Goal: Task Accomplishment & Management: Use online tool/utility

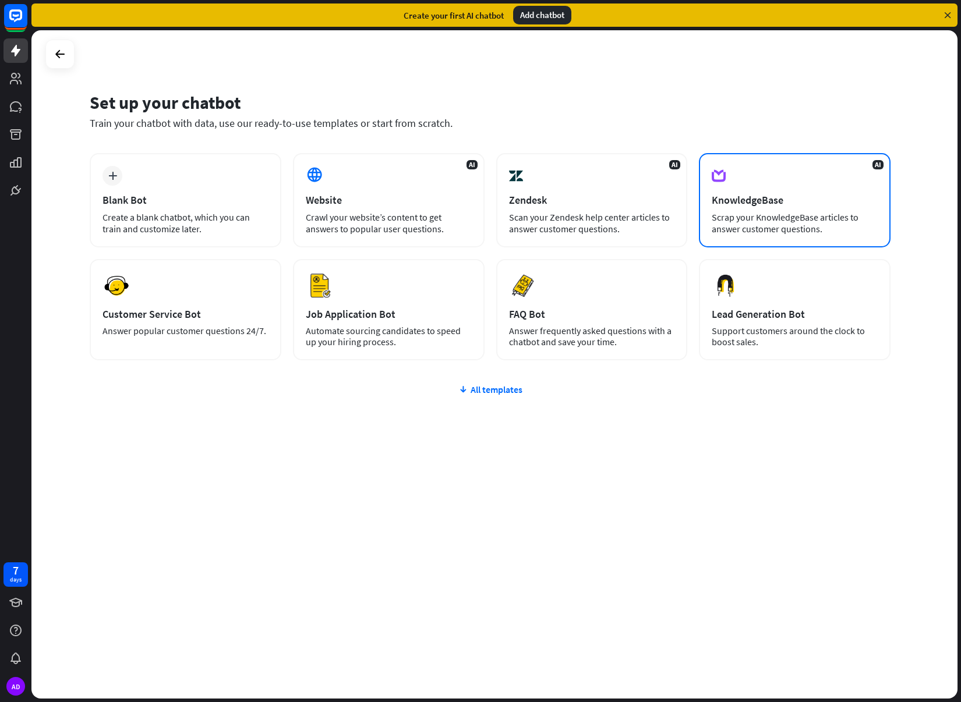
click at [755, 231] on div "Scrap your KnowledgeBase articles to answer customer questions." at bounding box center [795, 222] width 166 height 23
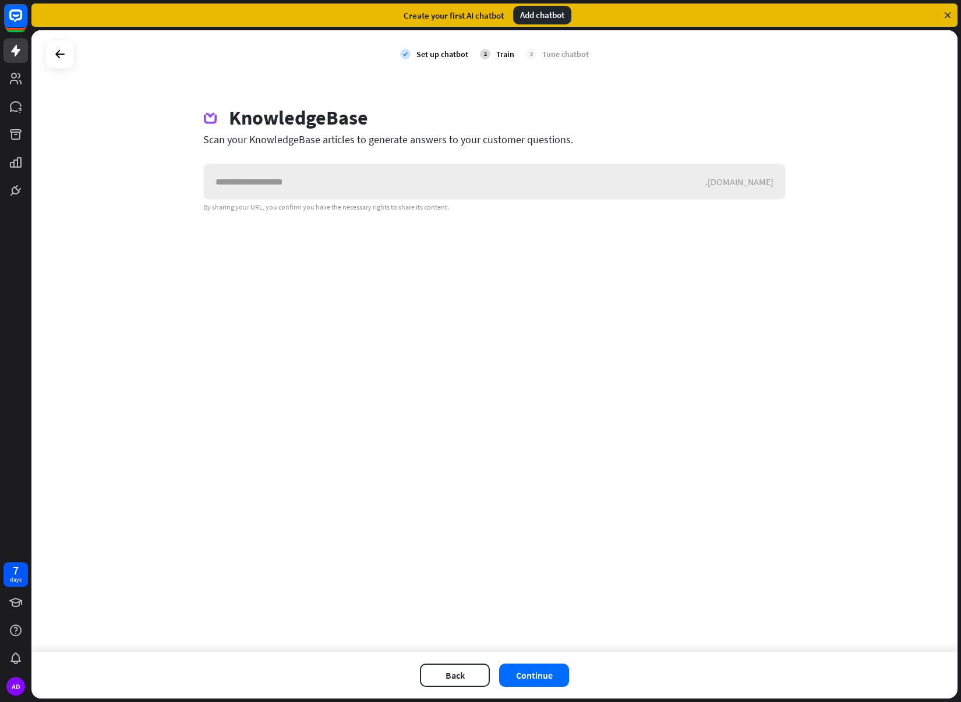
click at [387, 181] on input "text" at bounding box center [454, 181] width 501 height 35
click at [64, 55] on icon at bounding box center [60, 54] width 14 height 14
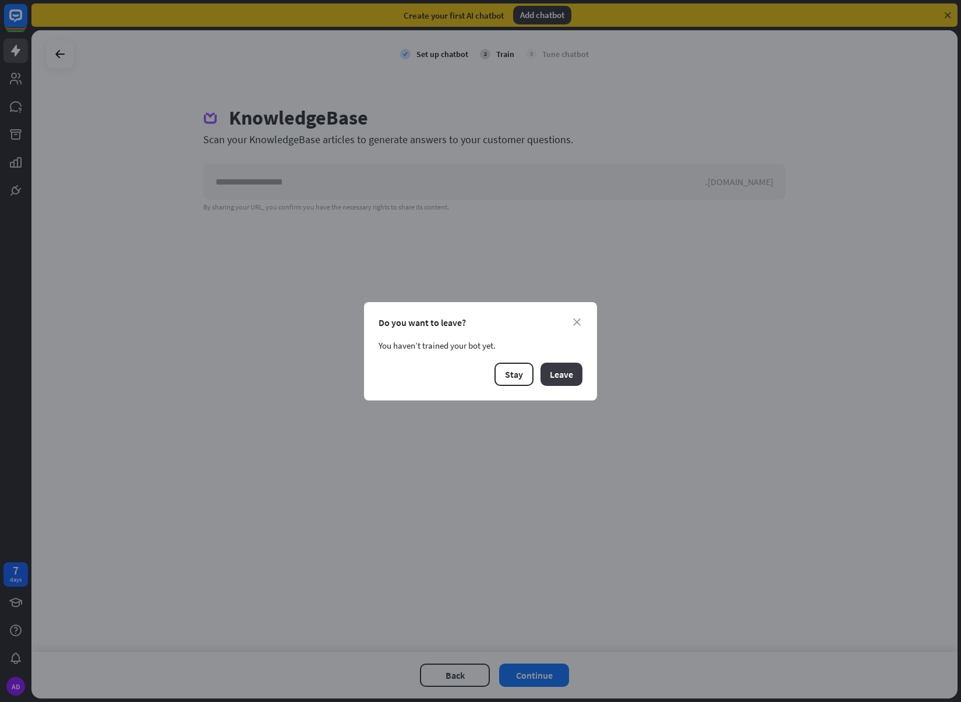
click at [569, 378] on button "Leave" at bounding box center [561, 374] width 42 height 23
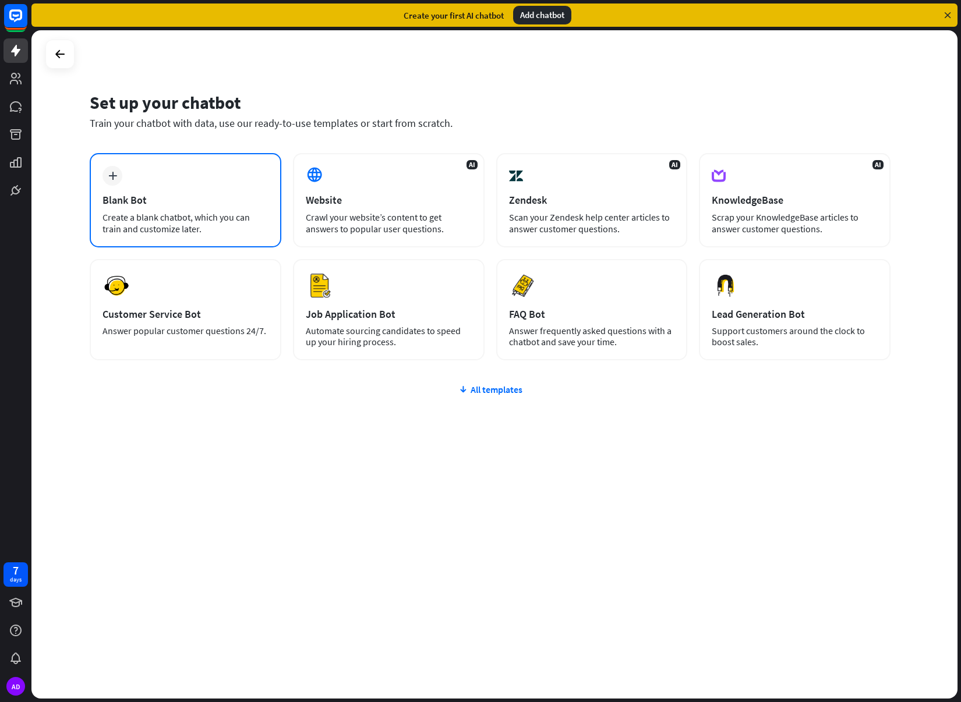
click at [218, 232] on div "Create a blank chatbot, which you can train and customize later." at bounding box center [186, 222] width 166 height 23
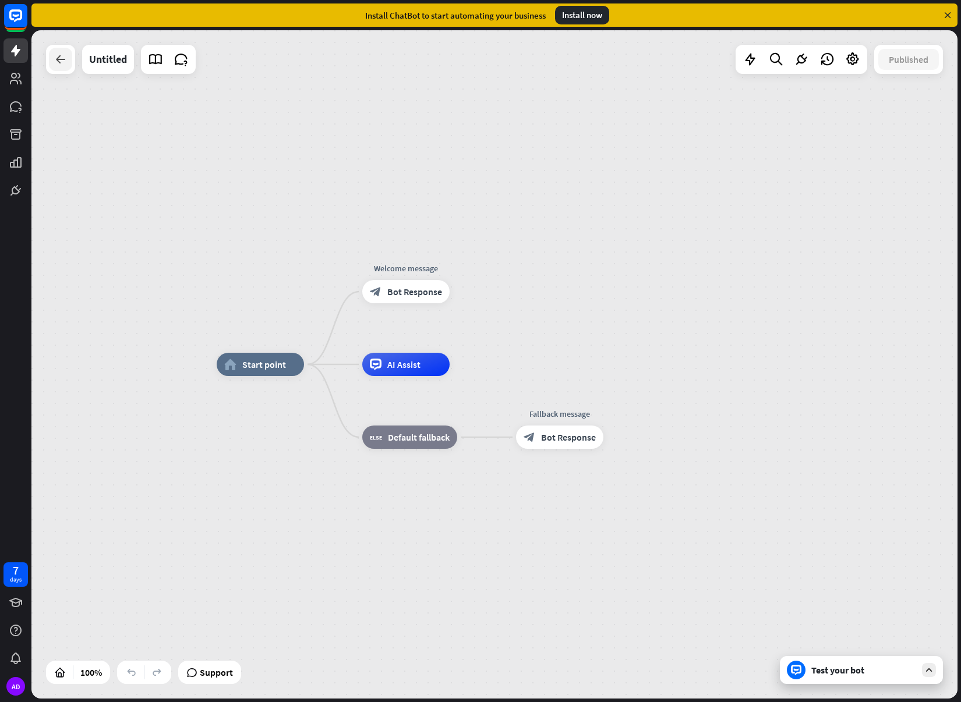
click at [71, 57] on div at bounding box center [60, 59] width 23 height 23
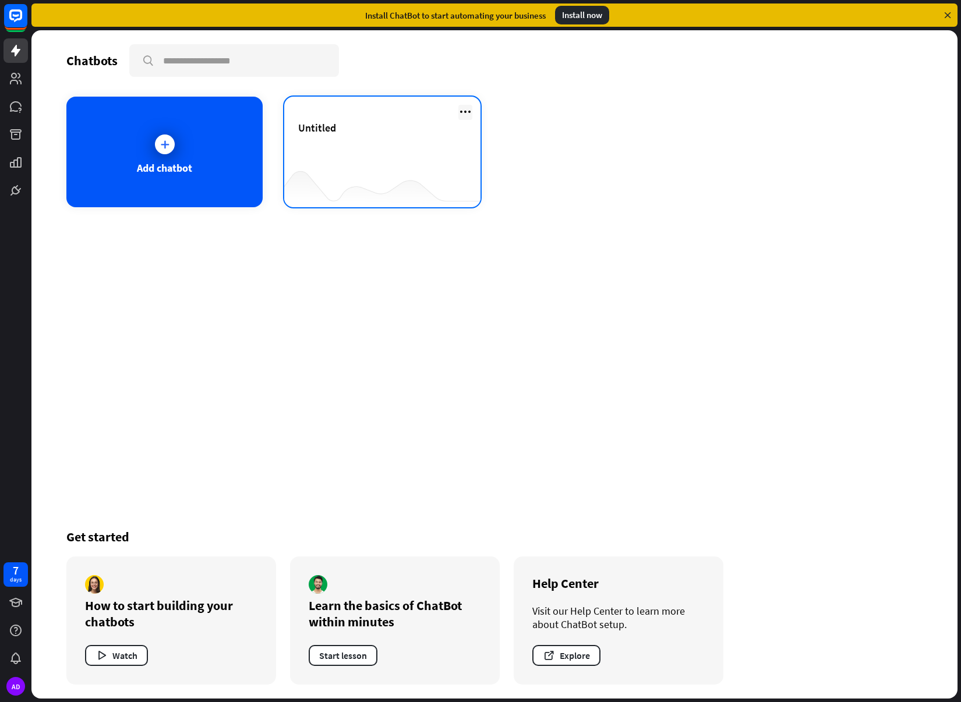
click at [469, 114] on icon at bounding box center [465, 112] width 14 height 14
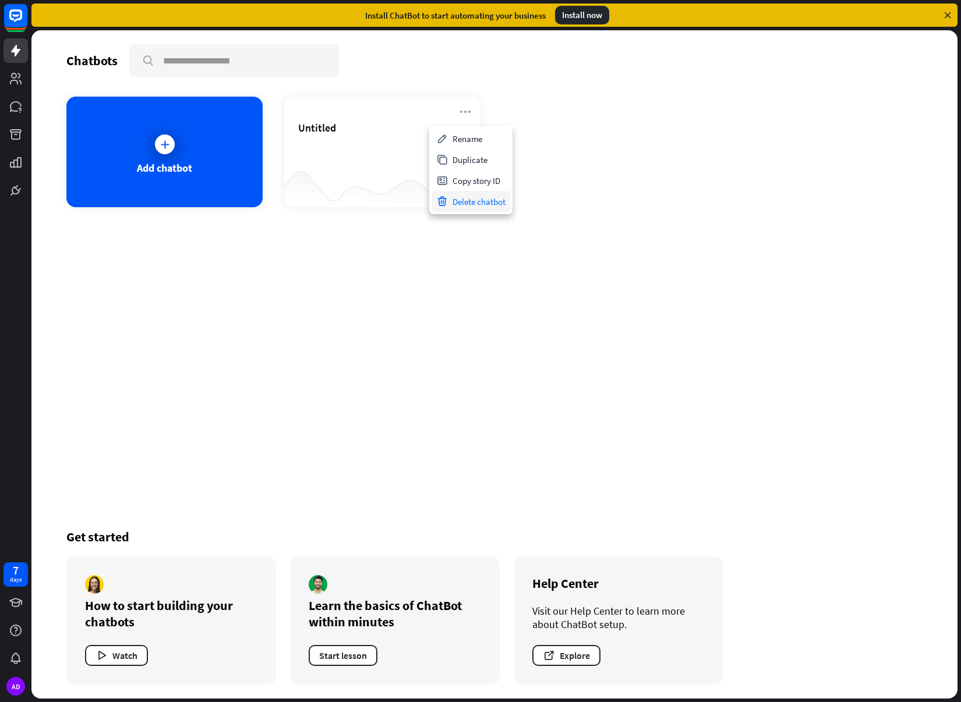
click at [462, 199] on div "Delete chatbot" at bounding box center [471, 201] width 79 height 21
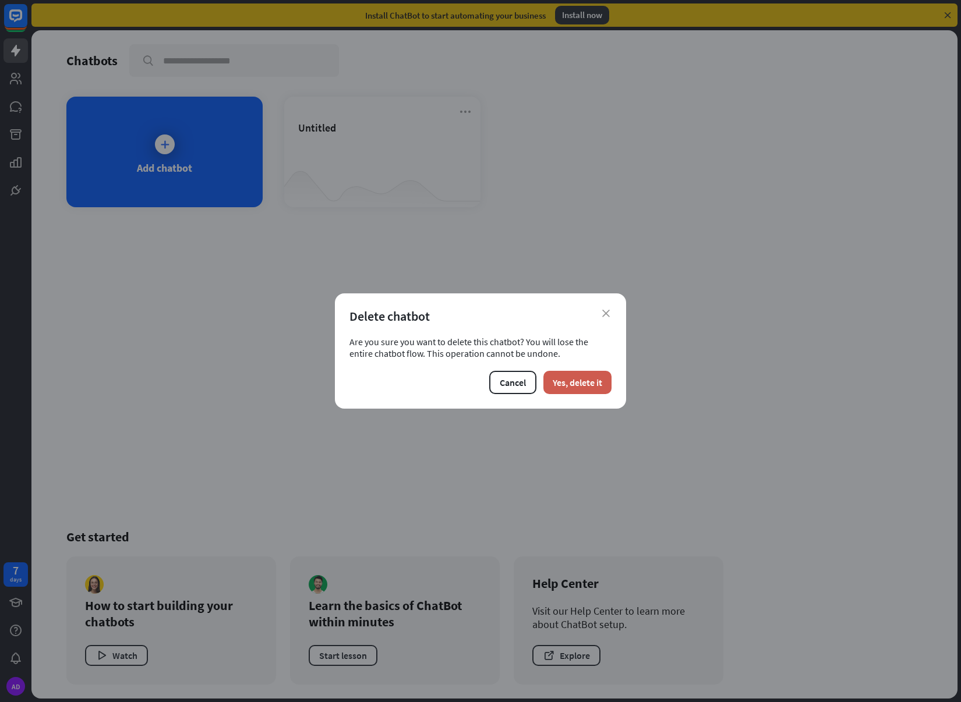
click at [606, 388] on button "Yes, delete it" at bounding box center [577, 382] width 68 height 23
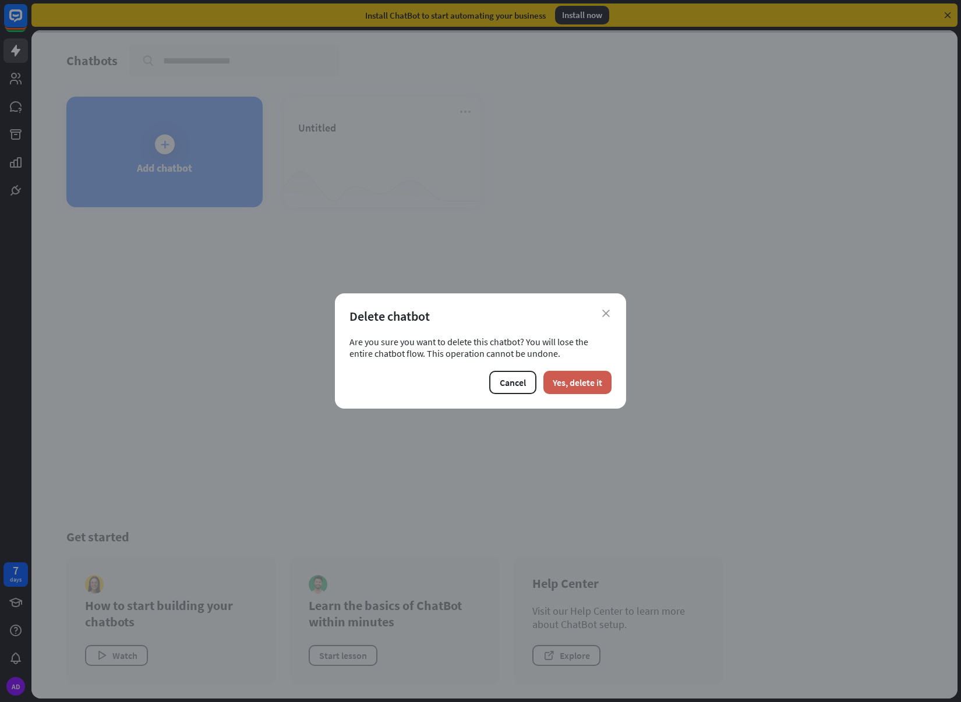
click at [564, 380] on button "Yes, delete it" at bounding box center [577, 382] width 68 height 23
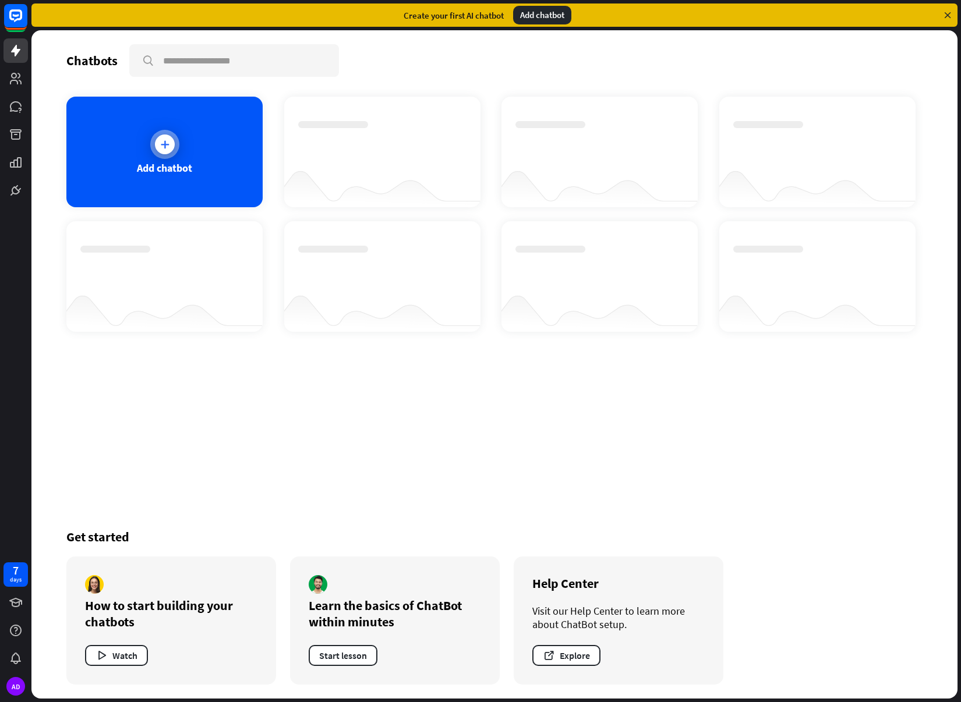
click at [165, 144] on icon at bounding box center [165, 145] width 12 height 12
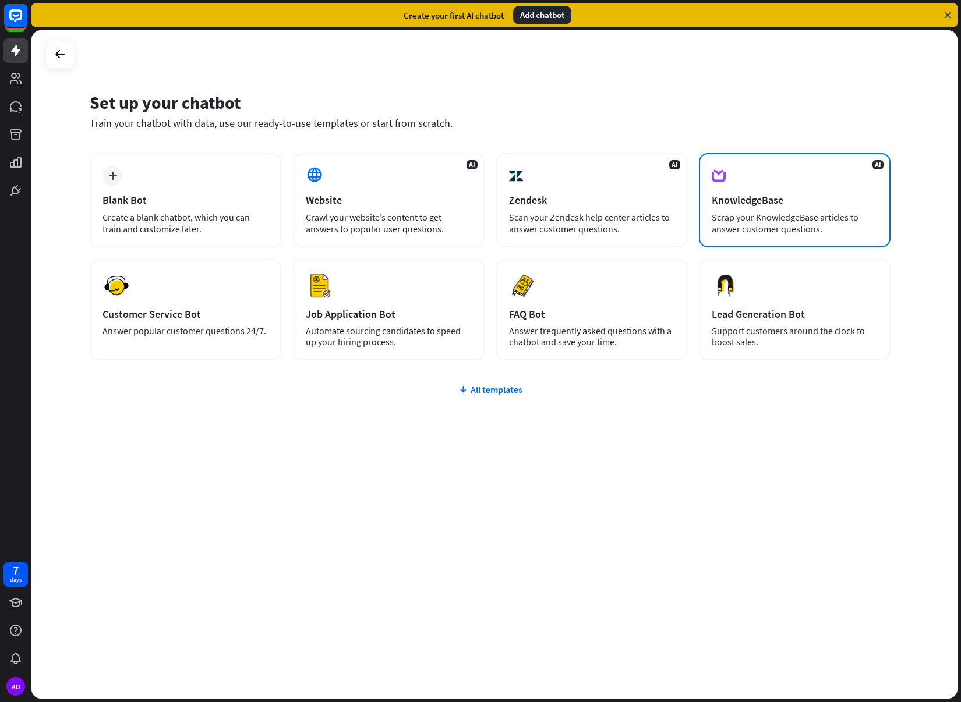
click at [782, 197] on div "KnowledgeBase" at bounding box center [795, 199] width 166 height 13
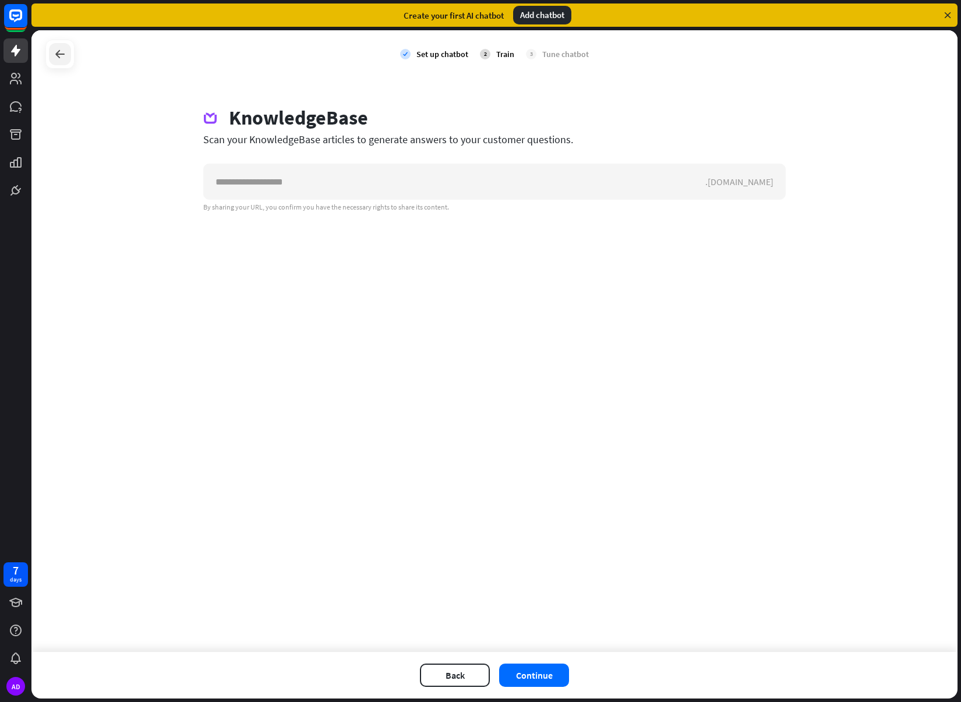
click at [55, 56] on icon at bounding box center [60, 54] width 14 height 14
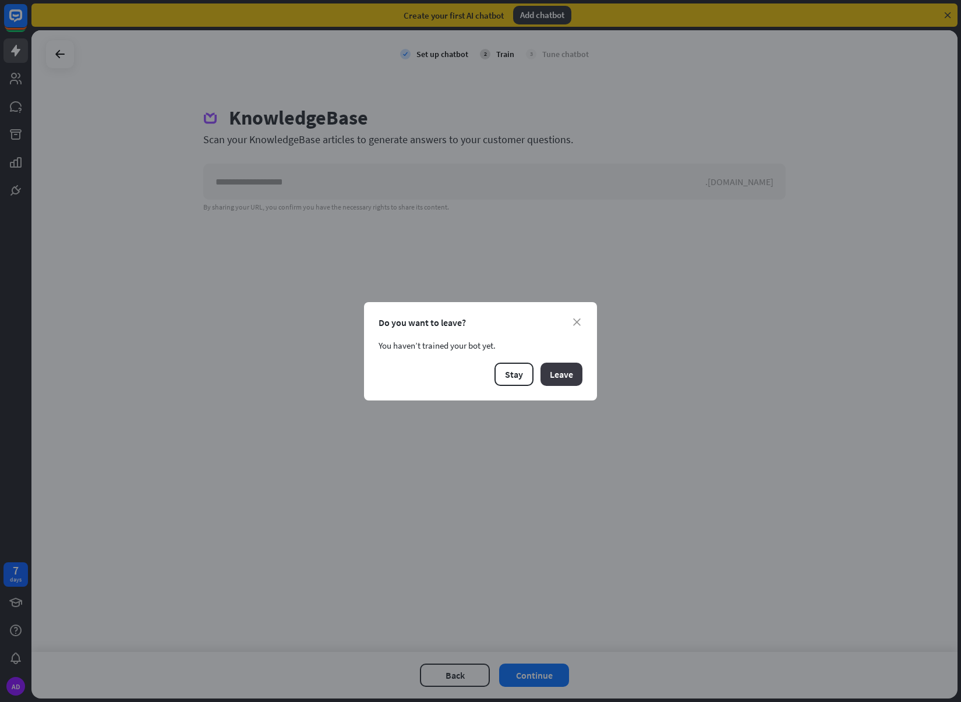
click at [566, 369] on button "Leave" at bounding box center [561, 374] width 42 height 23
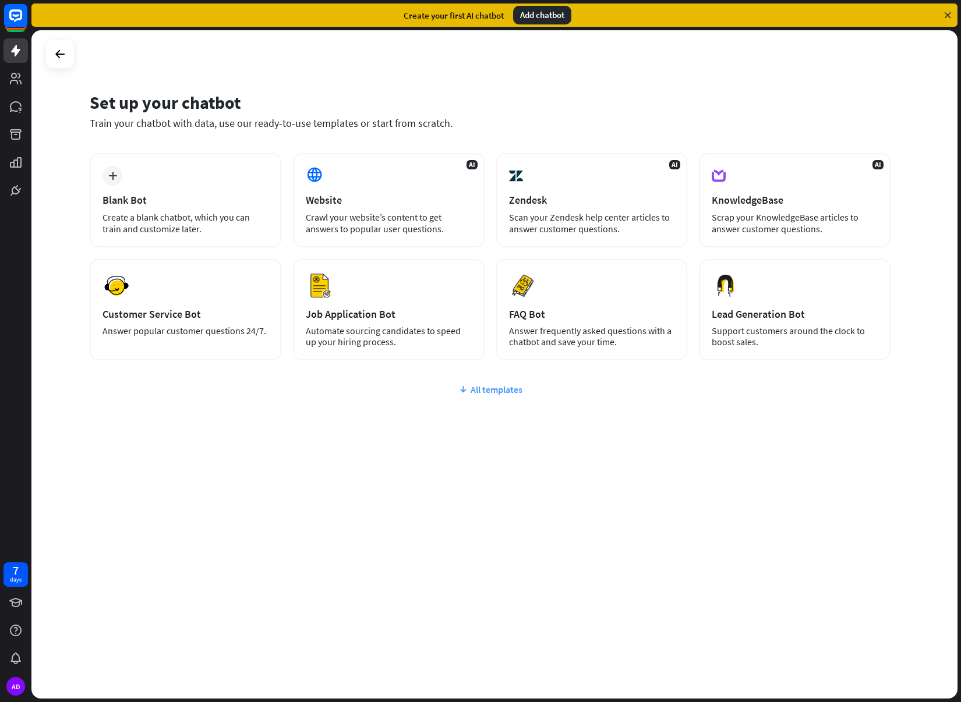
click at [473, 388] on div "All templates" at bounding box center [490, 390] width 801 height 12
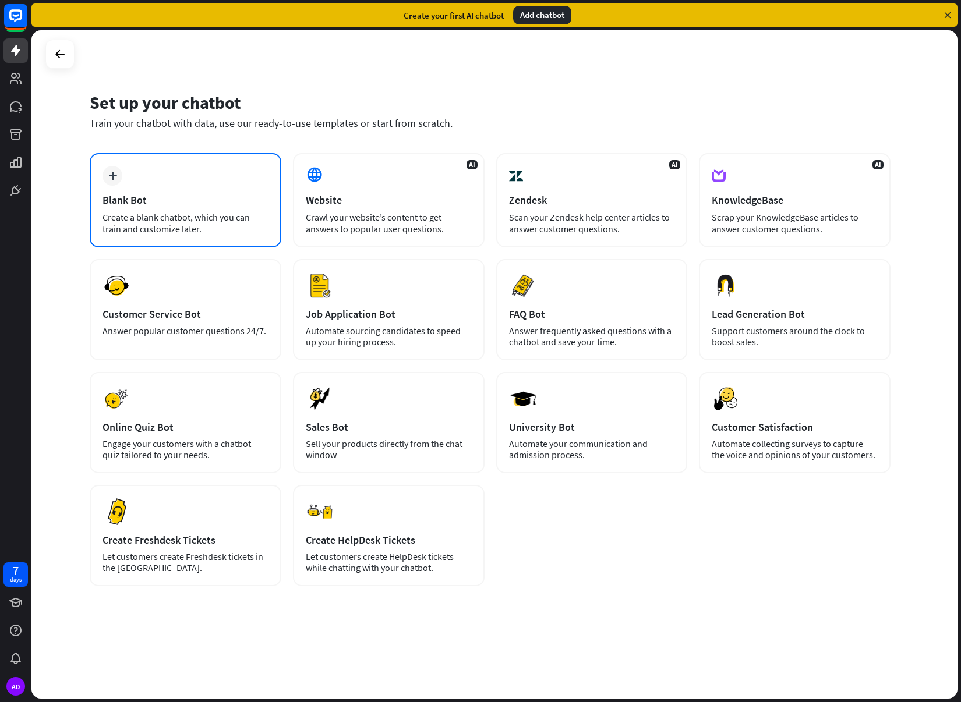
click at [192, 222] on div "Create a blank chatbot, which you can train and customize later." at bounding box center [186, 222] width 166 height 23
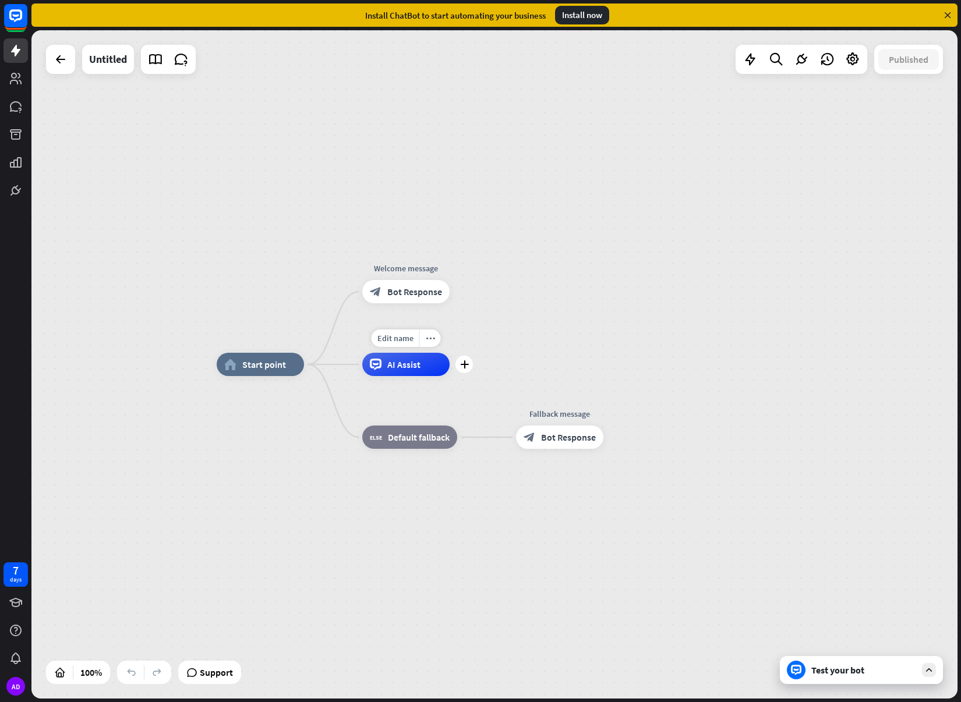
click at [398, 361] on span "AI Assist" at bounding box center [403, 365] width 33 height 12
click at [300, 300] on div "home_2 Start point Welcome message block_bot_response Bot Response AI Assist bl…" at bounding box center [494, 364] width 926 height 669
click at [850, 667] on div "Test your bot" at bounding box center [863, 671] width 105 height 12
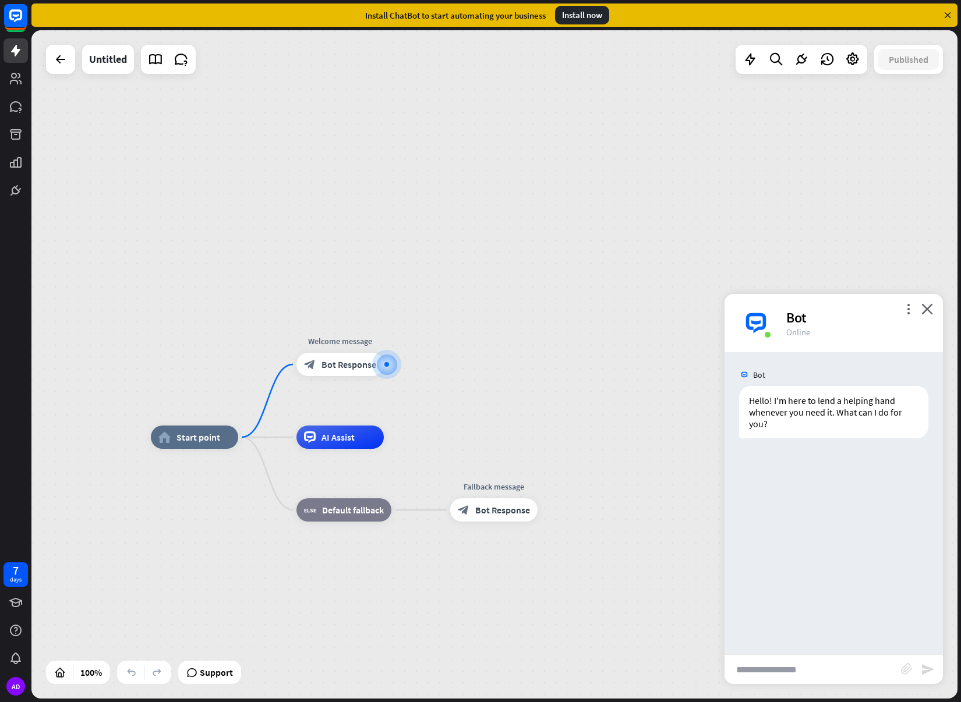
click at [793, 669] on input "text" at bounding box center [813, 669] width 176 height 29
type input "**********"
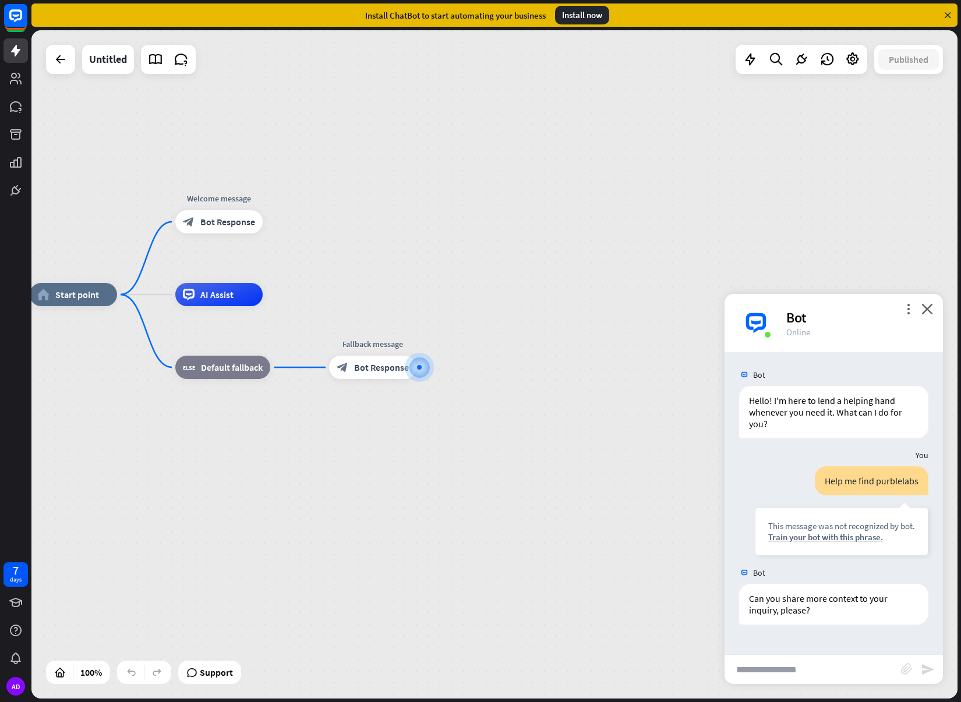
drag, startPoint x: 526, startPoint y: 538, endPoint x: 621, endPoint y: 556, distance: 96.1
click at [619, 554] on div "home_2 Start point Welcome message block_bot_response Bot Response AI Assist bl…" at bounding box center [493, 629] width 926 height 669
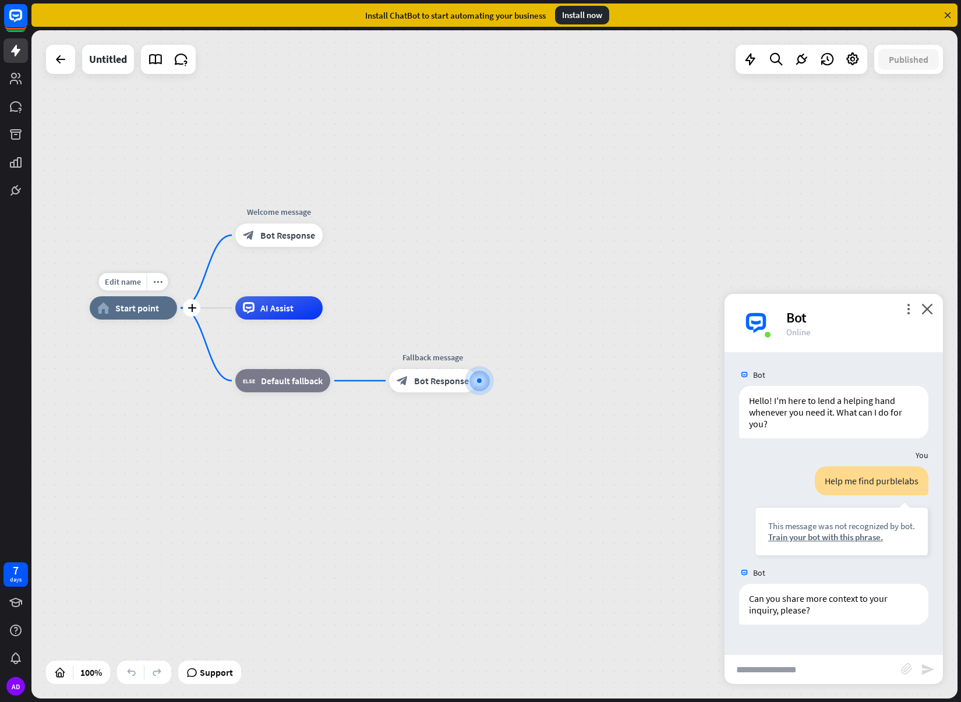
click at [124, 312] on span "Start point" at bounding box center [137, 308] width 44 height 12
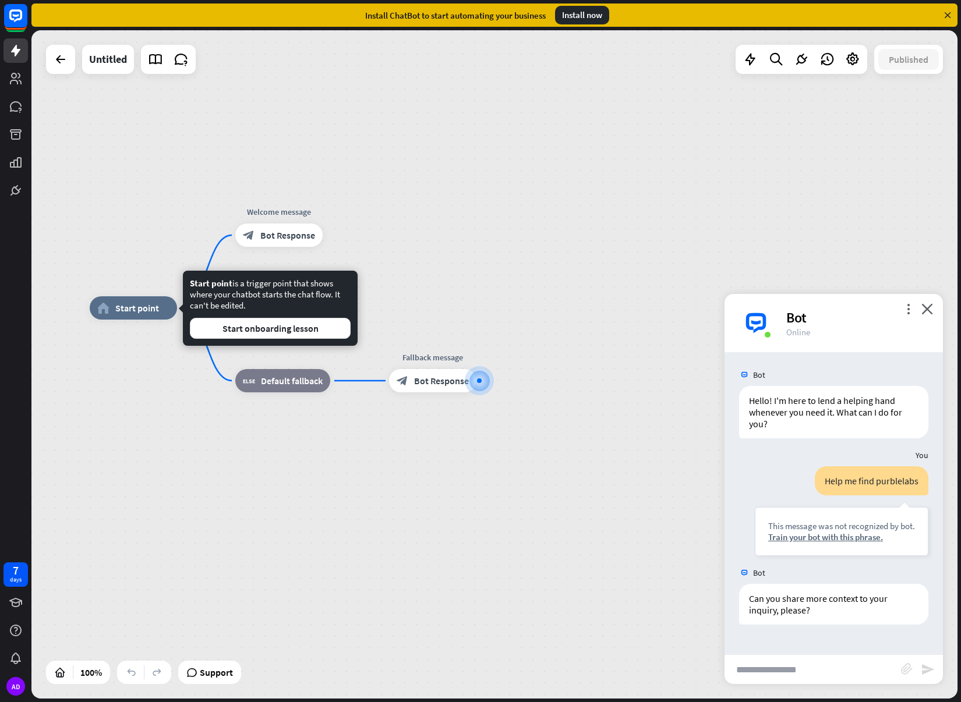
click at [66, 71] on div at bounding box center [60, 59] width 29 height 29
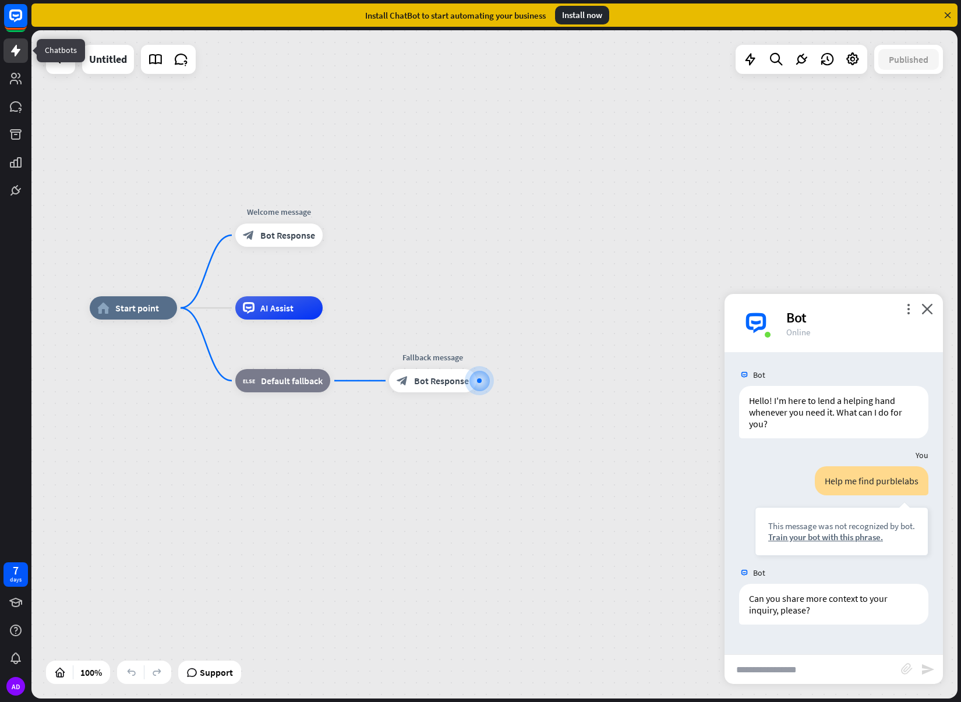
click at [26, 56] on link at bounding box center [15, 50] width 24 height 24
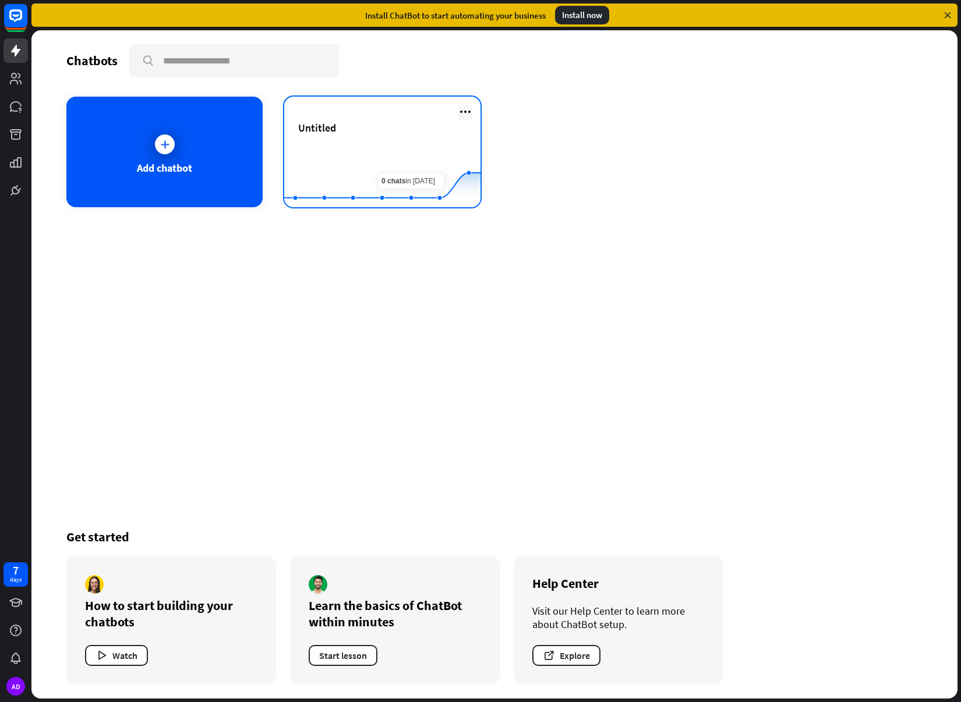
click at [464, 110] on icon at bounding box center [465, 112] width 14 height 14
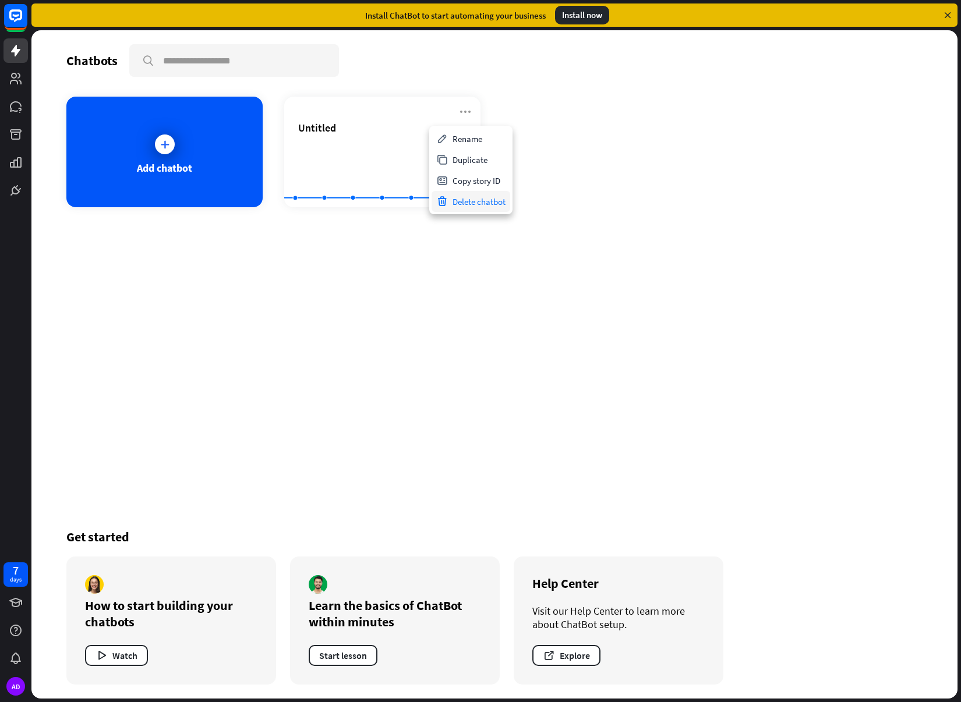
click at [475, 202] on div "Delete chatbot" at bounding box center [471, 201] width 79 height 21
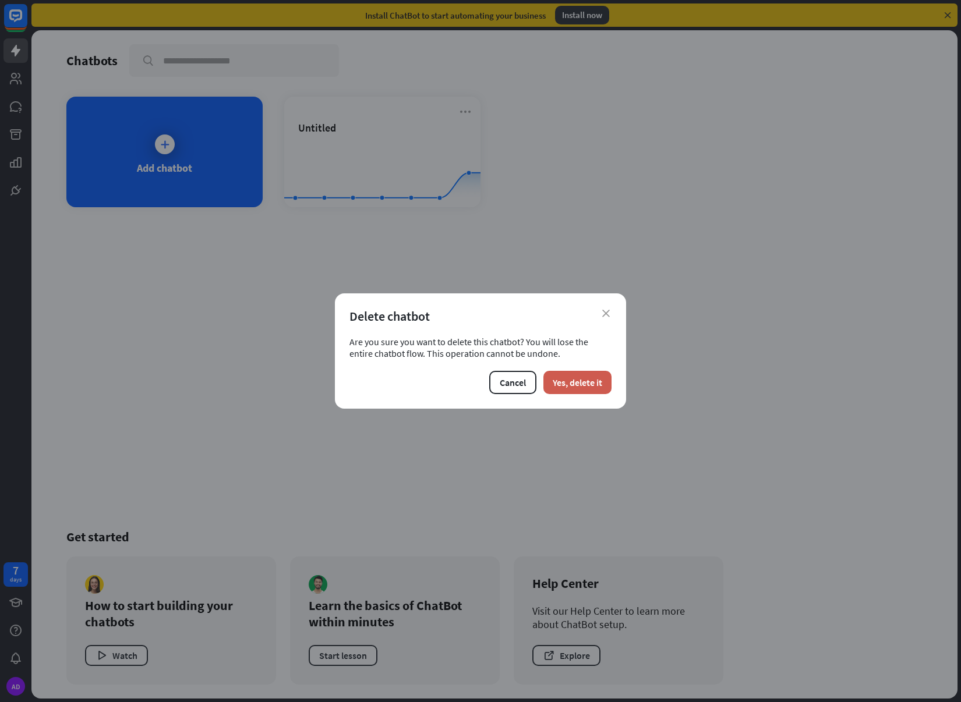
click at [577, 379] on button "Yes, delete it" at bounding box center [577, 382] width 68 height 23
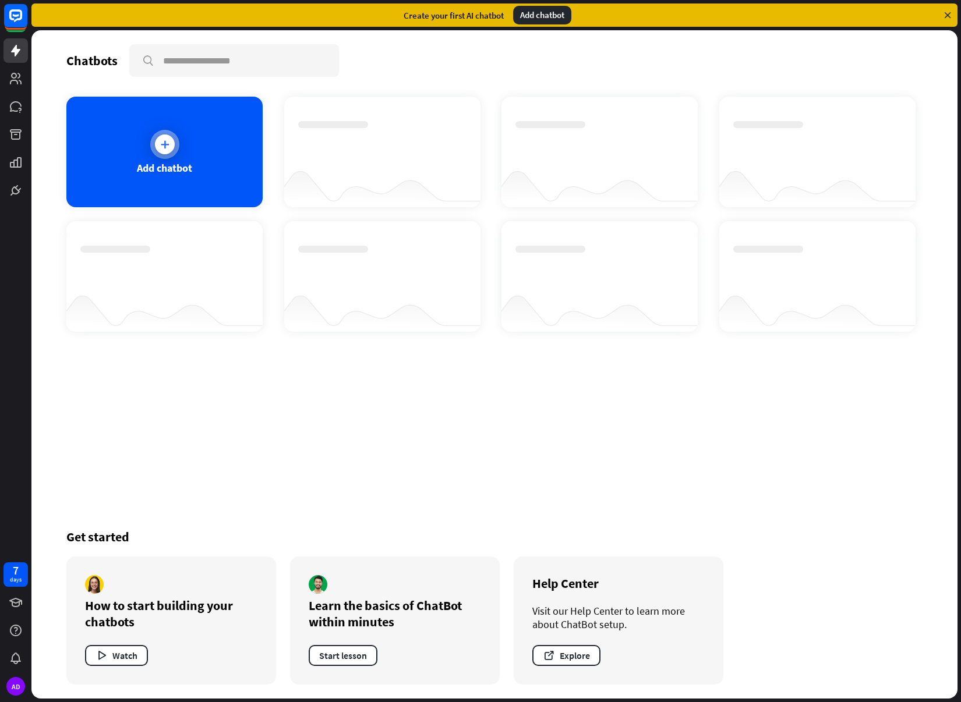
click at [165, 154] on div at bounding box center [165, 145] width 20 height 20
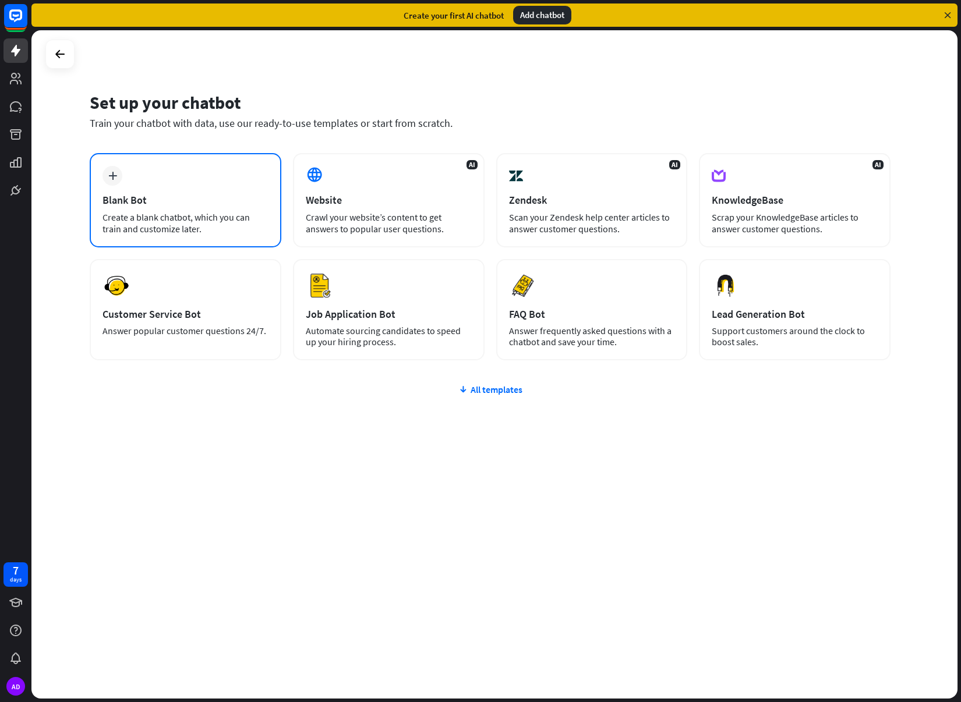
click at [151, 225] on div "Create a blank chatbot, which you can train and customize later." at bounding box center [186, 222] width 166 height 23
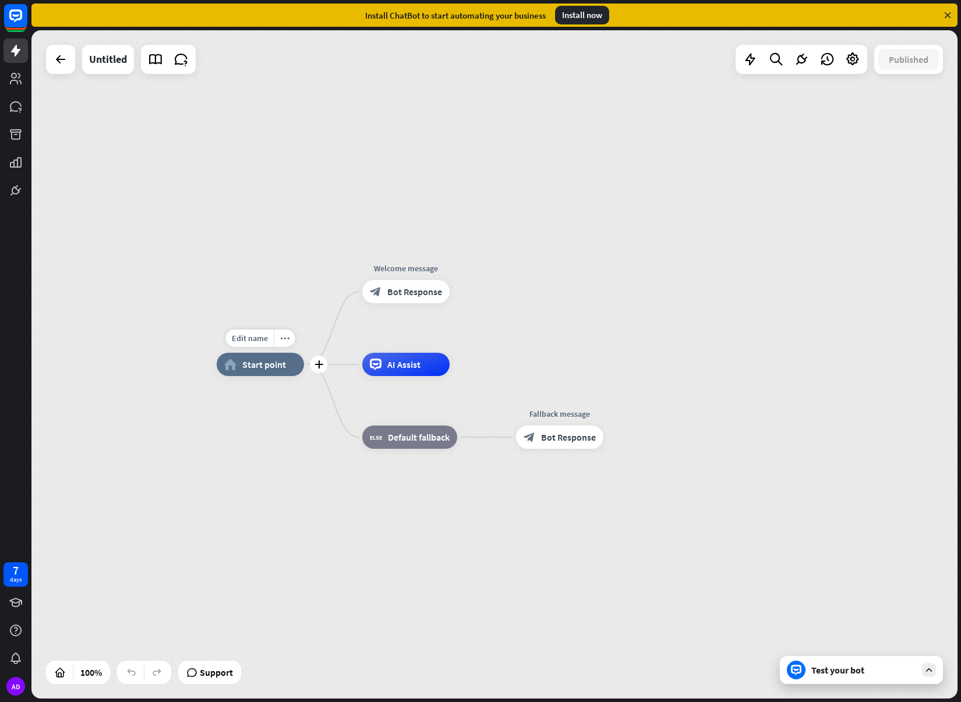
click at [272, 371] on div "home_2 Start point" at bounding box center [260, 364] width 87 height 23
click at [426, 337] on icon "more_horiz" at bounding box center [430, 338] width 9 height 9
click at [553, 309] on div "home_2 Start point Welcome message block_bot_response Bot Response AI Assist bl…" at bounding box center [494, 364] width 926 height 669
click at [426, 268] on icon "more_horiz" at bounding box center [430, 265] width 9 height 9
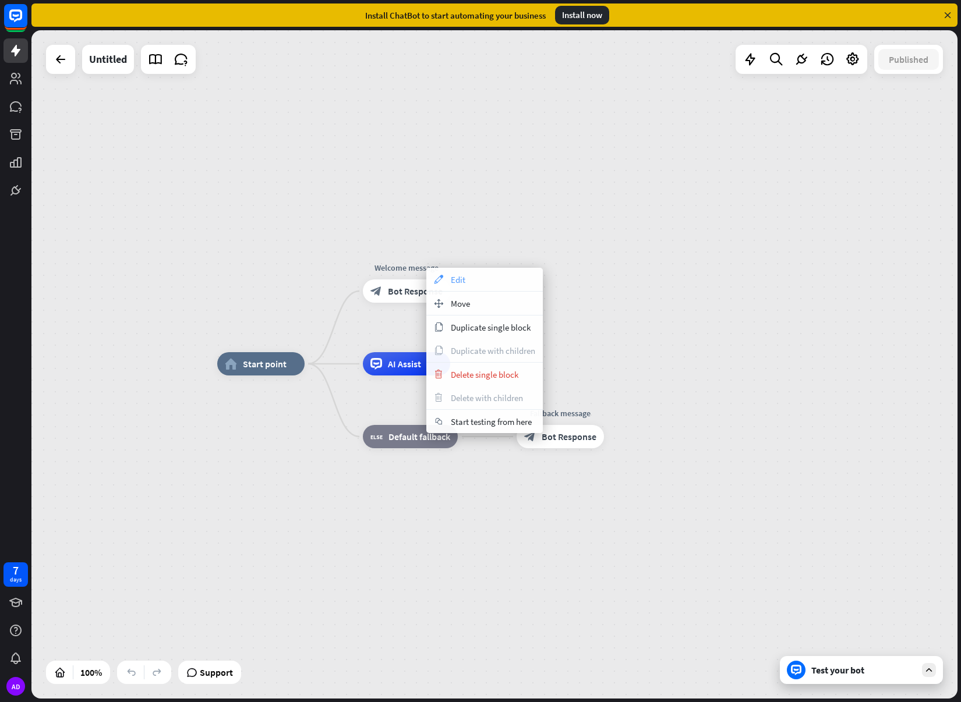
click at [477, 284] on div "appearance Edit" at bounding box center [484, 279] width 116 height 23
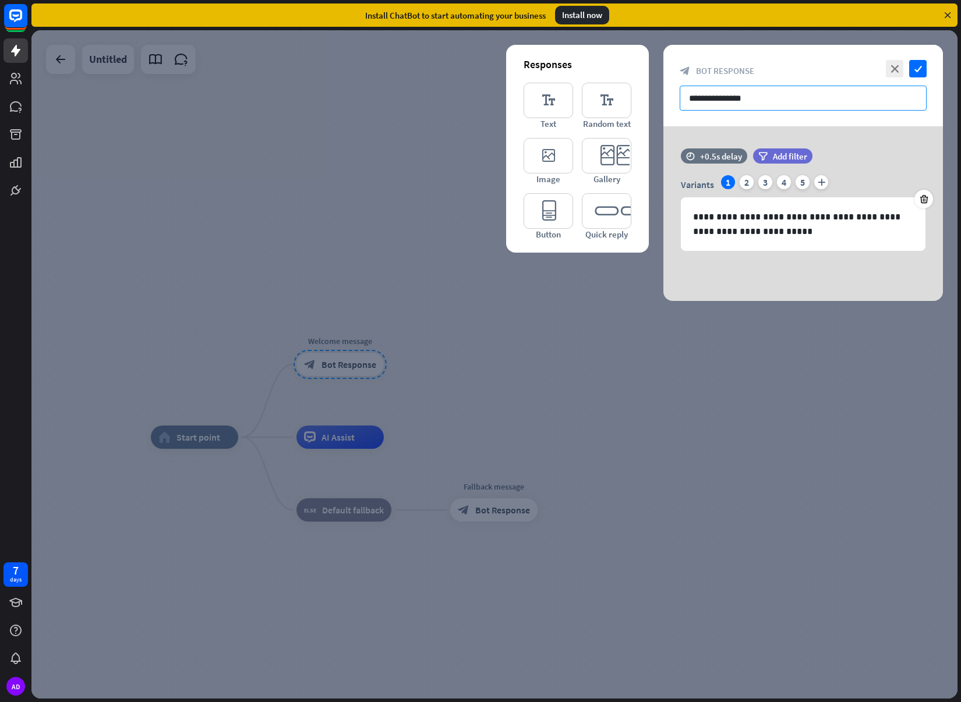
click at [740, 95] on input "**********" at bounding box center [803, 98] width 247 height 25
drag, startPoint x: 778, startPoint y: 98, endPoint x: 648, endPoint y: 95, distance: 130.5
click at [663, 95] on div "**********" at bounding box center [803, 173] width 280 height 256
click at [817, 227] on p "**********" at bounding box center [803, 224] width 220 height 29
drag, startPoint x: 783, startPoint y: 234, endPoint x: 785, endPoint y: 240, distance: 6.3
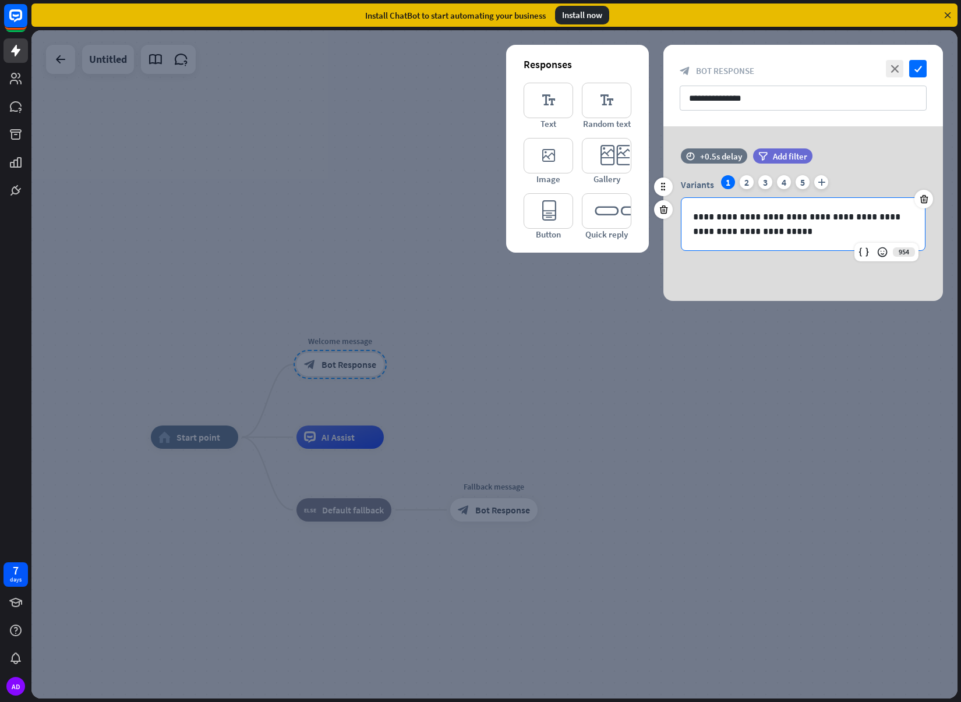
click at [785, 240] on div "**********" at bounding box center [802, 224] width 243 height 52
drag, startPoint x: 840, startPoint y: 348, endPoint x: 832, endPoint y: 348, distance: 8.2
click at [839, 346] on div at bounding box center [494, 364] width 926 height 669
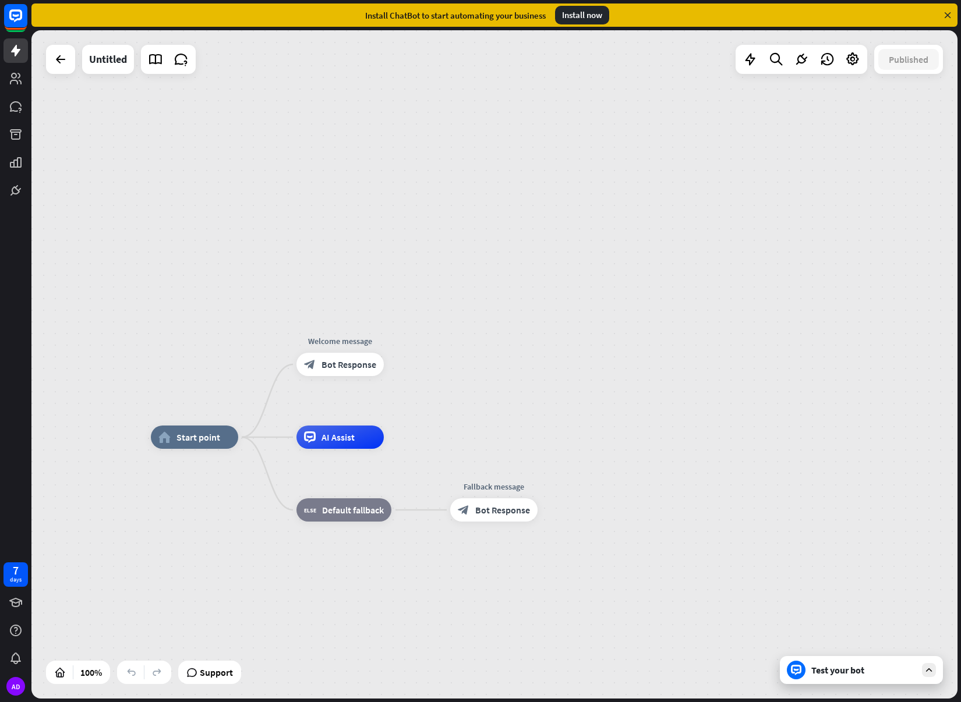
click at [869, 678] on div "Test your bot" at bounding box center [861, 670] width 163 height 28
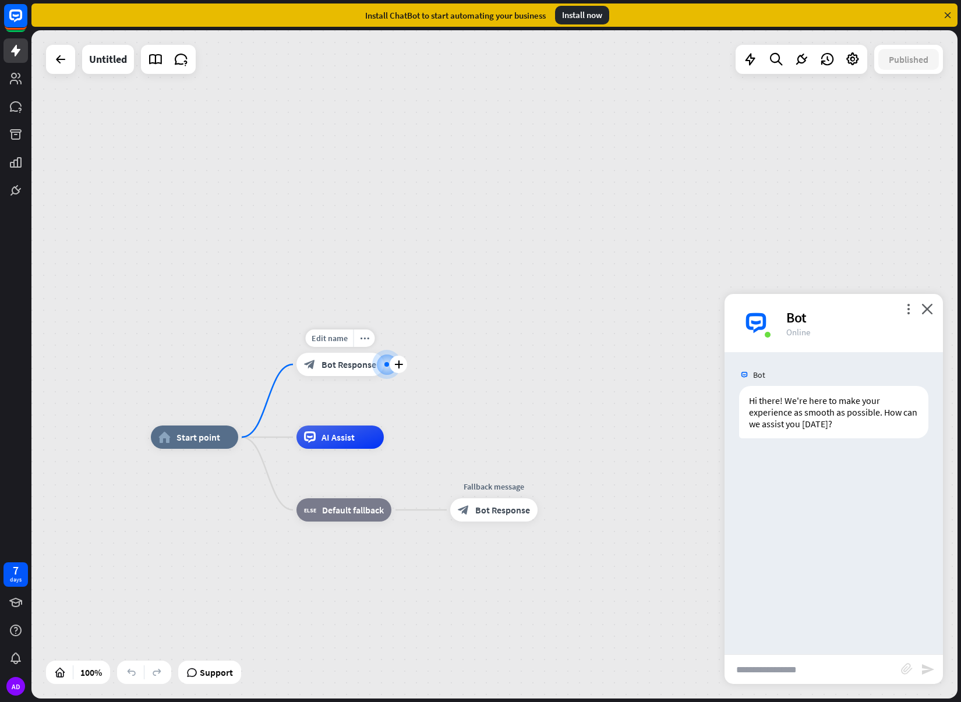
click at [350, 374] on div "block_bot_response Bot Response" at bounding box center [339, 364] width 87 height 23
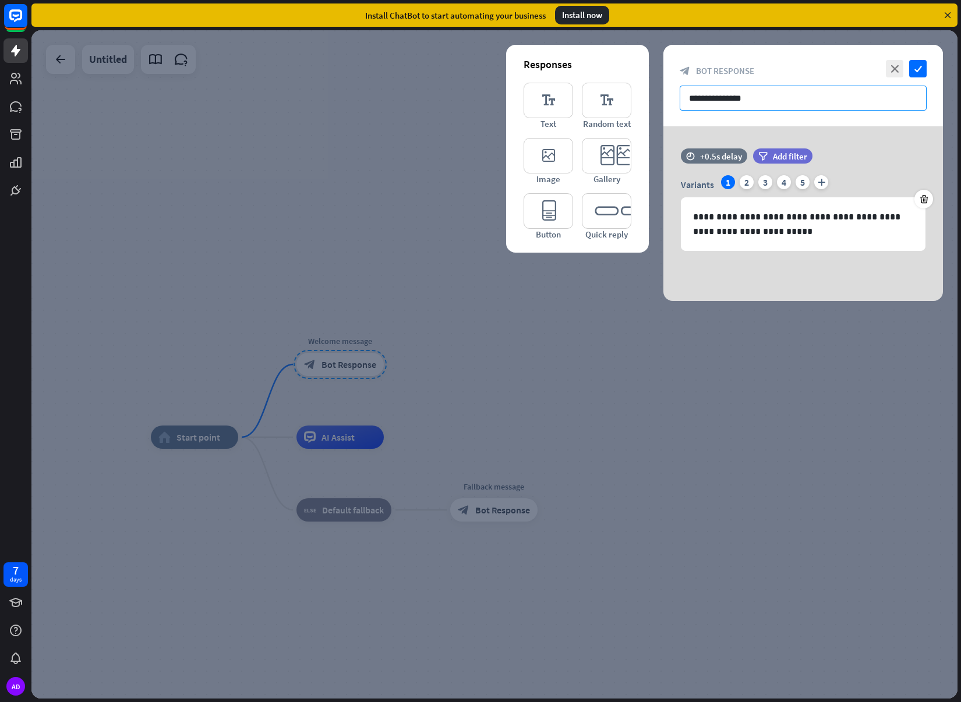
click at [751, 106] on input "**********" at bounding box center [803, 98] width 247 height 25
click at [745, 180] on div "2" at bounding box center [747, 182] width 14 height 14
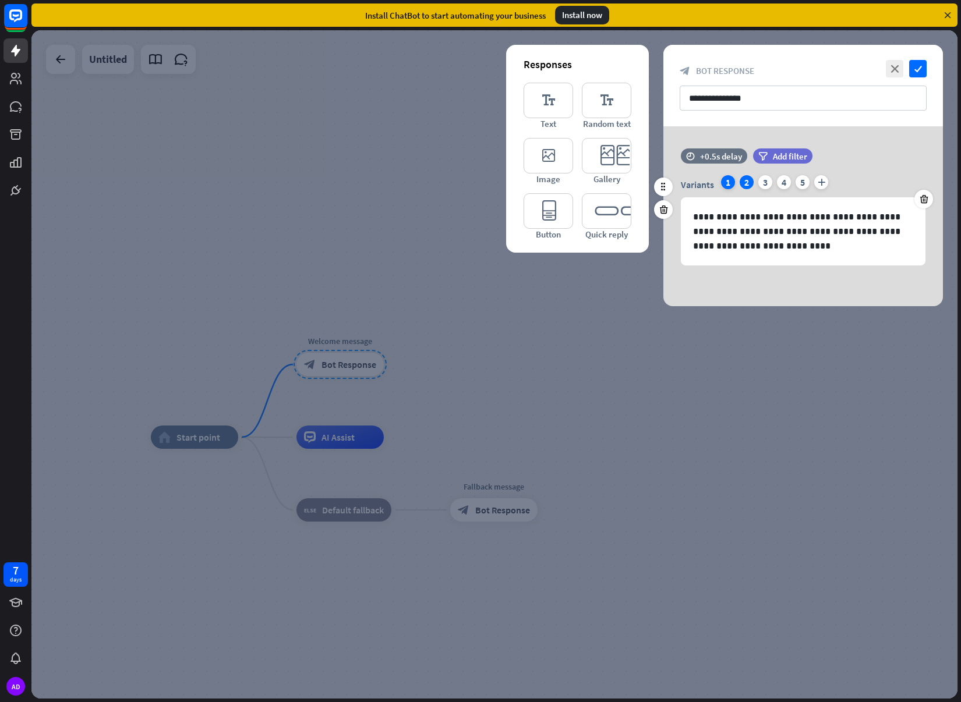
click at [724, 183] on div "1" at bounding box center [728, 182] width 14 height 14
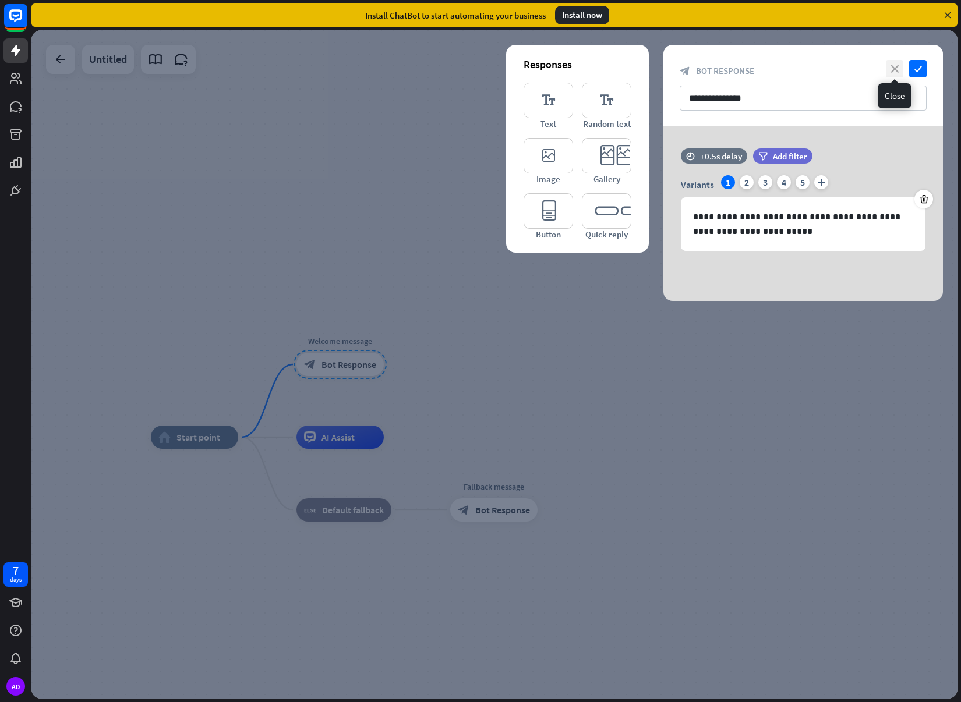
click at [896, 68] on icon "close" at bounding box center [894, 68] width 17 height 17
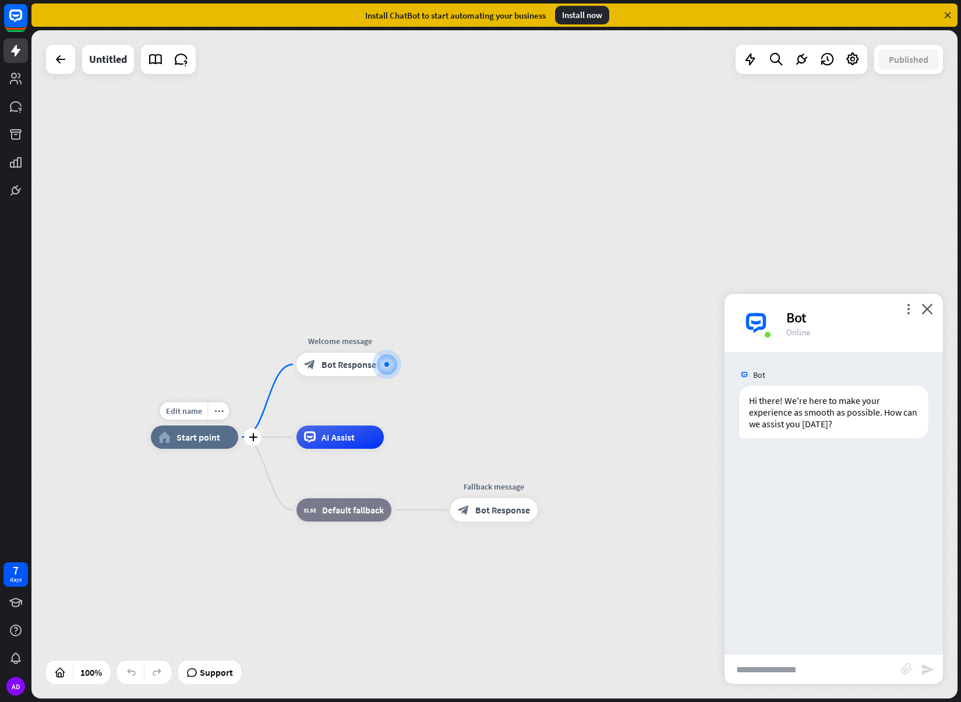
click at [208, 433] on span "Start point" at bounding box center [198, 438] width 44 height 12
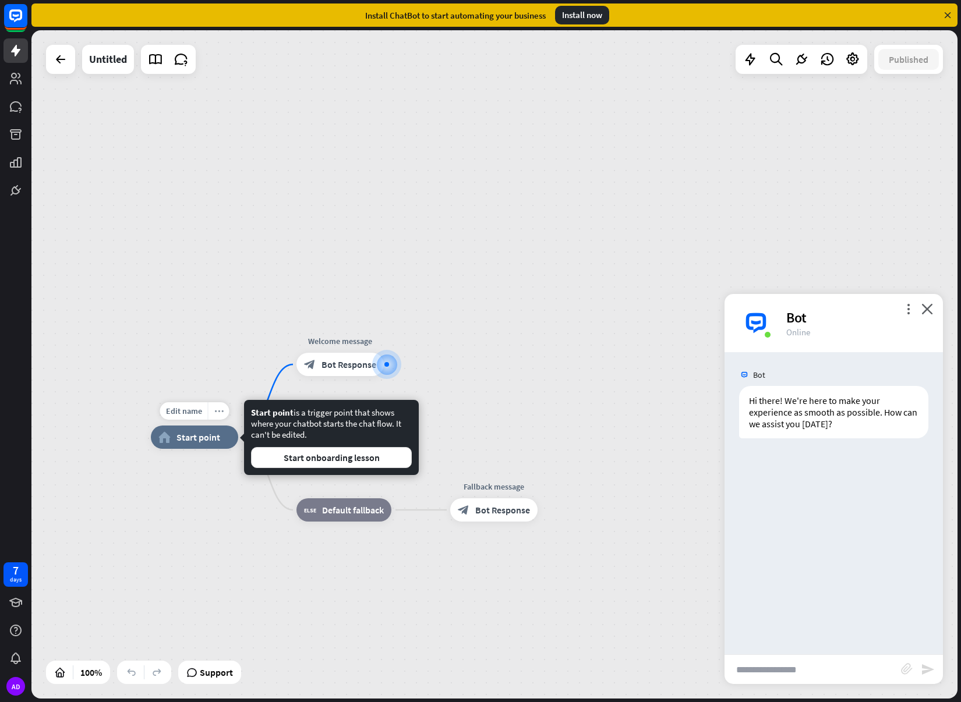
click at [217, 416] on div "more_horiz" at bounding box center [219, 410] width 22 height 17
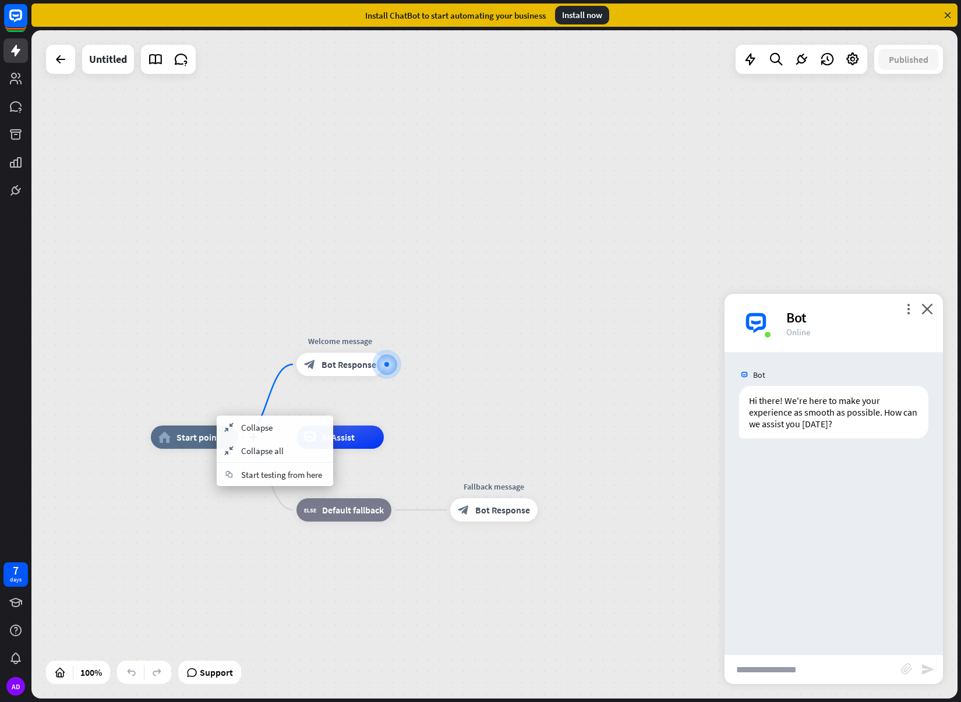
click at [183, 440] on span "Start point" at bounding box center [198, 438] width 44 height 12
click at [183, 412] on span "Edit name" at bounding box center [184, 411] width 36 height 10
click at [198, 447] on div "home_2 Start point" at bounding box center [194, 437] width 87 height 23
click at [478, 353] on div "home_2 Start point Welcome message block_bot_response Bot Response AI Assist bl…" at bounding box center [494, 364] width 926 height 669
click at [793, 98] on div "home_2 Start point Welcome message block_bot_response Bot Response AI Assist bl…" at bounding box center [494, 364] width 926 height 669
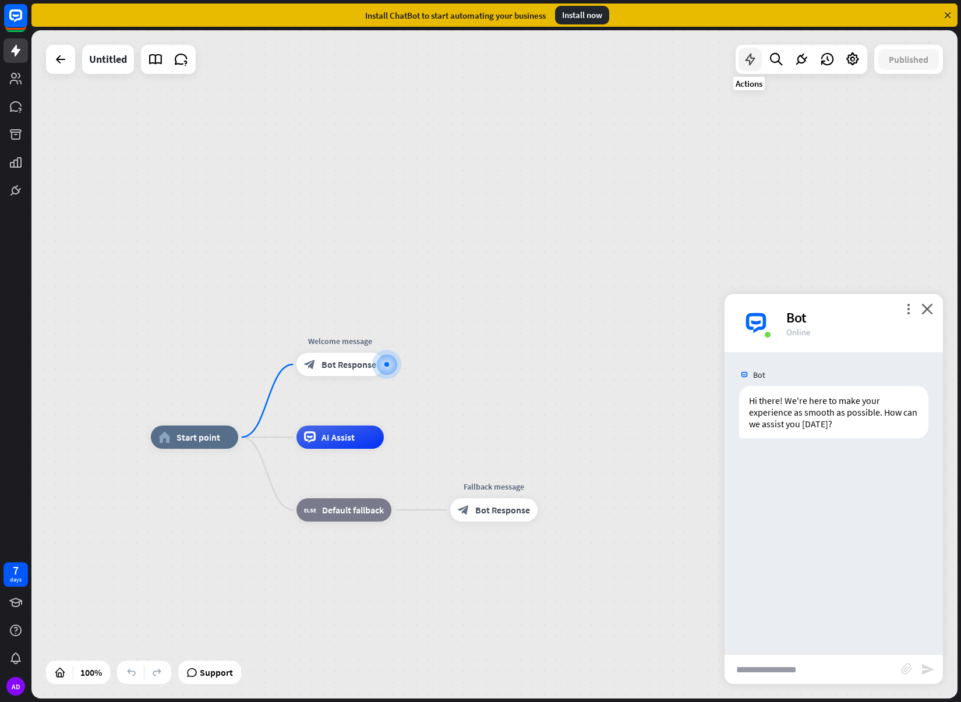
click at [743, 59] on icon at bounding box center [750, 59] width 15 height 15
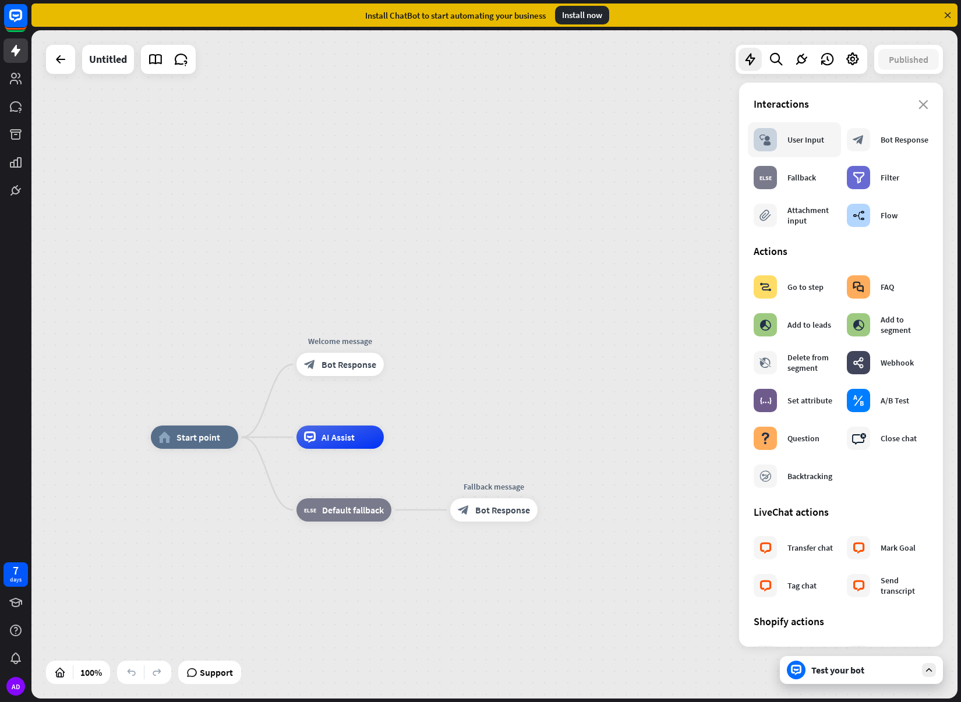
click at [808, 146] on div "block_user_input User Input" at bounding box center [789, 139] width 70 height 23
click at [796, 141] on div "User Input" at bounding box center [805, 140] width 37 height 10
click at [806, 150] on div "block_user_input User Input" at bounding box center [789, 139] width 70 height 23
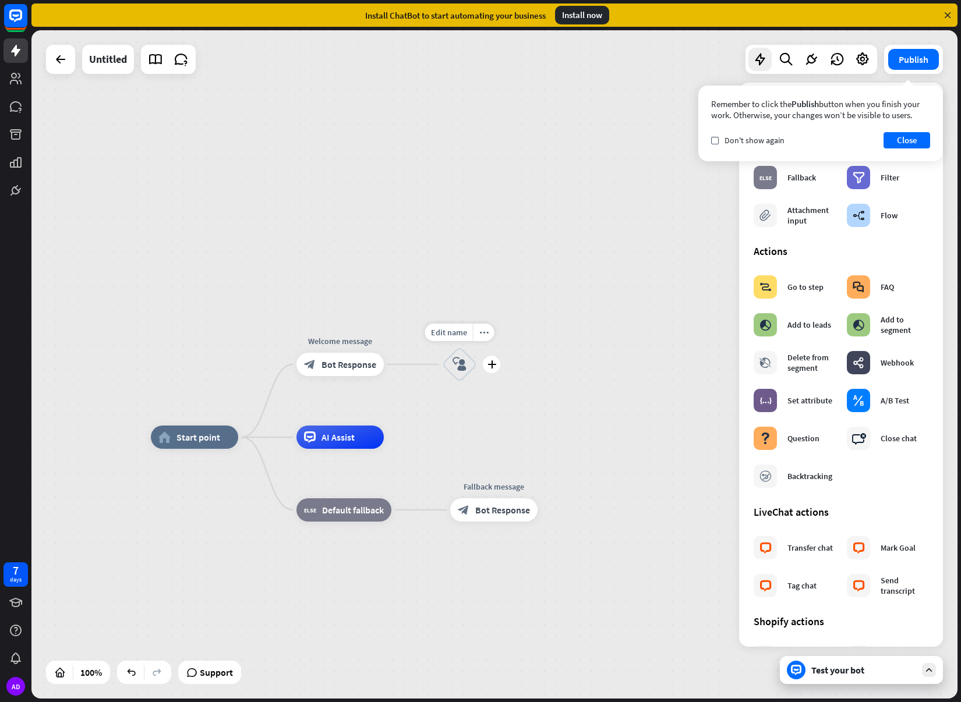
click at [454, 363] on icon "block_user_input" at bounding box center [460, 365] width 14 height 14
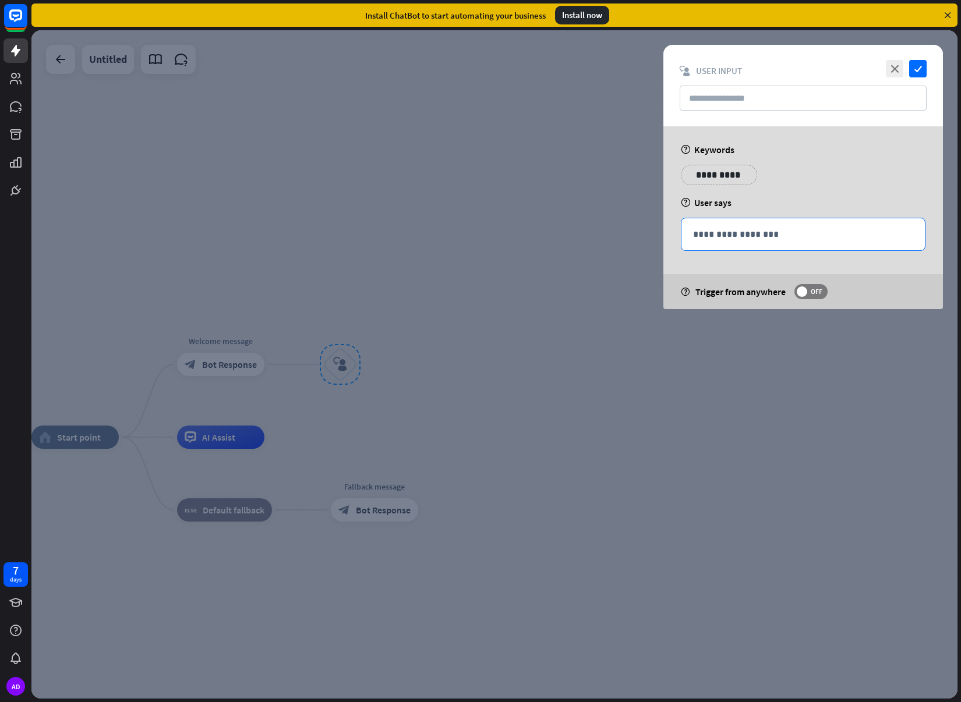
click at [759, 236] on p "**********" at bounding box center [803, 234] width 220 height 15
click at [817, 178] on div "**********" at bounding box center [803, 179] width 252 height 29
click at [814, 292] on span "OFF" at bounding box center [816, 291] width 18 height 9
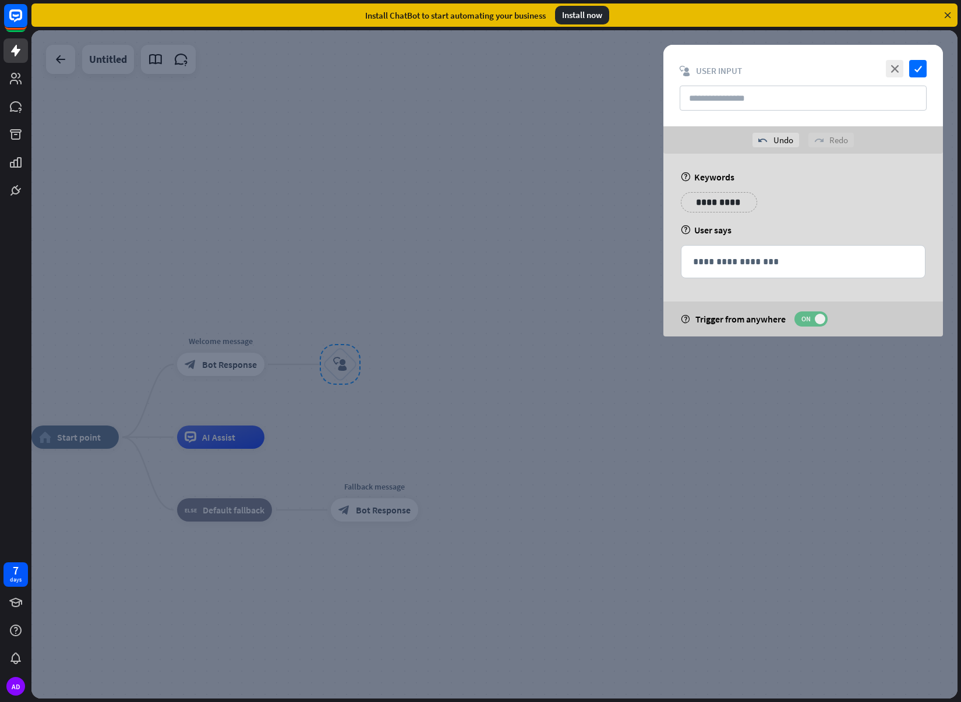
click at [812, 321] on span "ON" at bounding box center [806, 318] width 18 height 9
click at [812, 321] on span "OFF" at bounding box center [816, 318] width 18 height 9
click at [508, 224] on div at bounding box center [494, 364] width 926 height 669
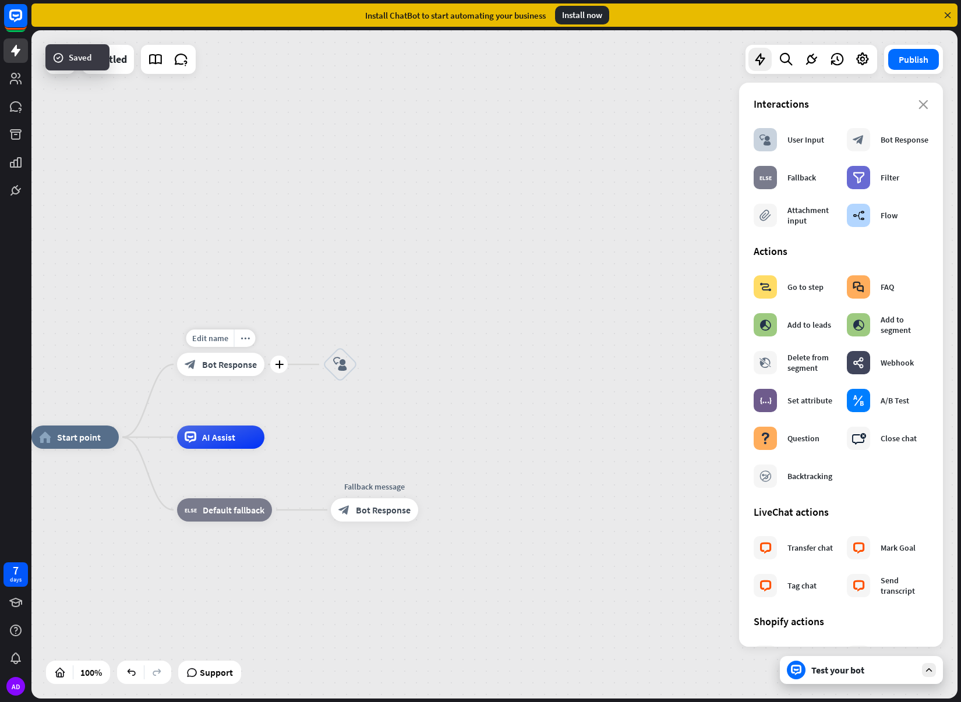
click at [235, 365] on span "Bot Response" at bounding box center [229, 365] width 55 height 12
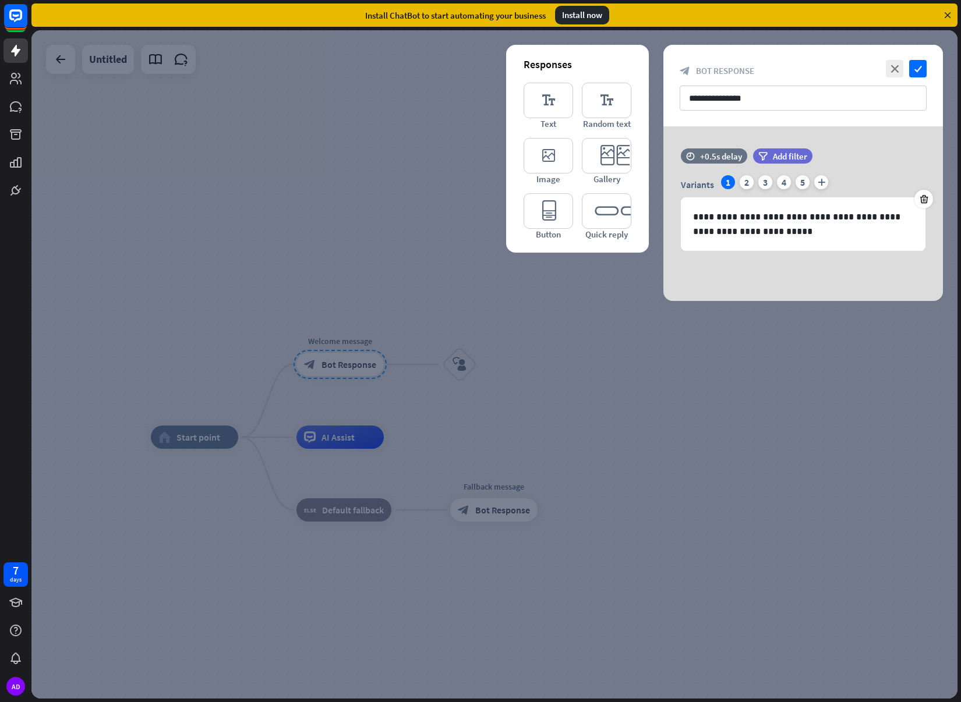
click at [751, 263] on div "**********" at bounding box center [803, 213] width 280 height 175
click at [755, 386] on div at bounding box center [494, 364] width 926 height 669
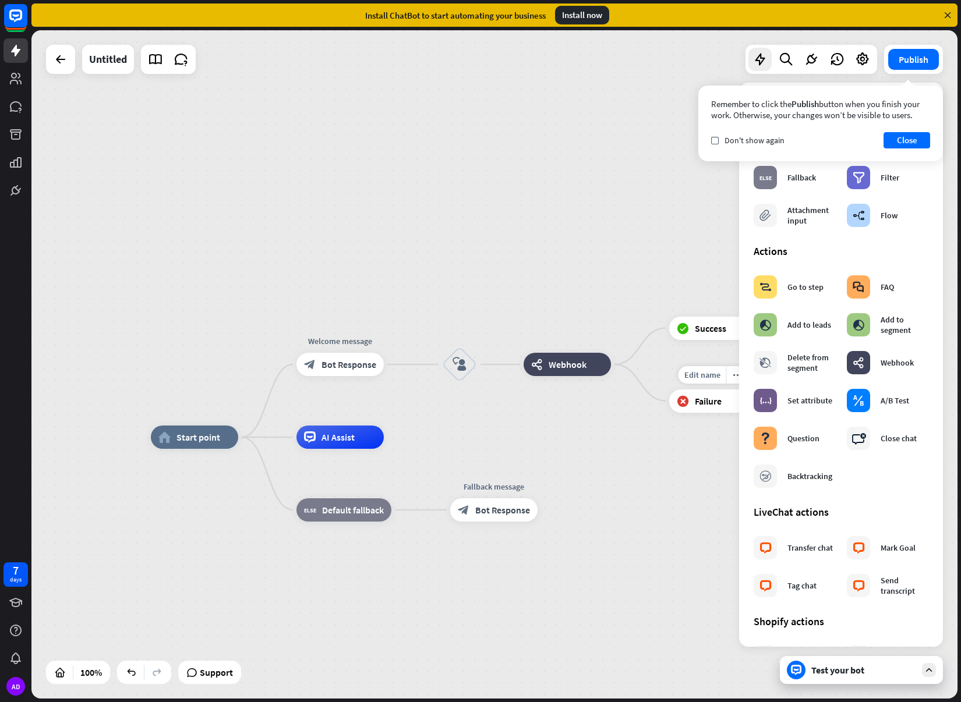
click at [721, 404] on span "Failure" at bounding box center [708, 401] width 27 height 12
click at [698, 328] on span "Success" at bounding box center [710, 329] width 31 height 12
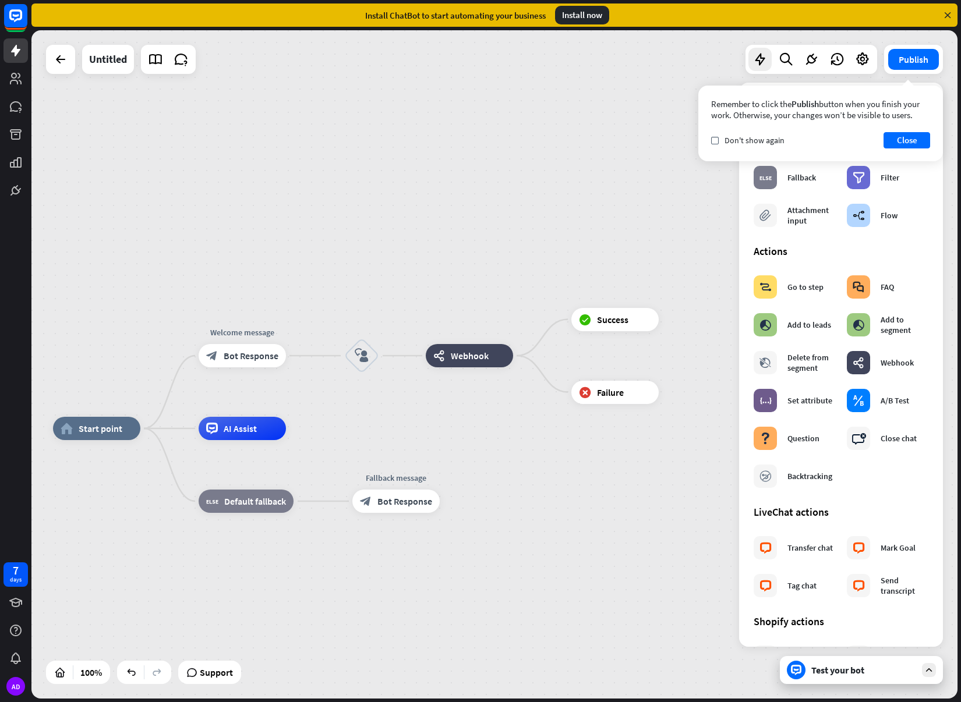
drag, startPoint x: 631, startPoint y: 419, endPoint x: 533, endPoint y: 409, distance: 98.4
click at [533, 409] on div "home_2 Start point Welcome message block_bot_response Bot Response block_user_i…" at bounding box center [494, 364] width 926 height 669
click at [674, 395] on icon "plus" at bounding box center [673, 392] width 9 height 8
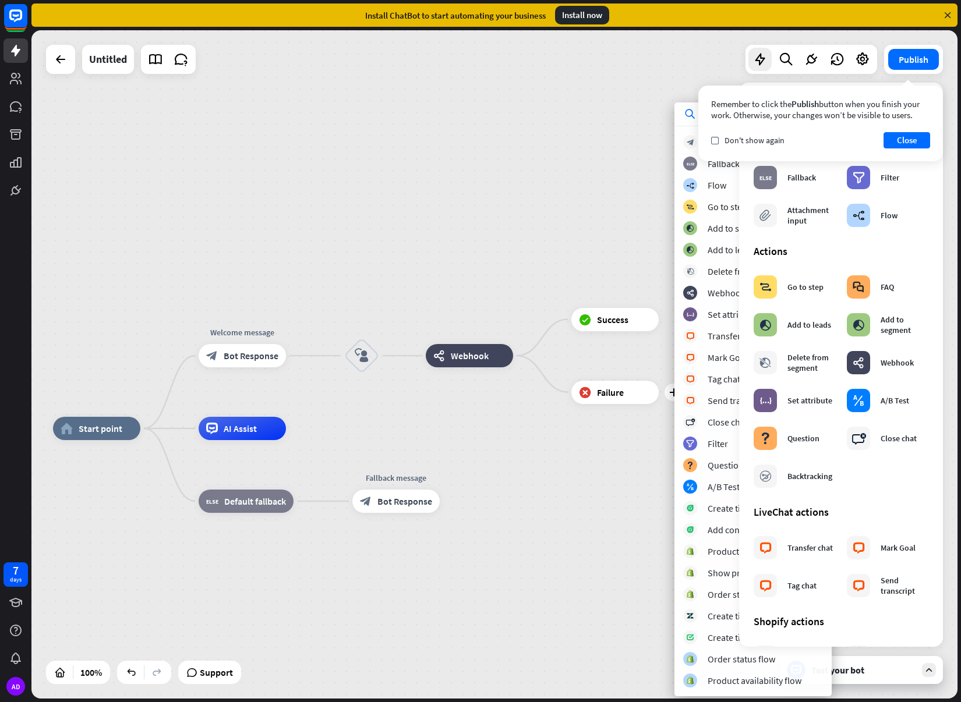
drag, startPoint x: 637, startPoint y: 435, endPoint x: 646, endPoint y: 397, distance: 39.4
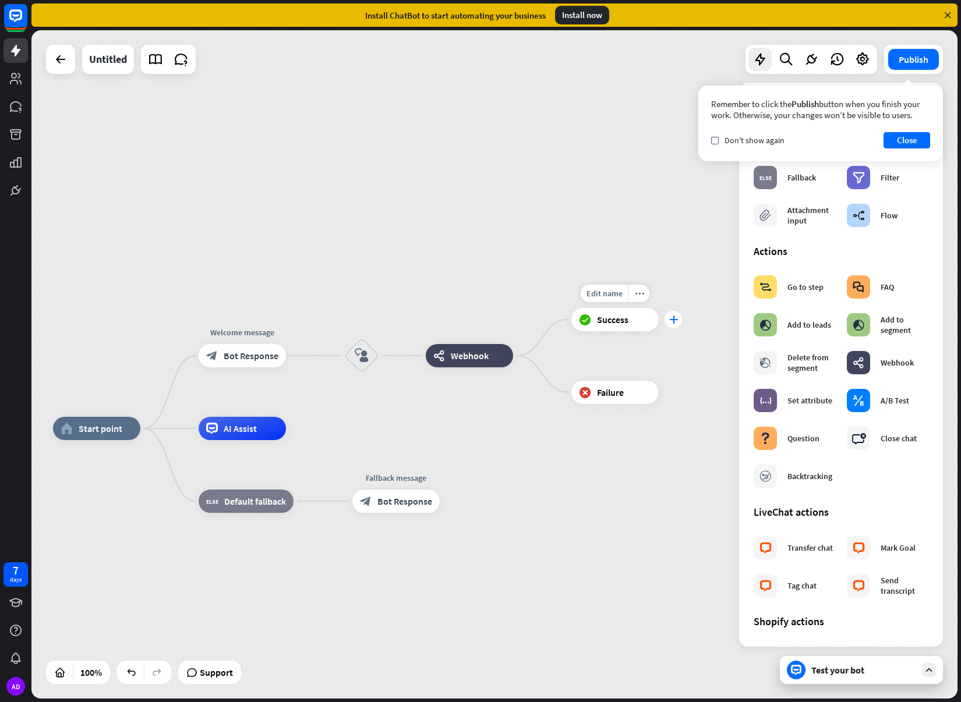
click at [671, 324] on div "plus" at bounding box center [673, 319] width 17 height 17
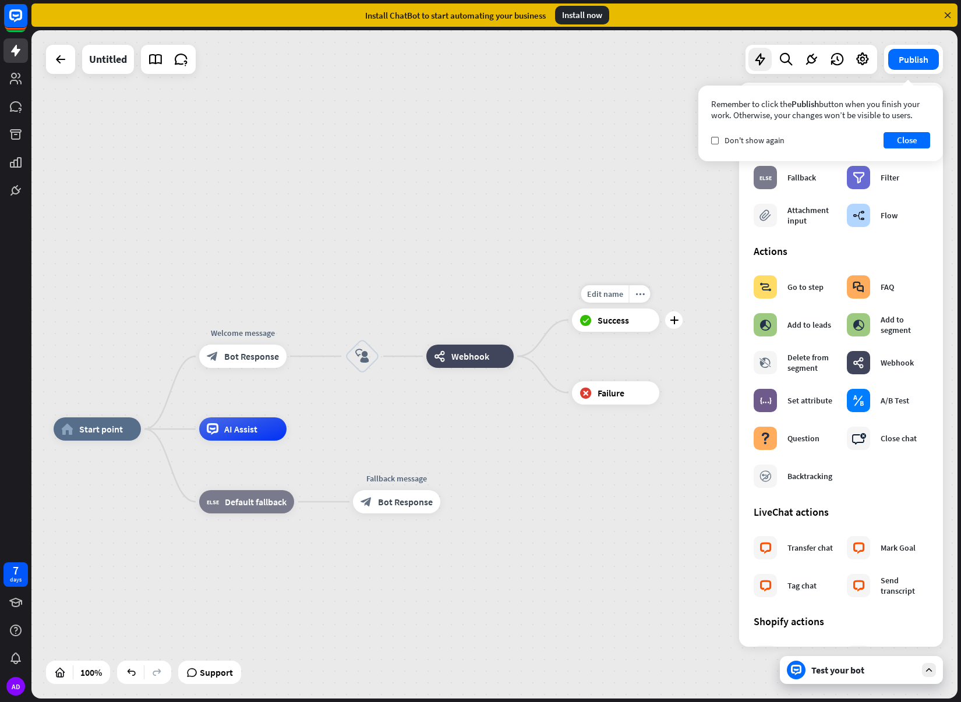
click at [659, 329] on div "Edit name more_horiz plus block_success Success" at bounding box center [615, 320] width 87 height 23
click at [673, 326] on div "plus" at bounding box center [673, 320] width 17 height 17
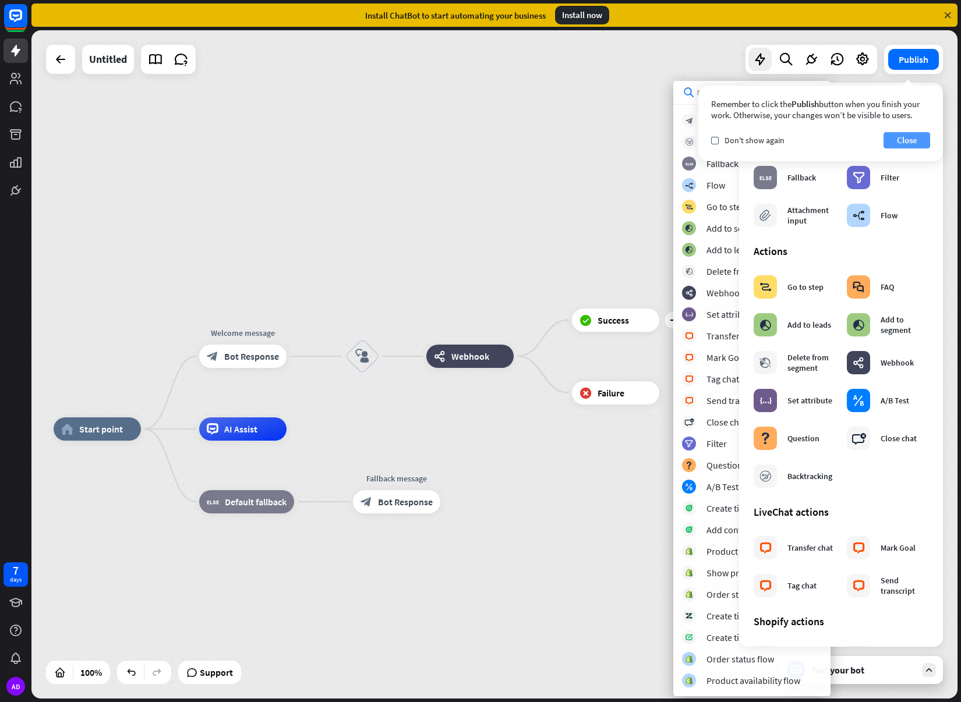
click at [918, 139] on button "Close" at bounding box center [907, 140] width 47 height 16
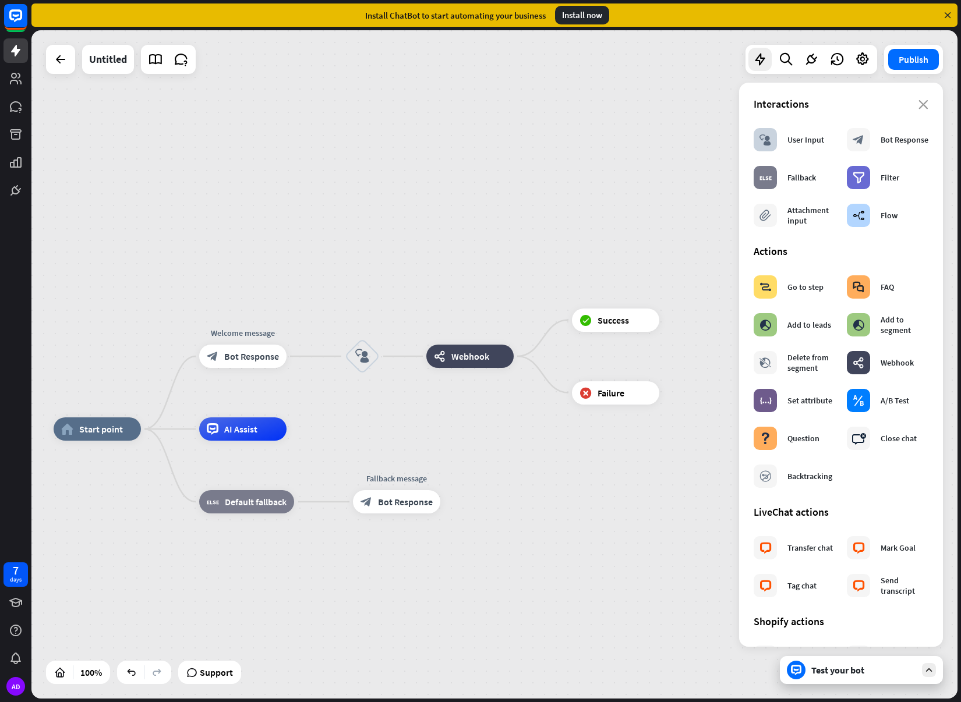
click at [923, 103] on div "close Interactions block_user_input User Input block_bot_response Bot Response …" at bounding box center [841, 365] width 204 height 564
click at [918, 106] on icon "close" at bounding box center [923, 104] width 10 height 9
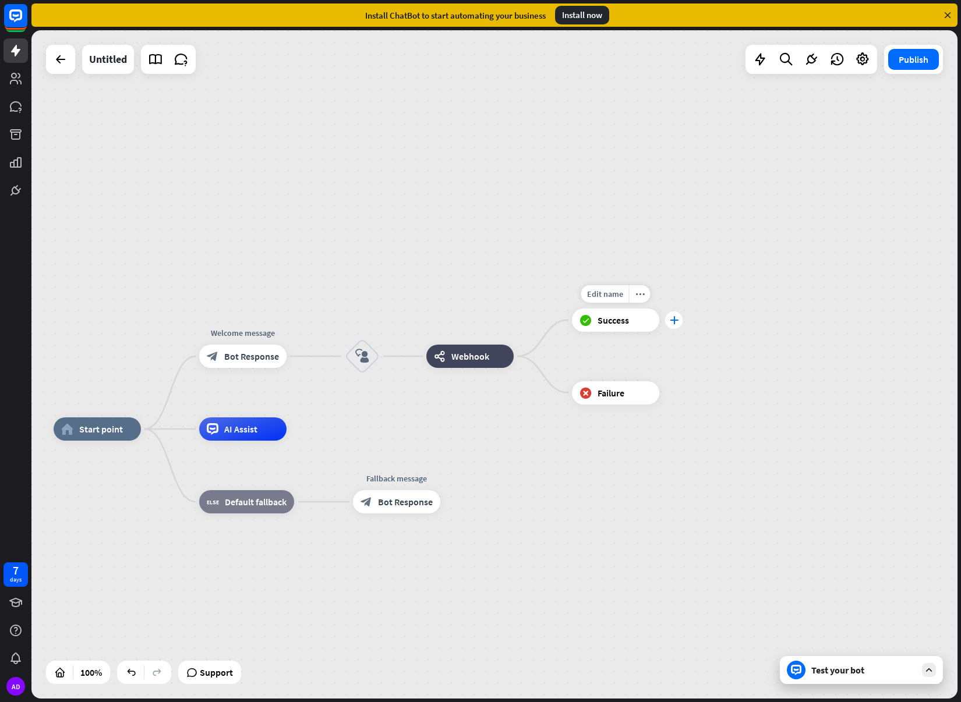
click at [670, 315] on div "plus" at bounding box center [673, 320] width 17 height 17
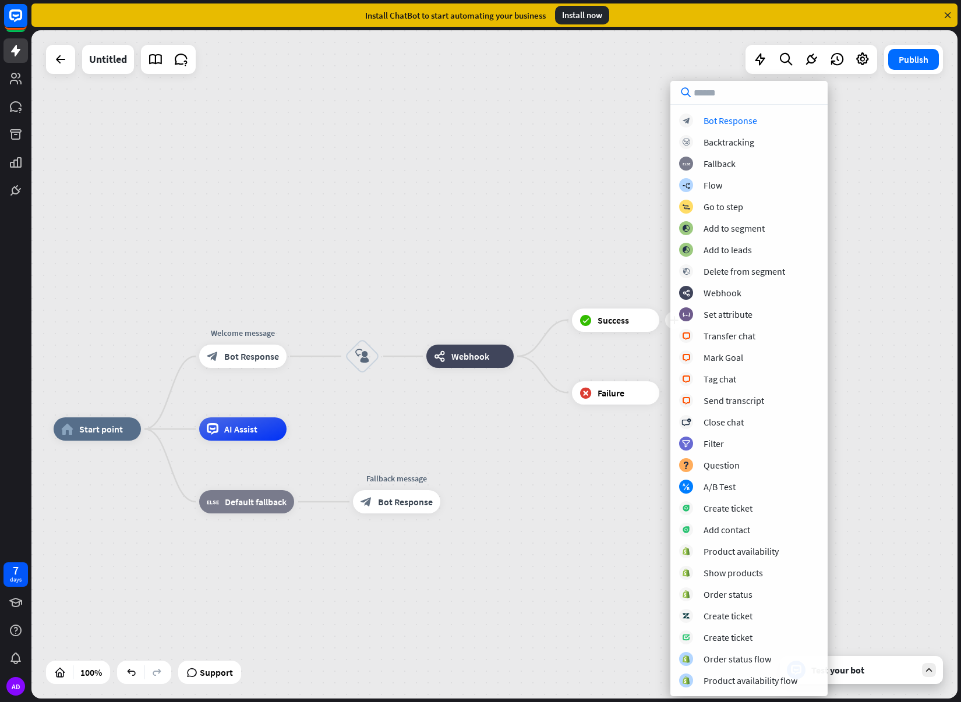
click at [744, 96] on input "text" at bounding box center [748, 92] width 157 height 23
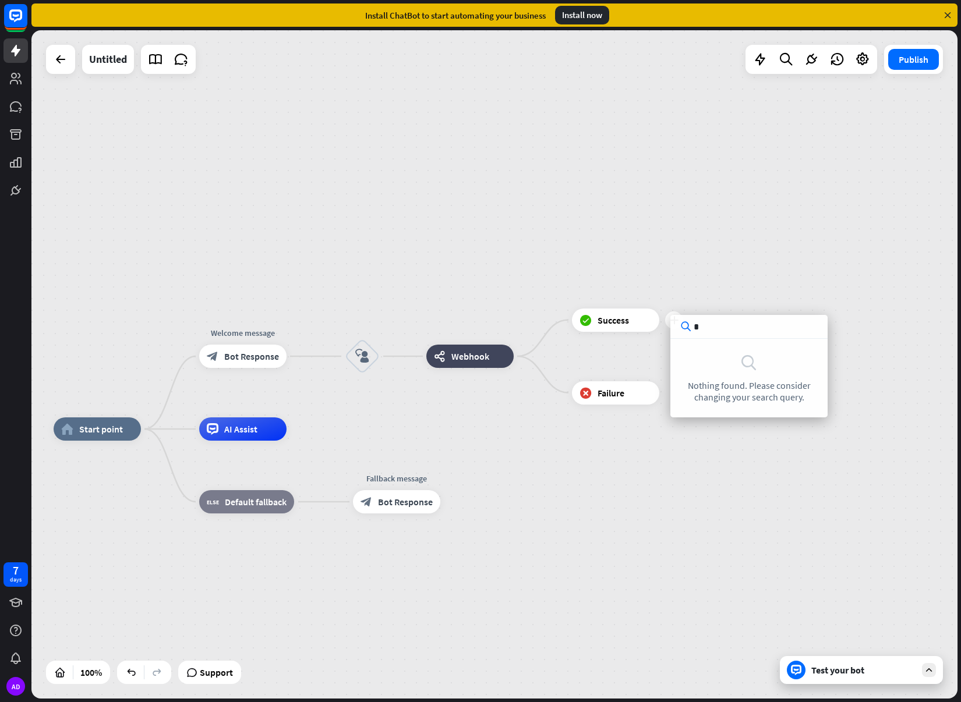
type input "*"
click at [712, 185] on div "home_2 Start point Welcome message block_bot_response Bot Response block_user_i…" at bounding box center [494, 364] width 926 height 669
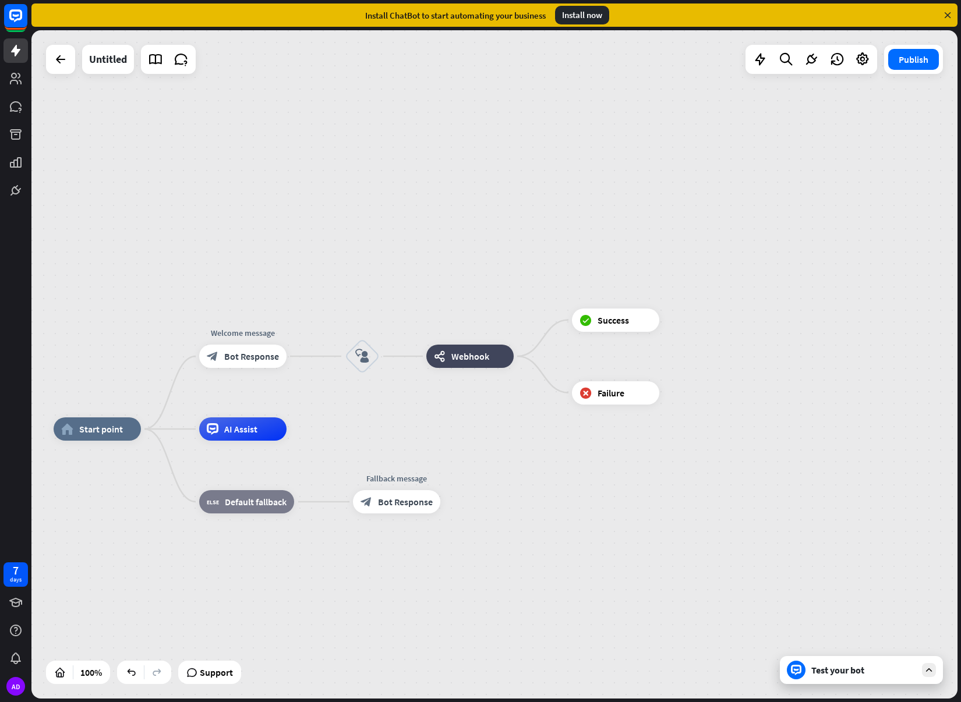
click at [830, 672] on div "Test your bot" at bounding box center [863, 671] width 105 height 12
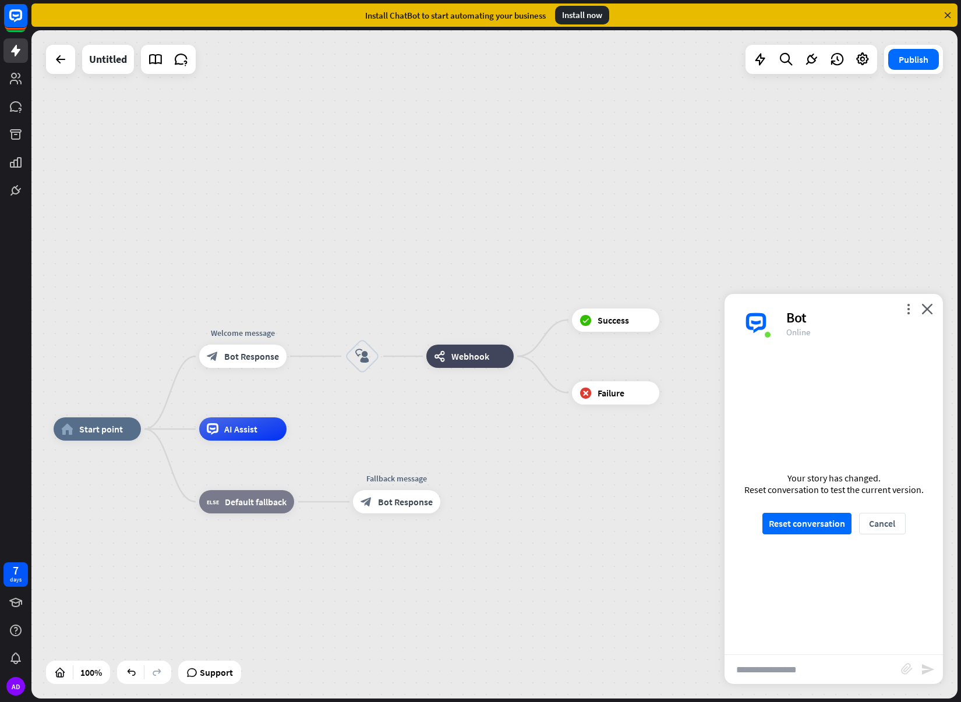
click at [818, 666] on input "text" at bounding box center [813, 669] width 176 height 29
click at [823, 525] on button "Reset conversation" at bounding box center [806, 524] width 89 height 22
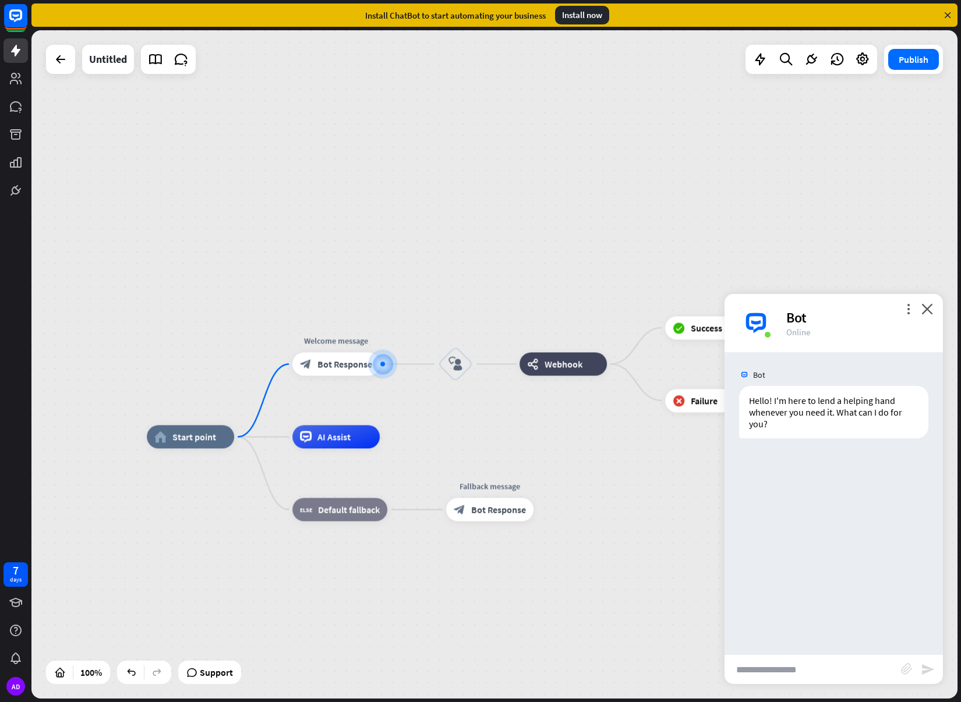
click at [794, 670] on input "text" at bounding box center [813, 669] width 176 height 29
type input "*******"
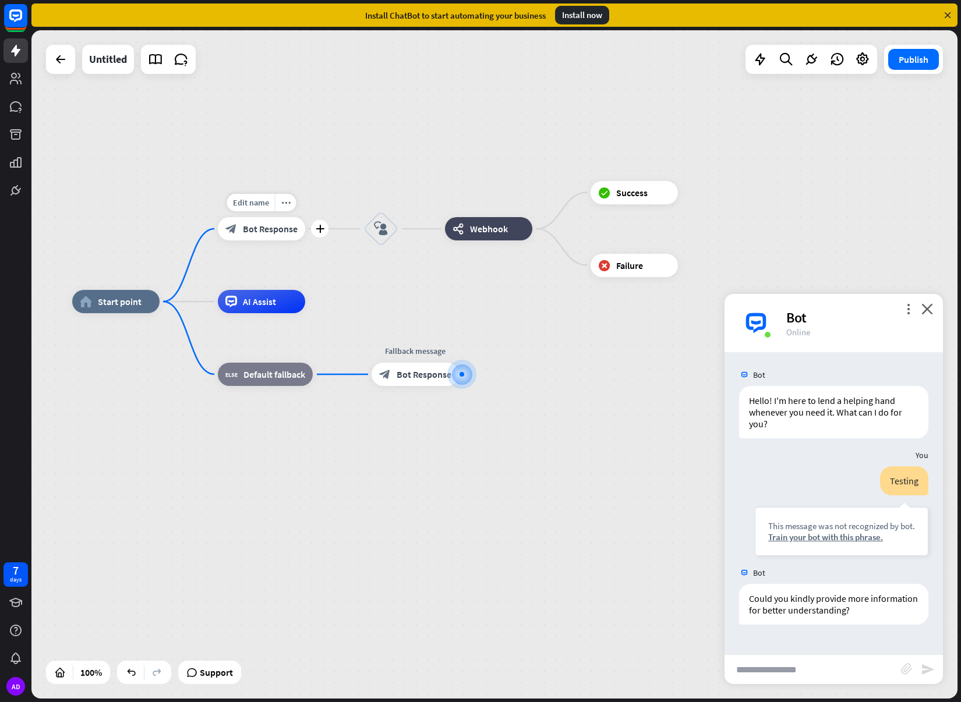
drag, startPoint x: 257, startPoint y: 246, endPoint x: 361, endPoint y: 266, distance: 105.4
click at [305, 241] on div "Edit name more_horiz plus block_bot_response Bot Response" at bounding box center [261, 228] width 87 height 23
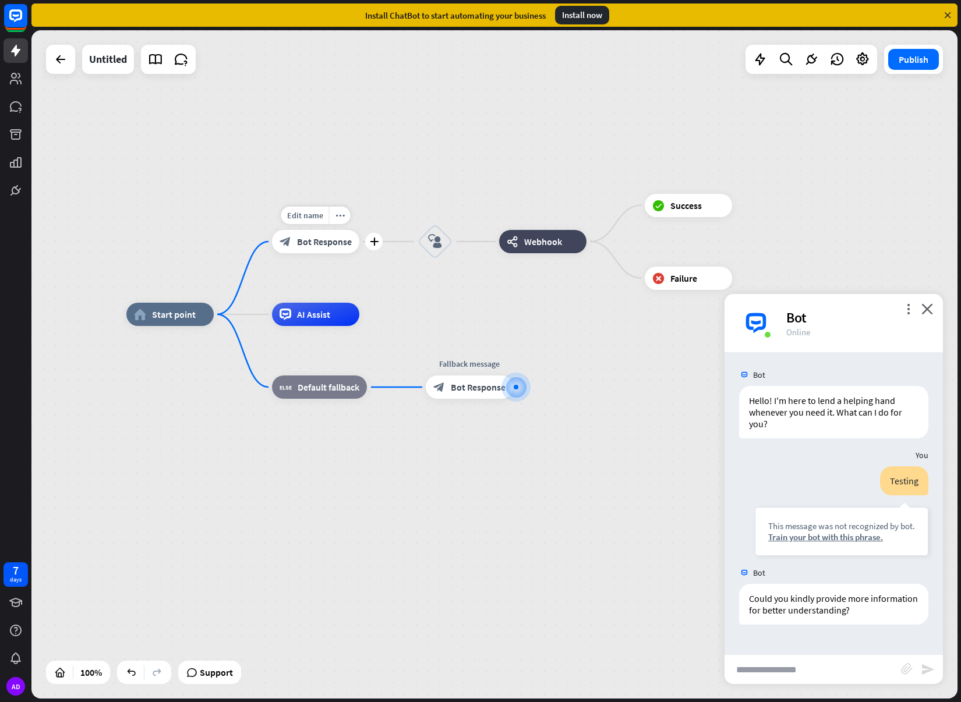
click at [344, 246] on span "Bot Response" at bounding box center [324, 242] width 55 height 12
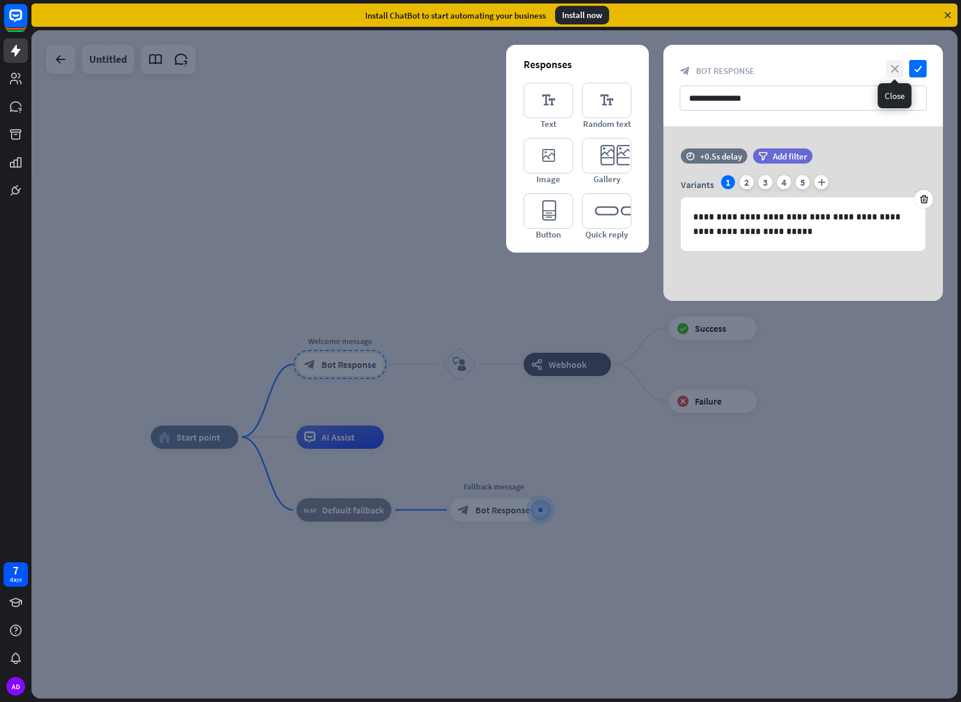
click at [892, 70] on icon "close" at bounding box center [894, 68] width 17 height 17
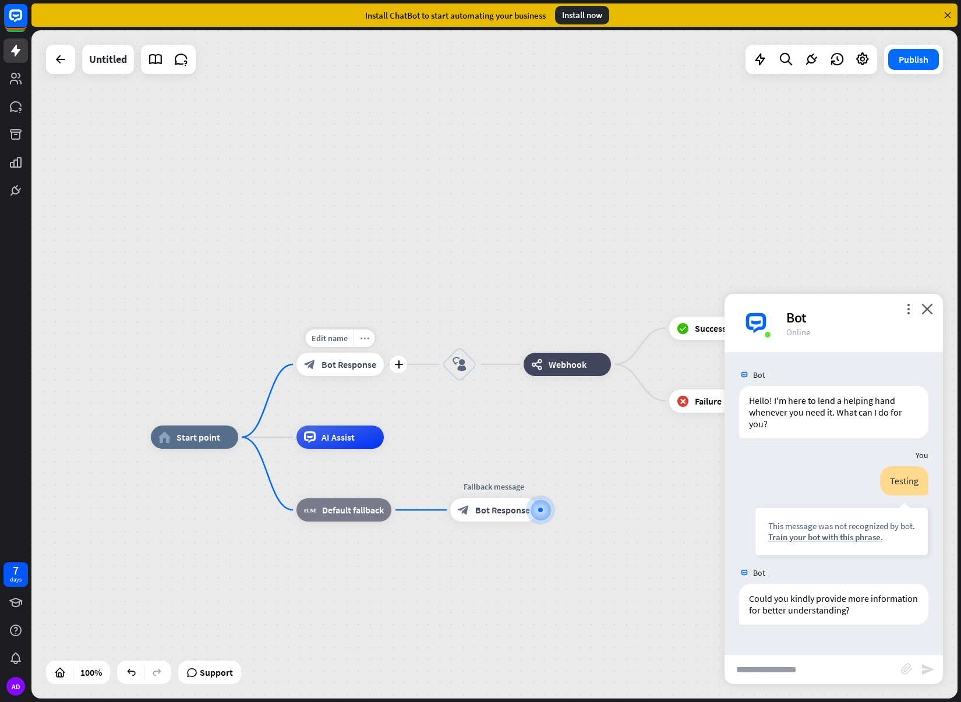
click at [372, 340] on div "more_horiz" at bounding box center [365, 338] width 22 height 17
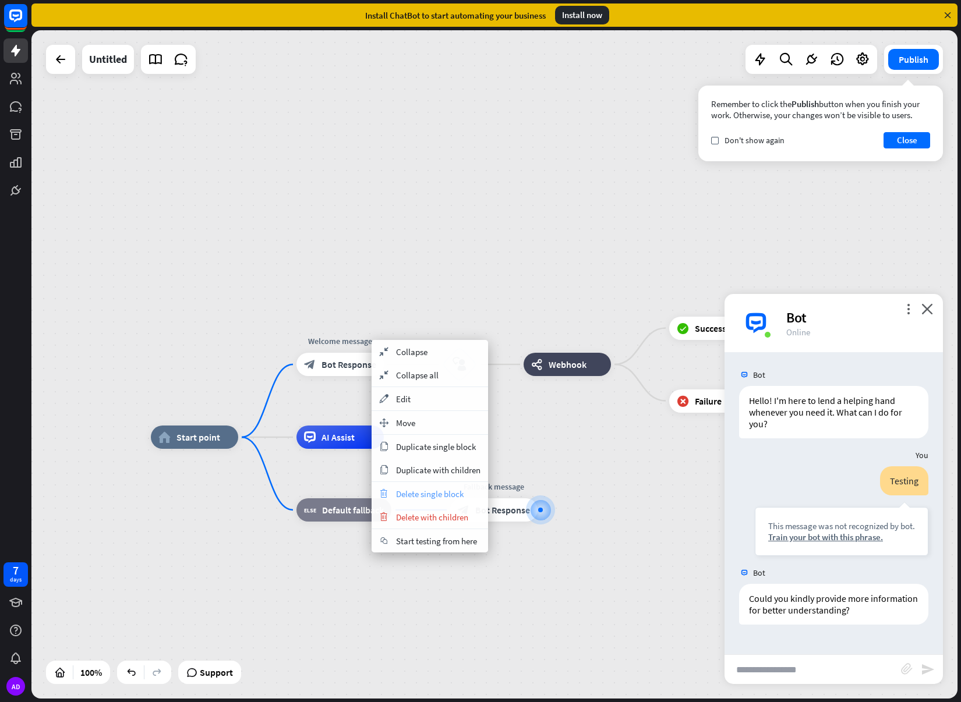
click at [434, 495] on span "Delete single block" at bounding box center [430, 494] width 68 height 11
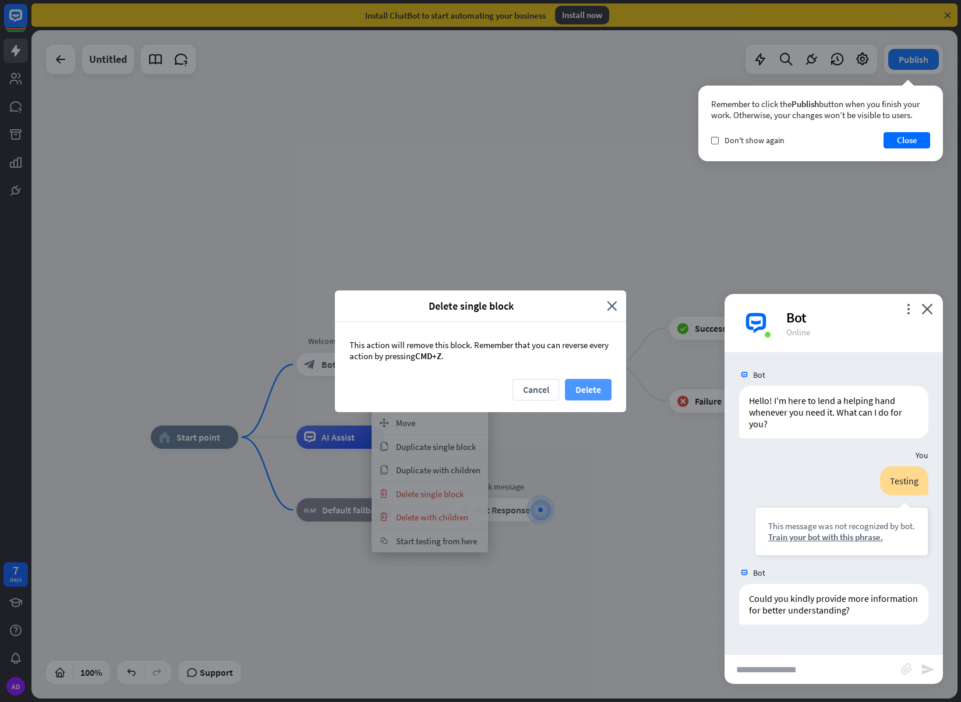
click at [579, 390] on button "Delete" at bounding box center [588, 390] width 47 height 22
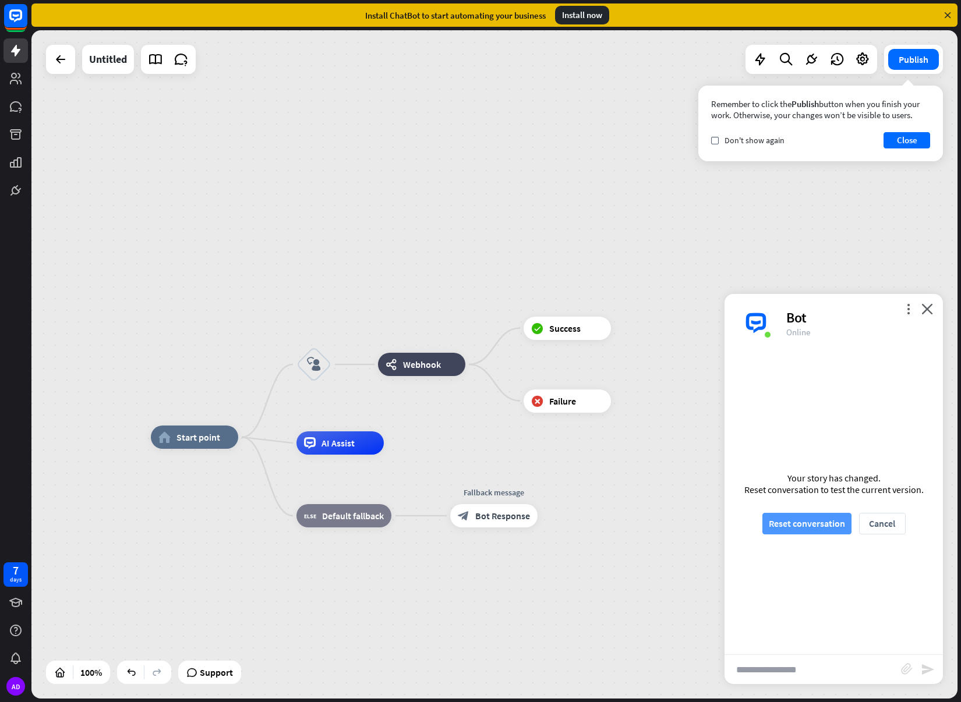
click at [821, 523] on button "Reset conversation" at bounding box center [806, 524] width 89 height 22
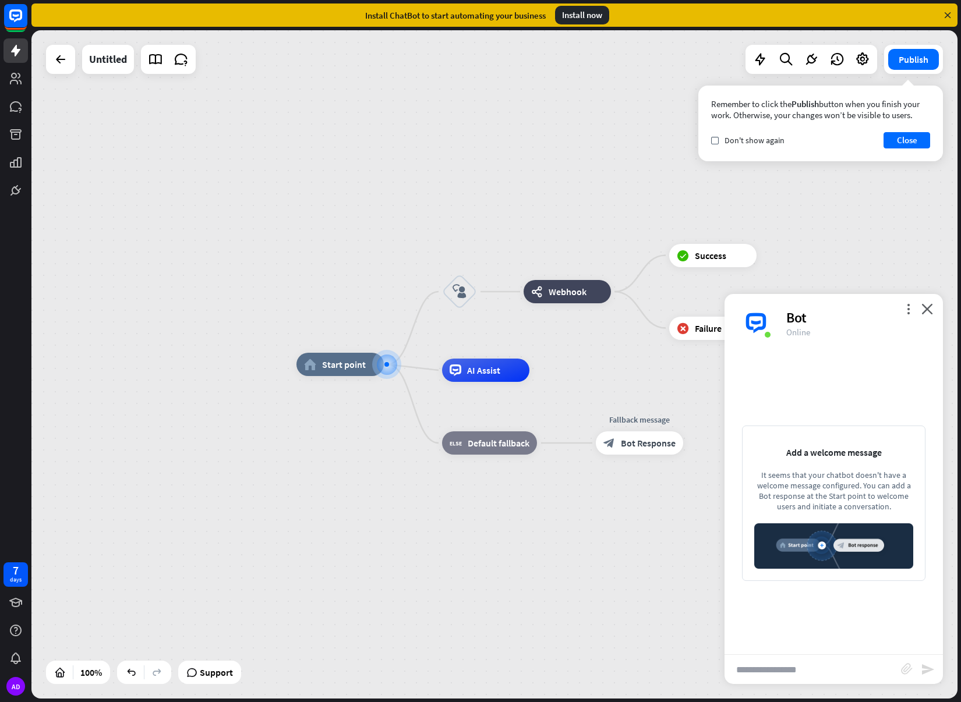
click at [827, 664] on input "text" at bounding box center [813, 669] width 176 height 29
type input "*******"
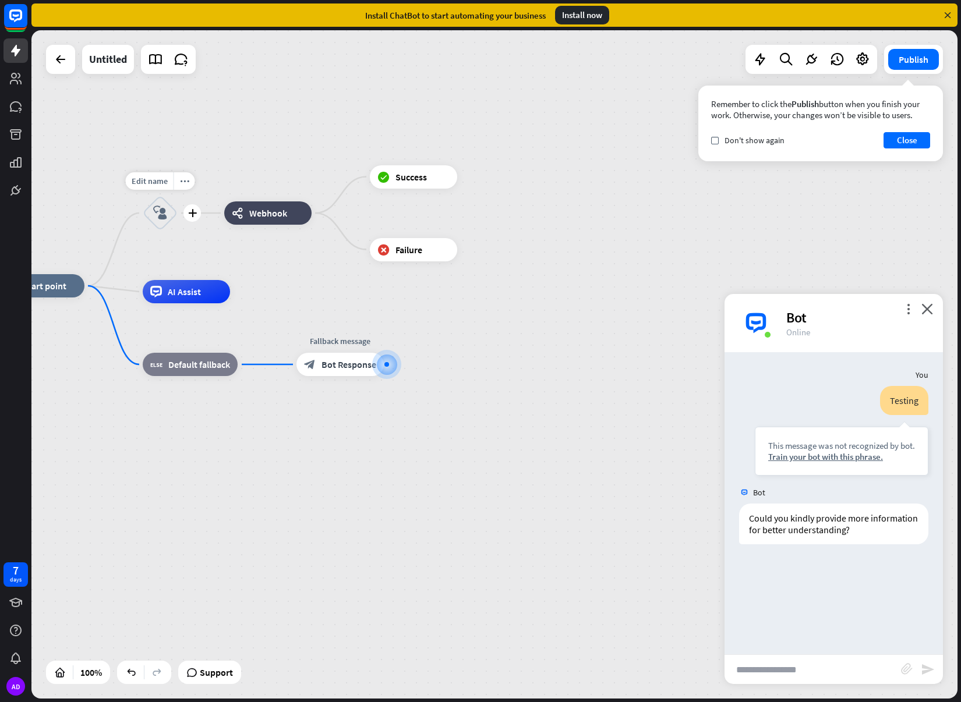
click at [167, 216] on icon "block_user_input" at bounding box center [160, 213] width 14 height 14
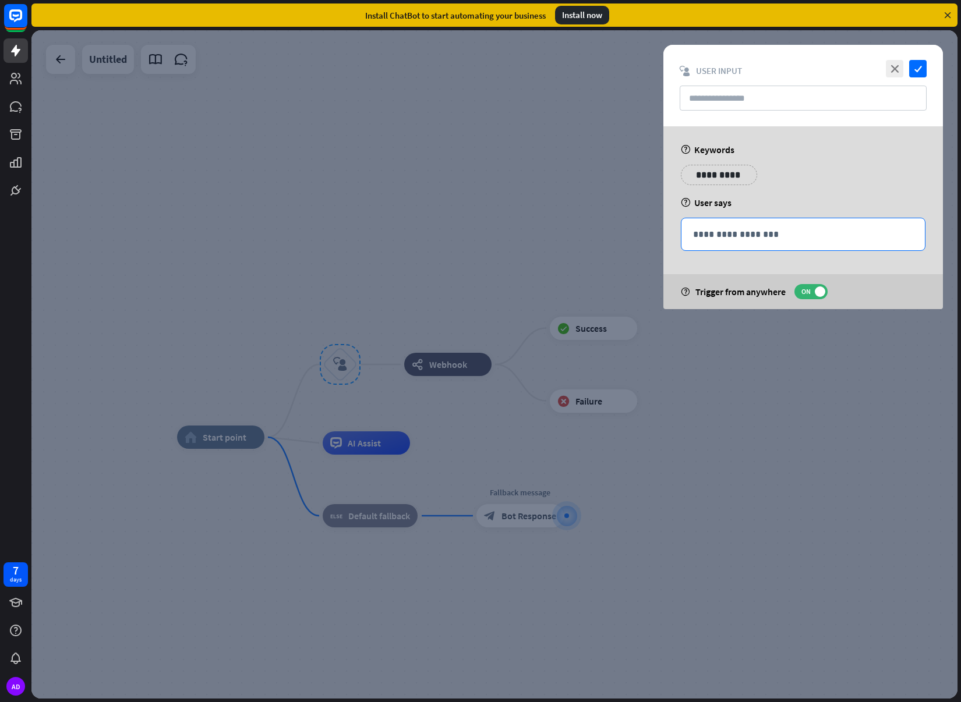
click at [759, 242] on div "**********" at bounding box center [802, 234] width 243 height 32
click at [804, 293] on span "ON" at bounding box center [806, 291] width 18 height 9
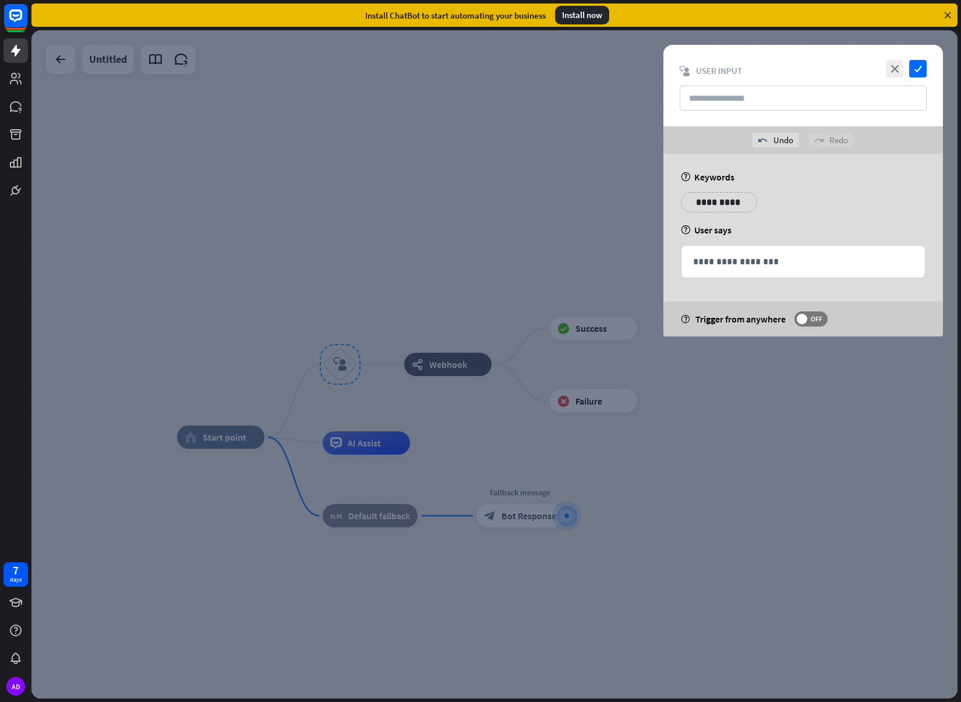
click at [718, 203] on p "**********" at bounding box center [719, 202] width 59 height 15
drag, startPoint x: 788, startPoint y: 209, endPoint x: 792, endPoint y: 202, distance: 8.6
click at [789, 208] on div "**********" at bounding box center [803, 206] width 252 height 29
click at [909, 69] on icon "check" at bounding box center [917, 68] width 17 height 17
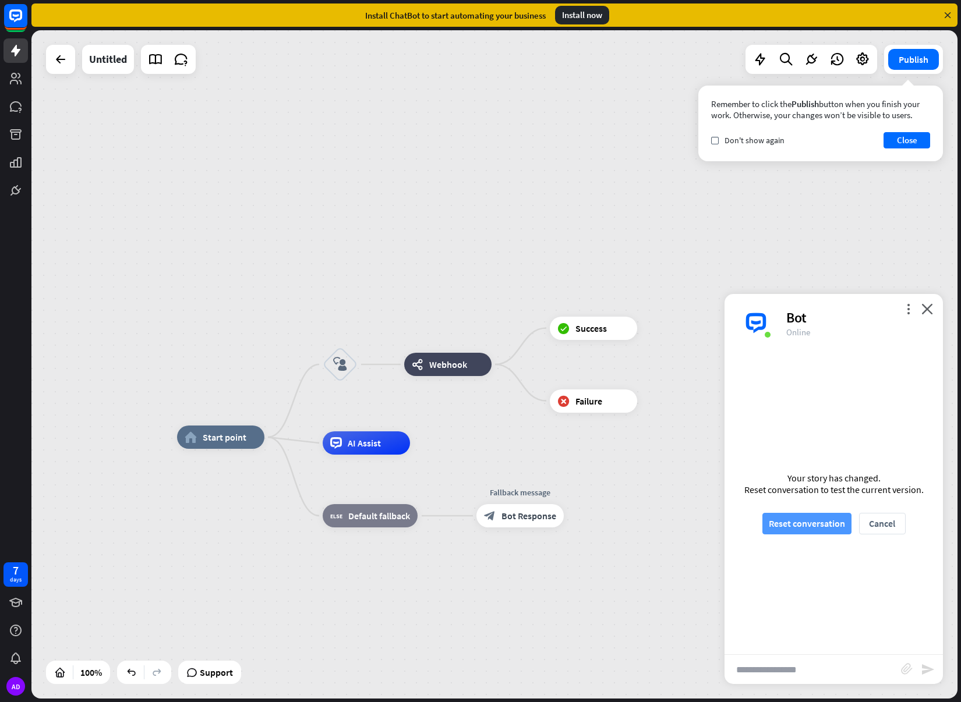
click at [804, 518] on button "Reset conversation" at bounding box center [806, 524] width 89 height 22
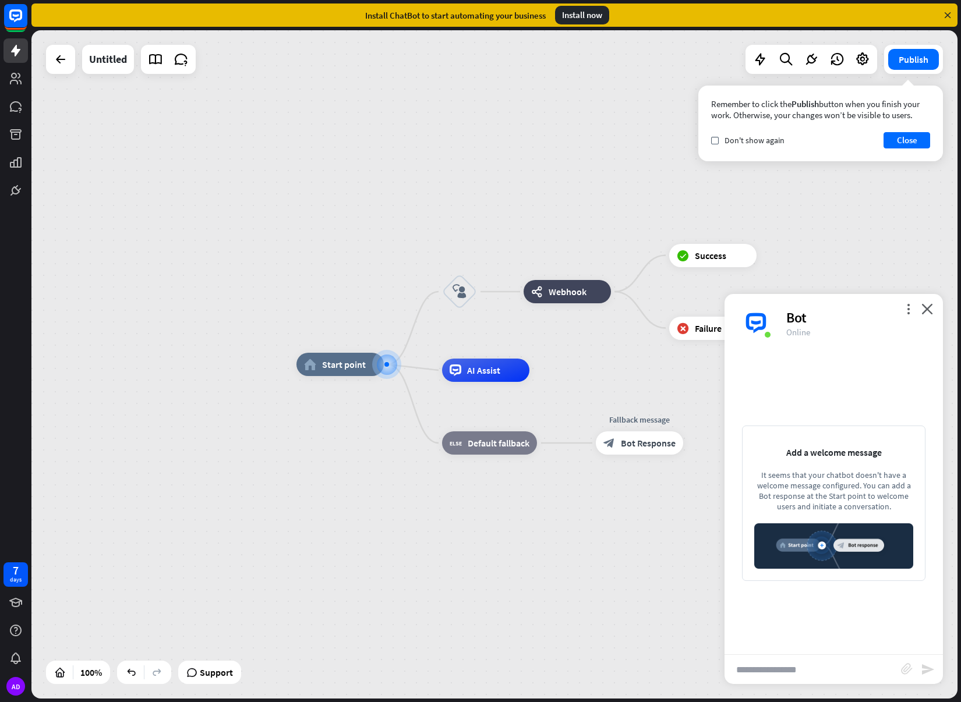
click at [817, 662] on input "text" at bounding box center [813, 669] width 176 height 29
type input "****"
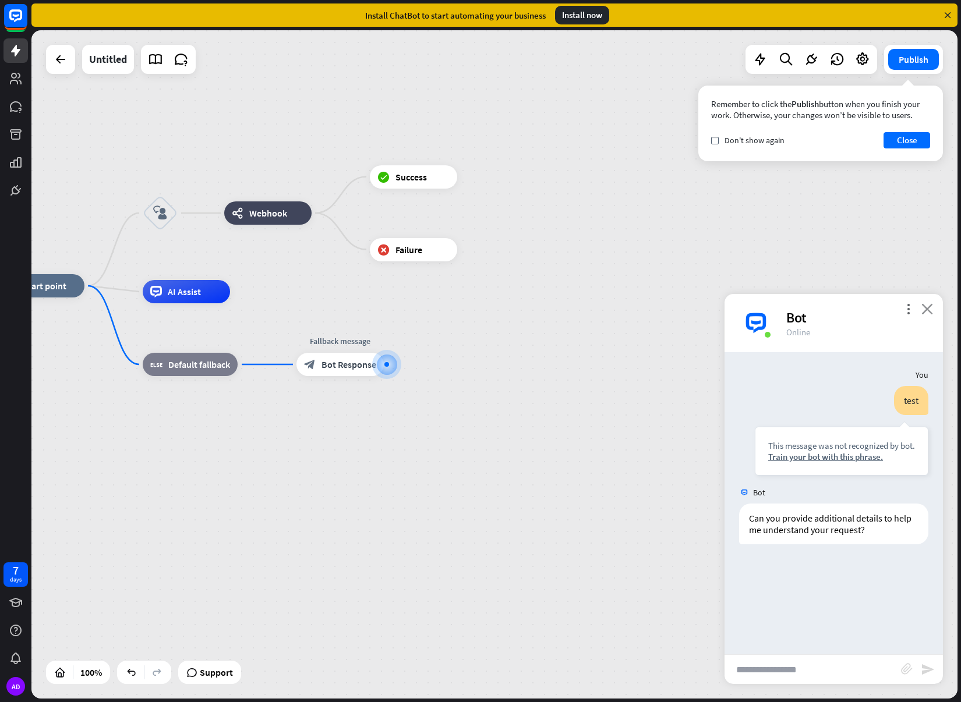
click at [925, 311] on icon "close" at bounding box center [927, 308] width 12 height 11
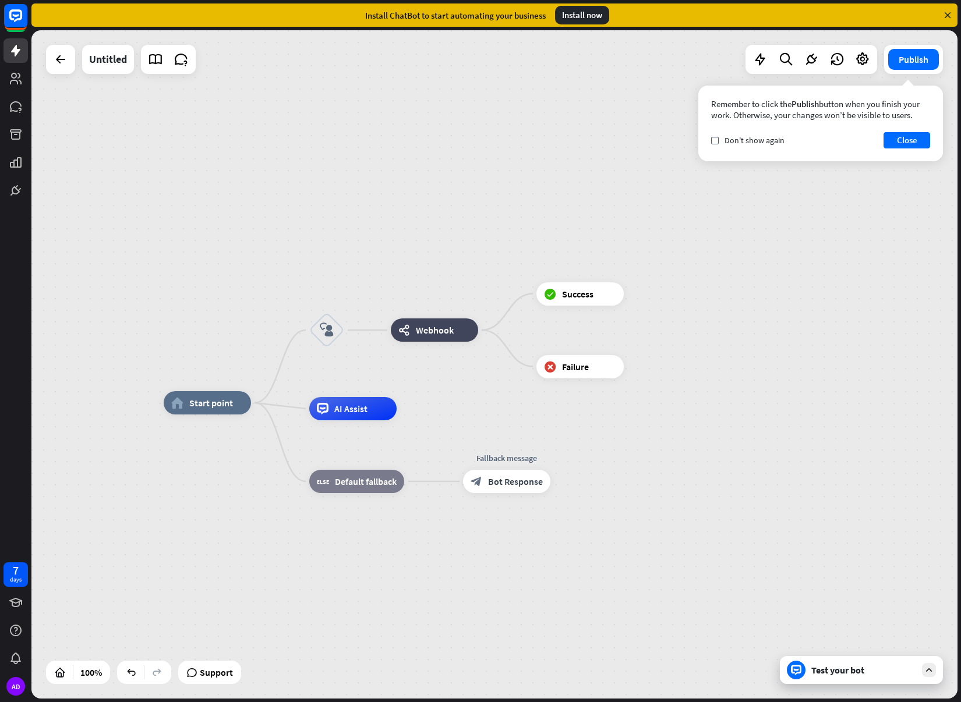
drag, startPoint x: 626, startPoint y: 322, endPoint x: 761, endPoint y: 402, distance: 156.7
click at [458, 306] on icon "more_horiz" at bounding box center [458, 303] width 9 height 9
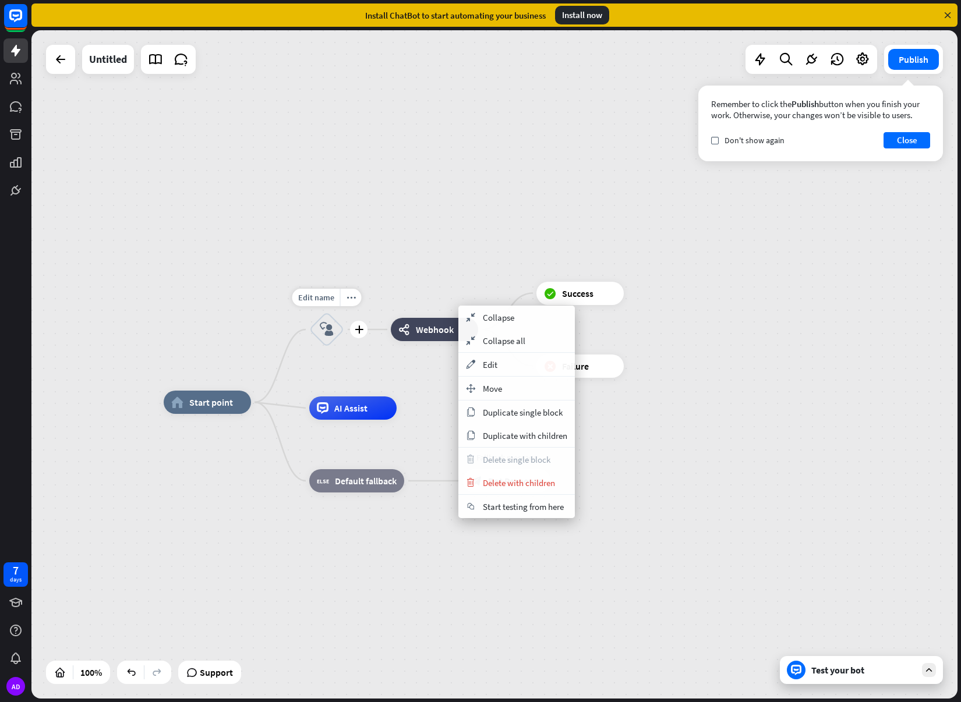
click at [326, 331] on icon "block_user_input" at bounding box center [327, 330] width 14 height 14
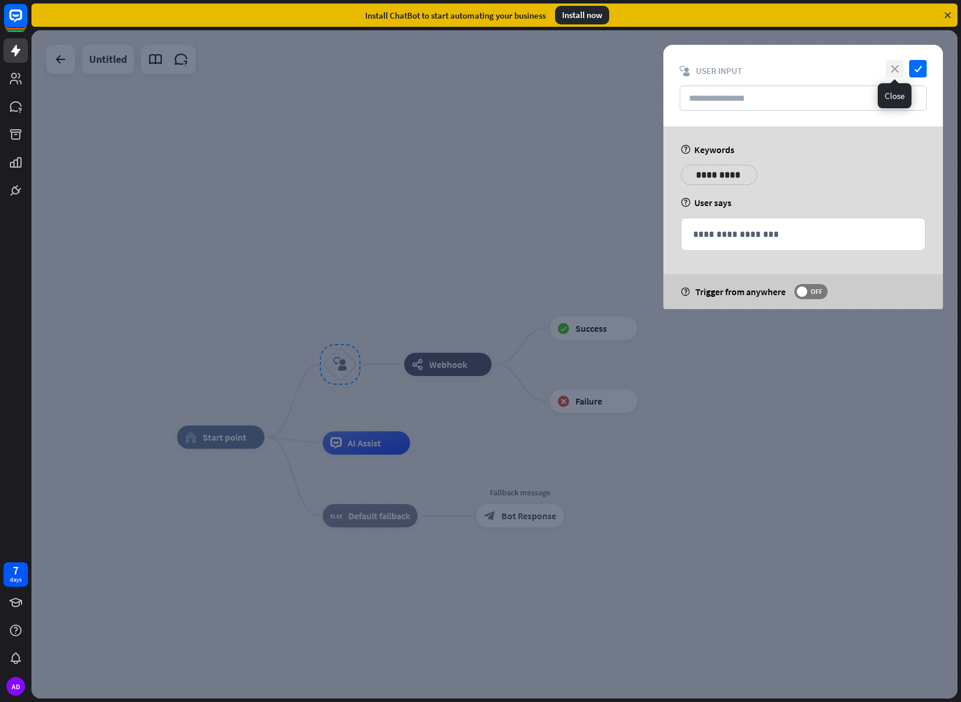
click at [888, 68] on icon "close" at bounding box center [894, 68] width 17 height 17
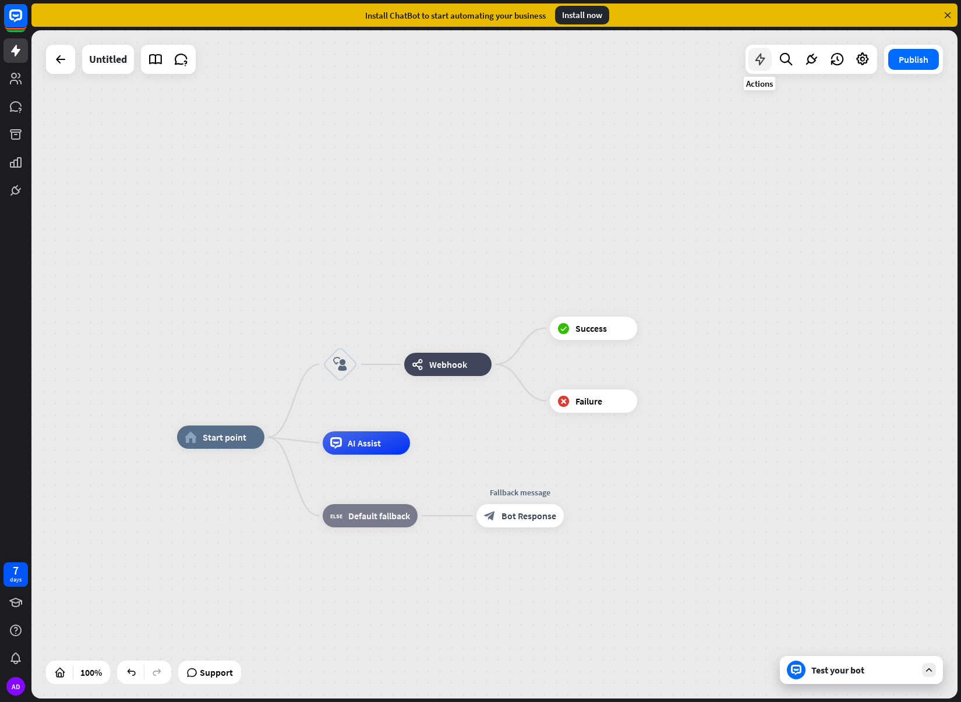
click at [765, 58] on icon at bounding box center [759, 59] width 15 height 15
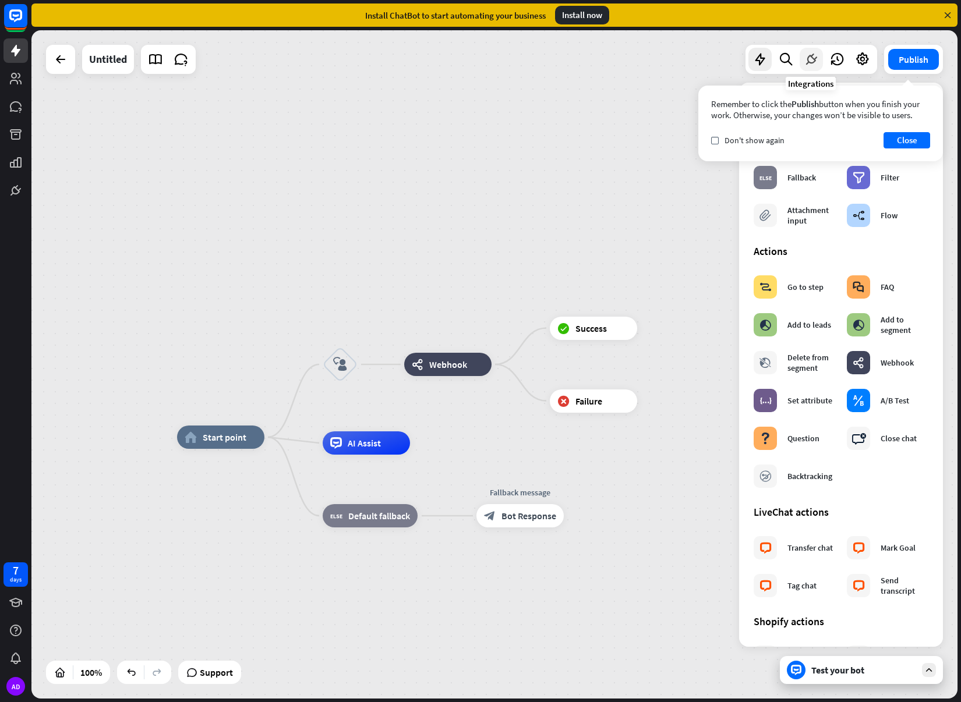
click at [807, 61] on icon at bounding box center [811, 59] width 15 height 15
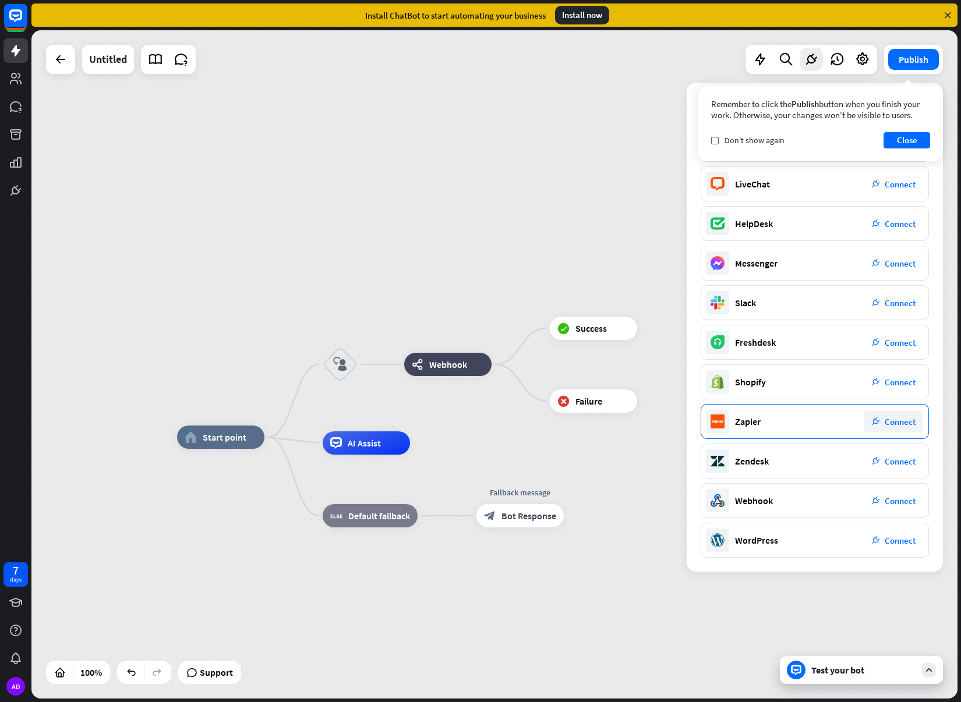
click at [904, 425] on span "Connect" at bounding box center [900, 421] width 31 height 11
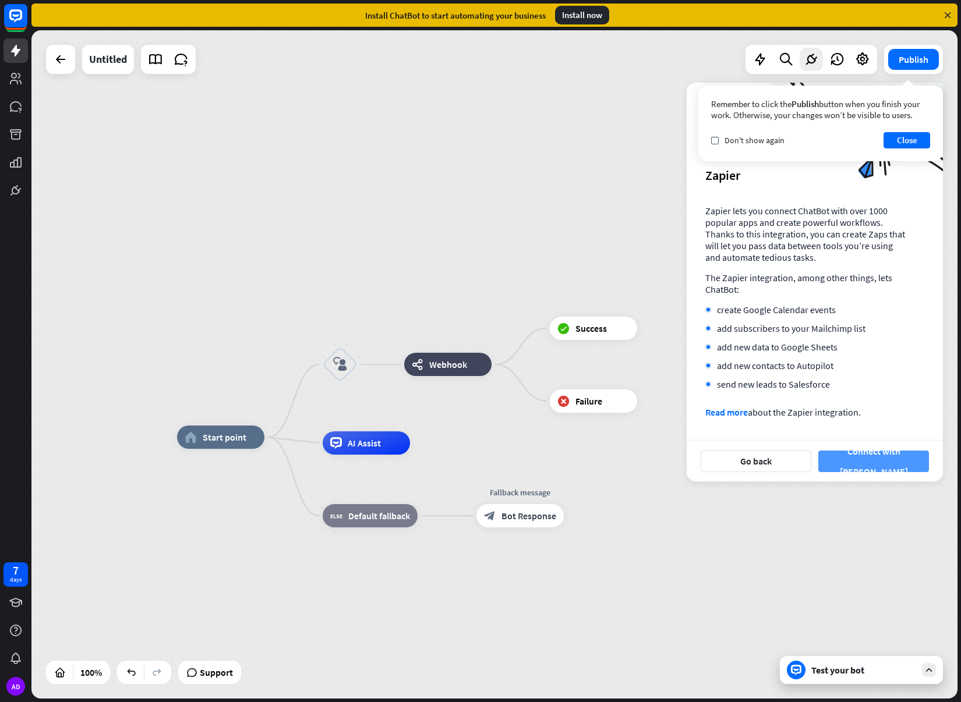
click at [893, 469] on button "Connect with [PERSON_NAME]" at bounding box center [873, 462] width 111 height 22
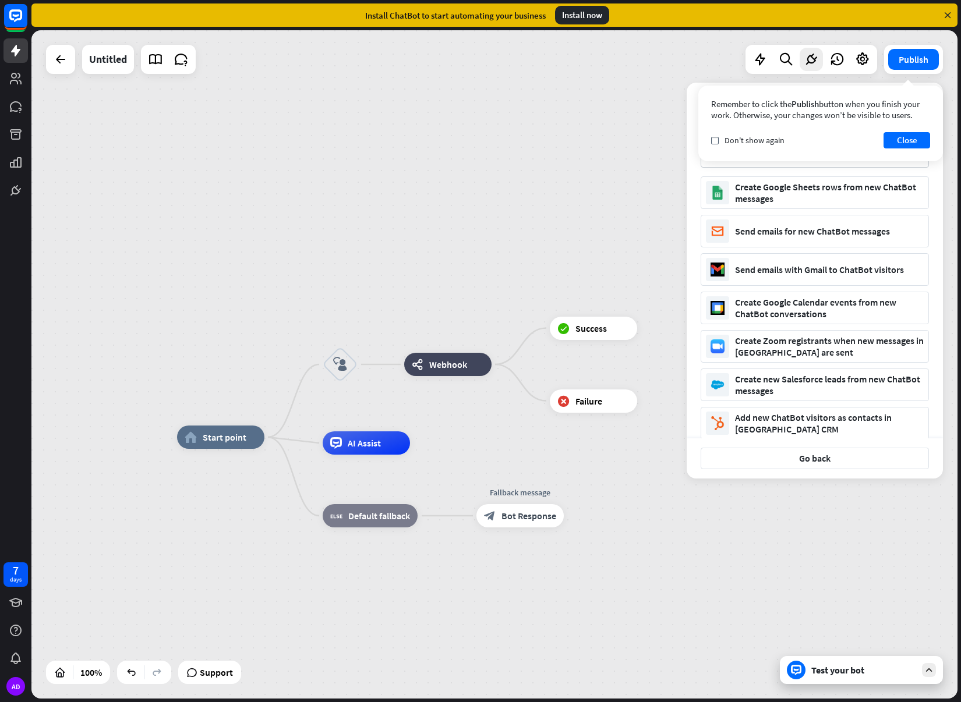
click at [595, 233] on div "home_2 Start point block_user_input webhooks Webhook block_success Success bloc…" at bounding box center [494, 364] width 926 height 669
click at [759, 59] on icon at bounding box center [759, 59] width 15 height 15
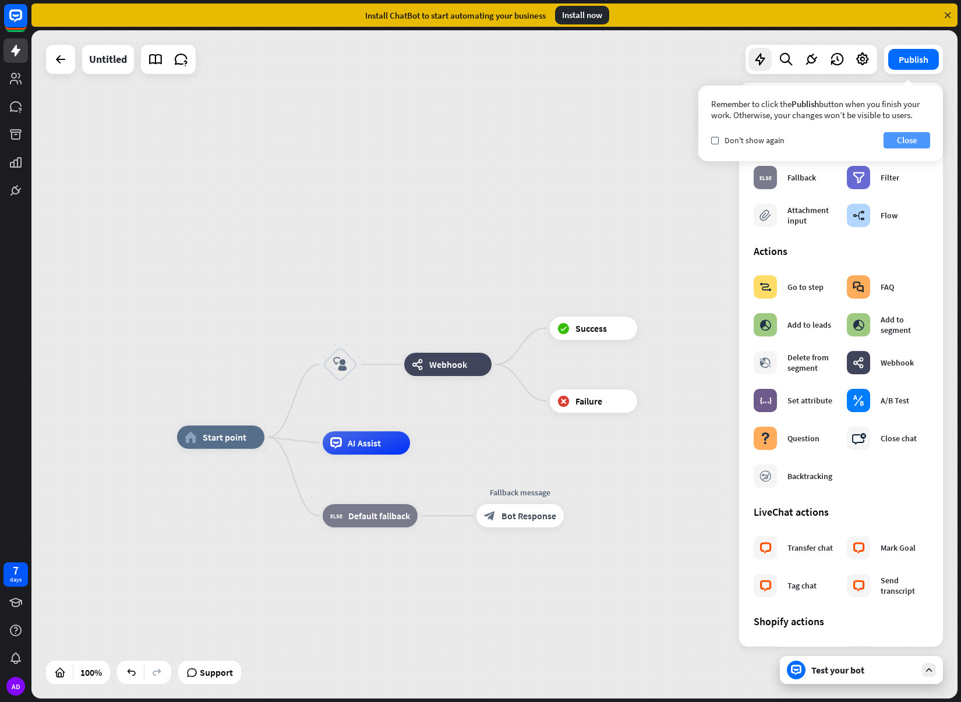
click at [918, 140] on button "Close" at bounding box center [907, 140] width 47 height 16
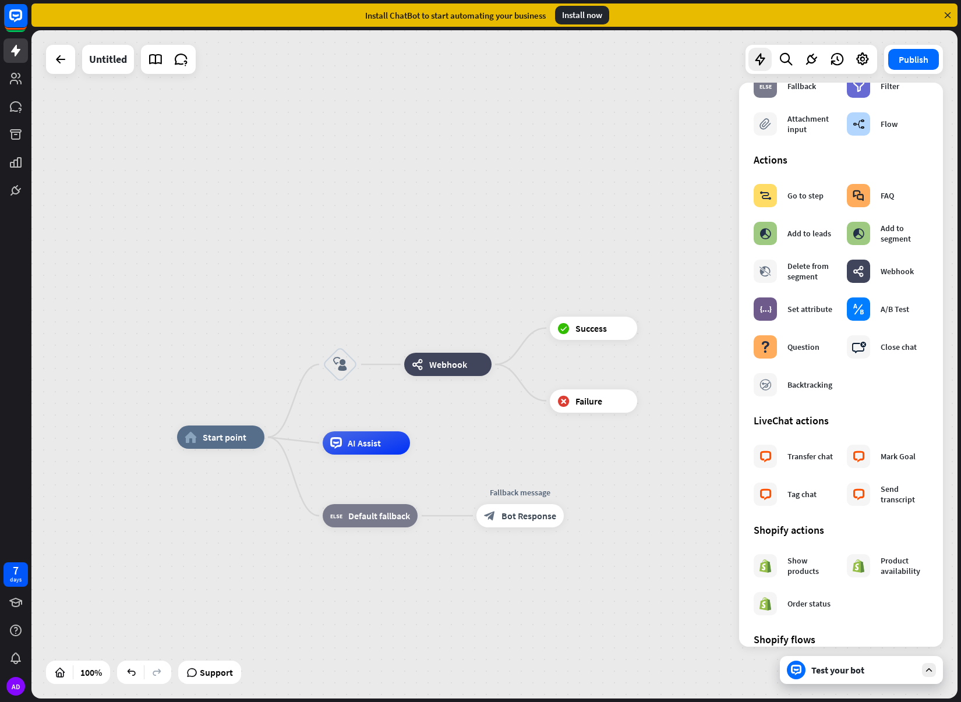
scroll to position [92, 0]
click at [337, 368] on icon "block_user_input" at bounding box center [340, 365] width 14 height 14
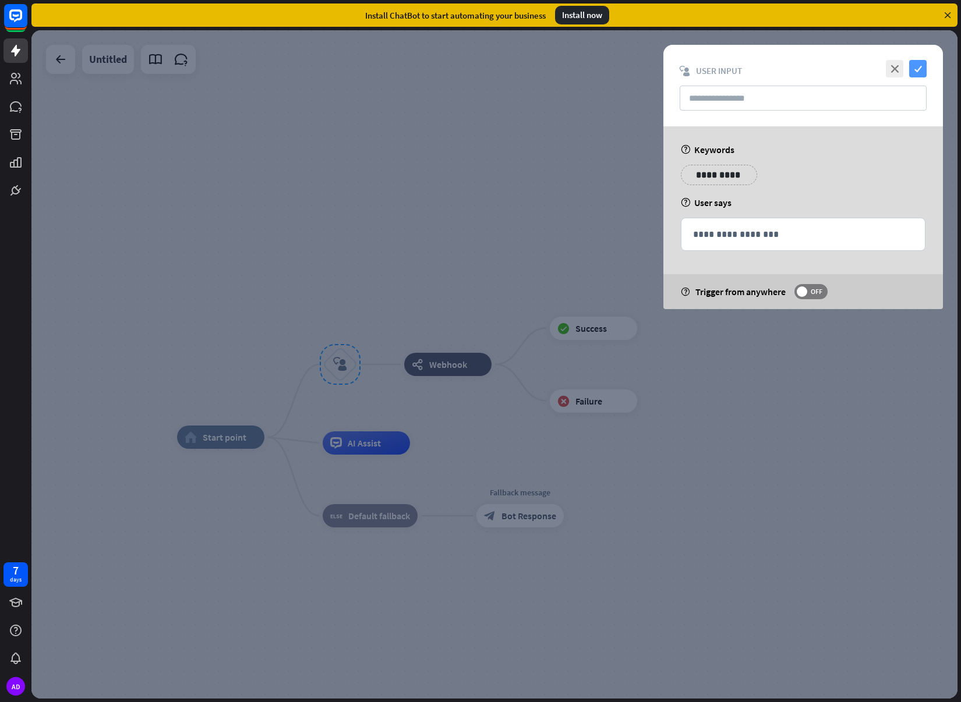
click at [922, 69] on icon "check" at bounding box center [917, 68] width 17 height 17
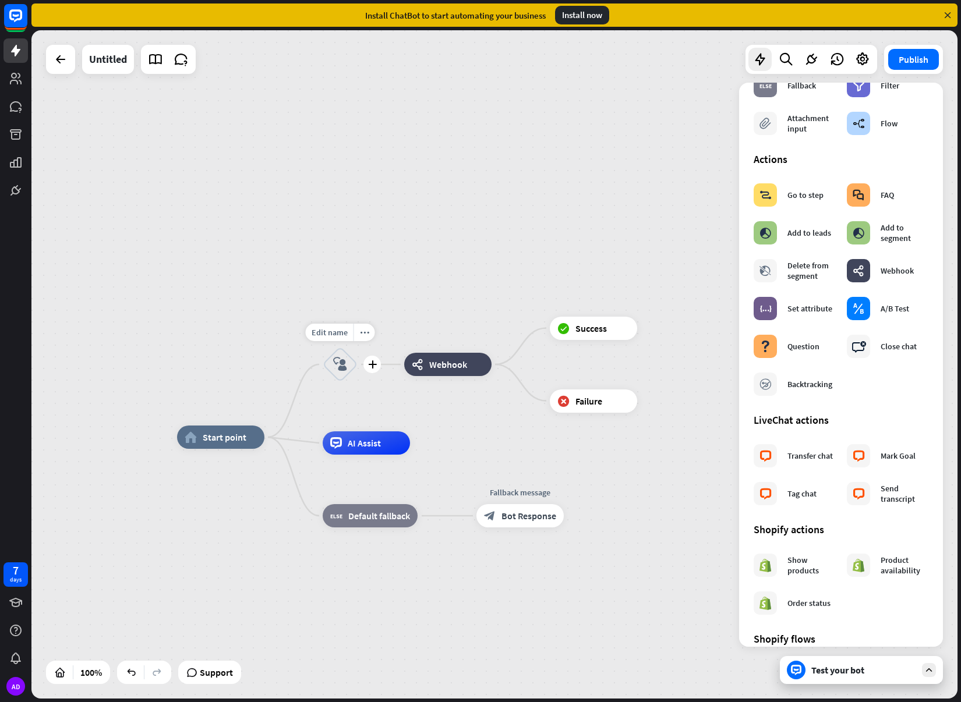
click at [333, 365] on icon "block_user_input" at bounding box center [340, 365] width 14 height 14
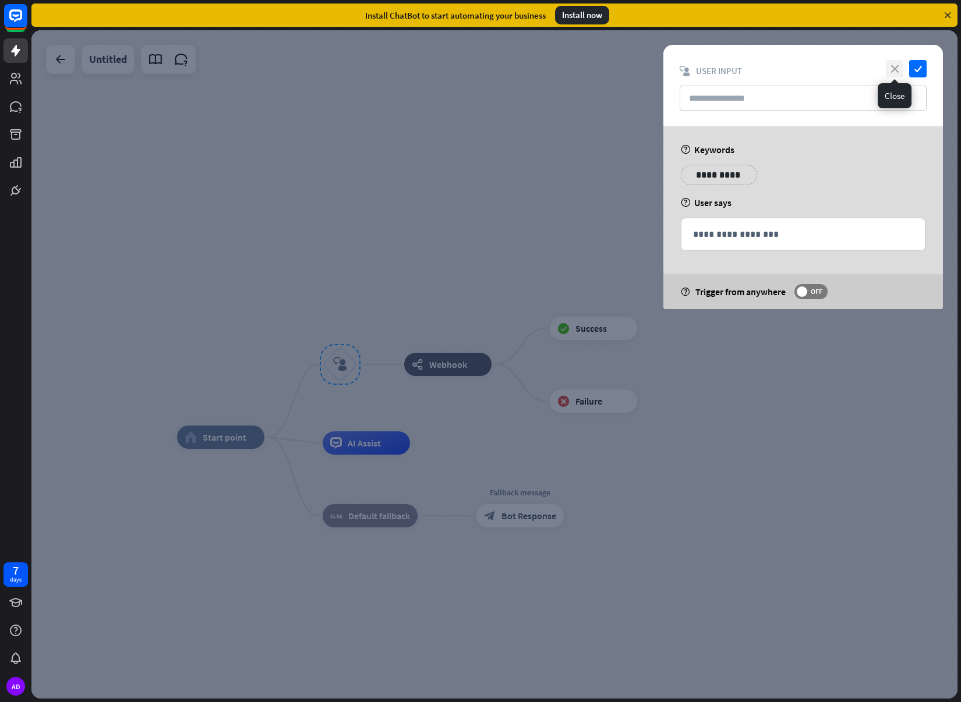
click at [897, 69] on icon "close" at bounding box center [894, 68] width 17 height 17
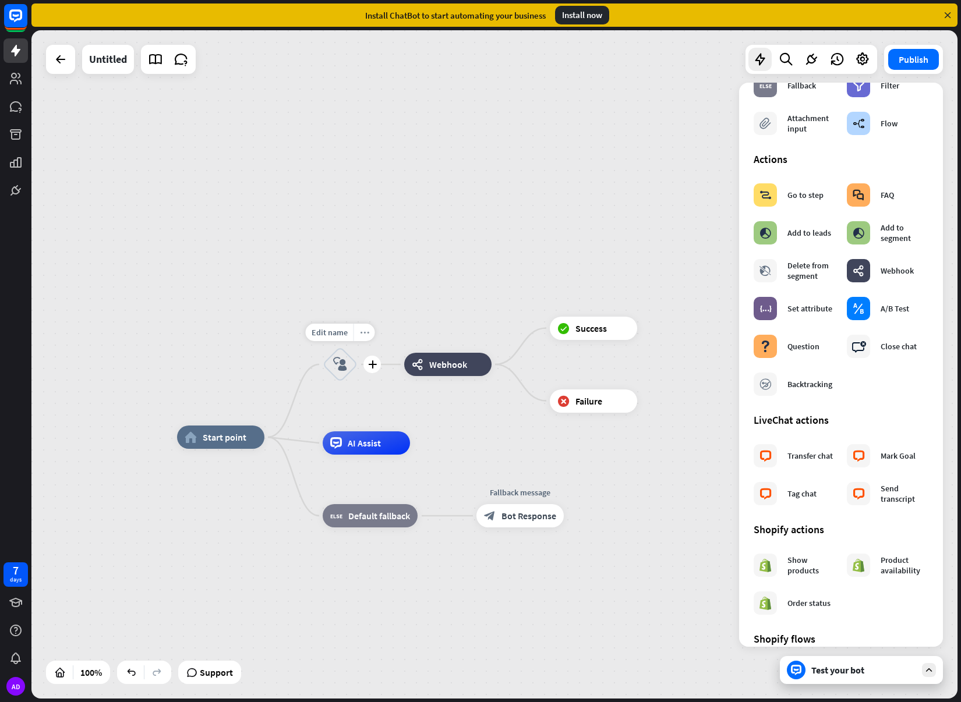
click at [361, 337] on div "more_horiz" at bounding box center [365, 332] width 22 height 17
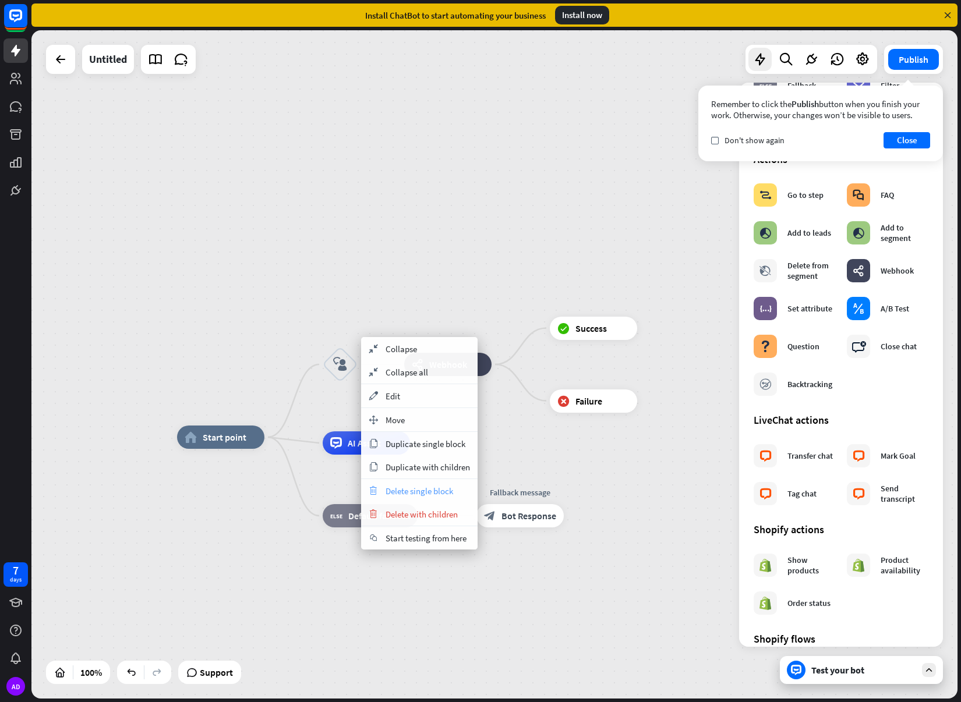
click at [431, 496] on span "Delete single block" at bounding box center [420, 491] width 68 height 11
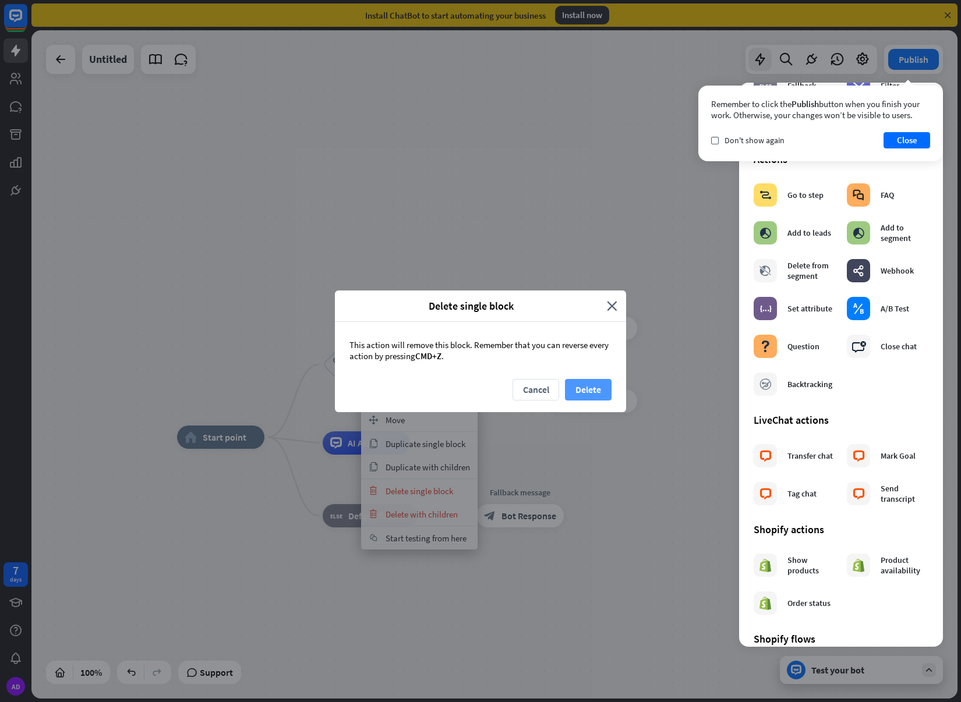
click at [576, 388] on button "Delete" at bounding box center [588, 390] width 47 height 22
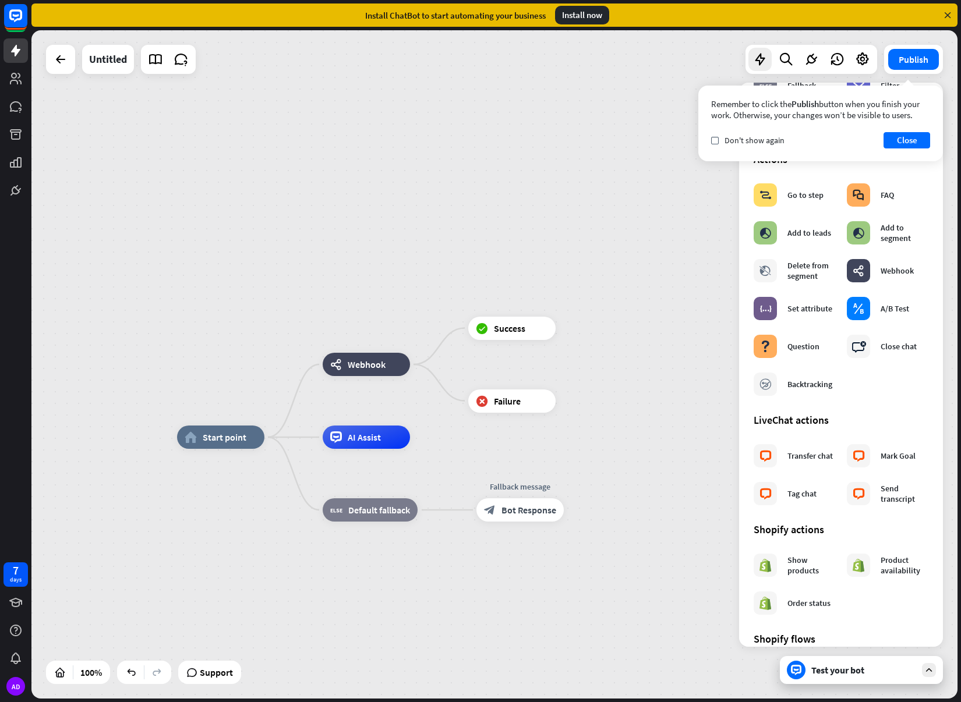
click at [853, 670] on div "Test your bot" at bounding box center [863, 671] width 105 height 12
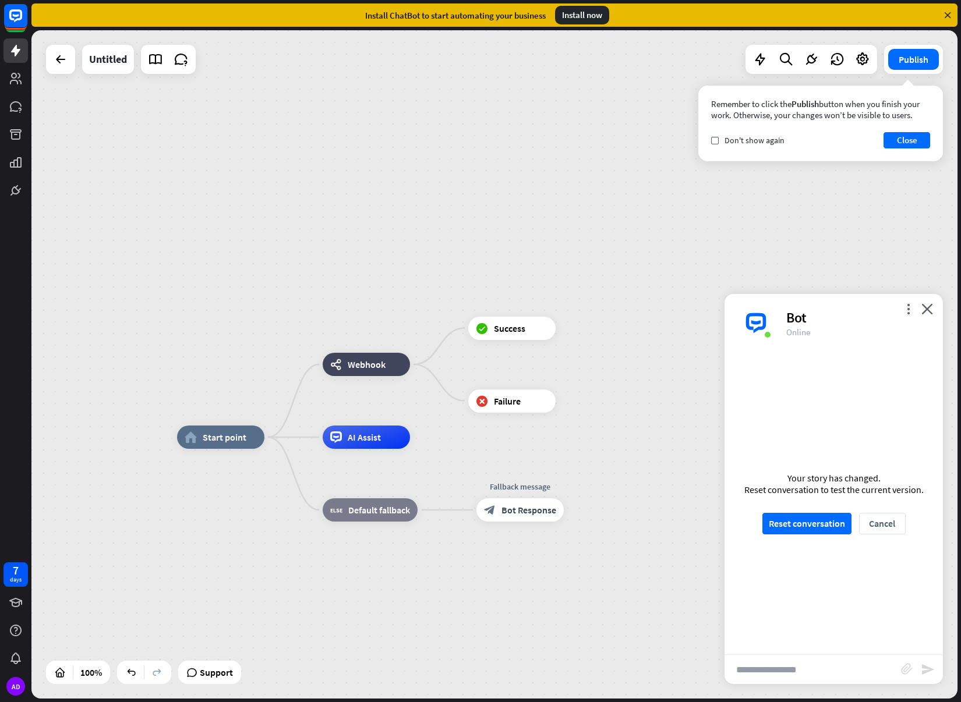
click at [814, 676] on input "text" at bounding box center [813, 669] width 176 height 29
click at [931, 667] on icon "send" at bounding box center [928, 670] width 14 height 14
click at [776, 667] on input "****" at bounding box center [813, 669] width 176 height 29
type input "*******"
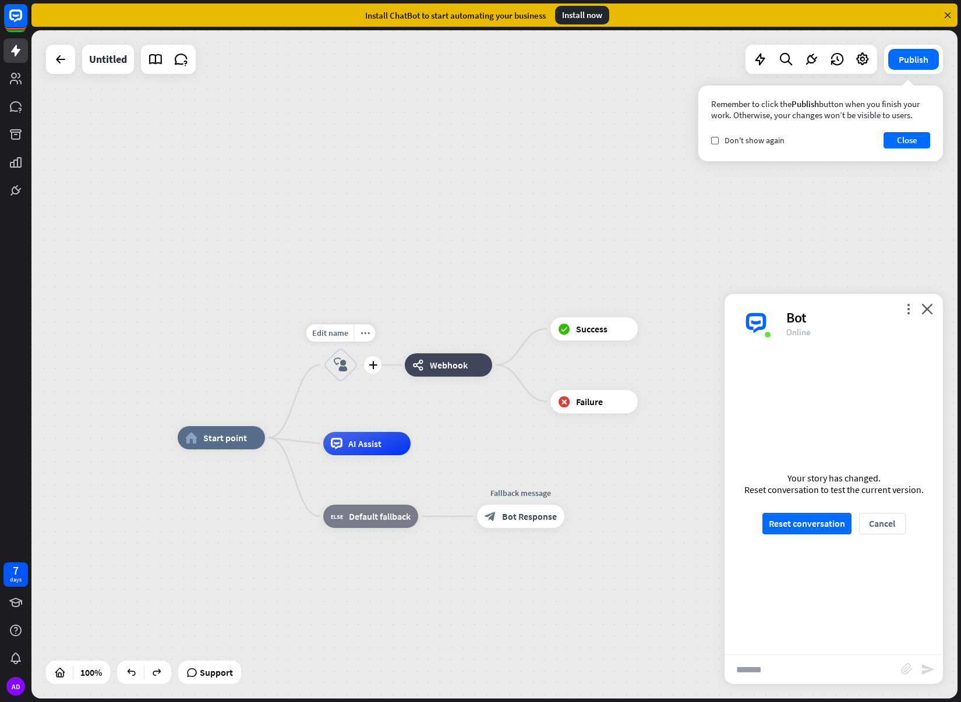
click at [345, 372] on icon "block_user_input" at bounding box center [341, 365] width 14 height 14
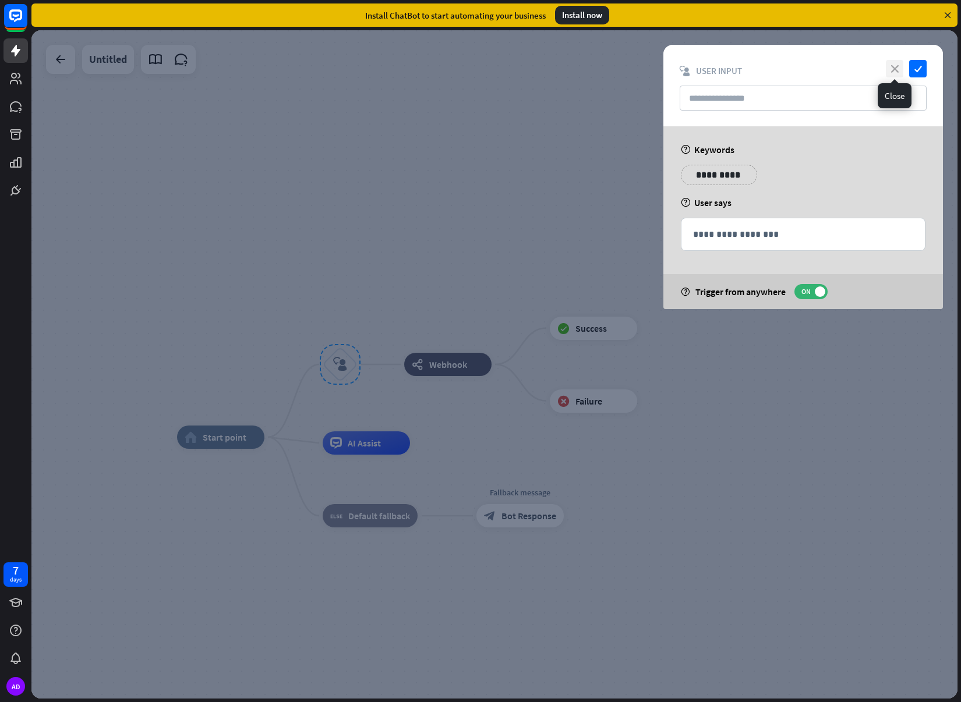
click at [894, 70] on icon "close" at bounding box center [894, 68] width 17 height 17
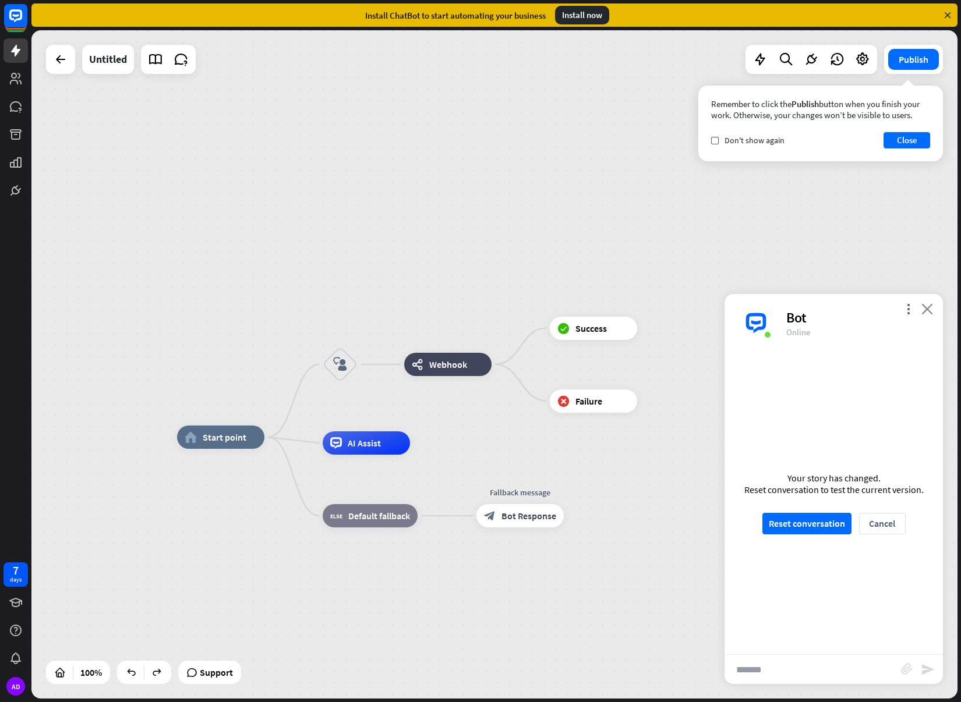
click at [925, 312] on icon "close" at bounding box center [927, 308] width 12 height 11
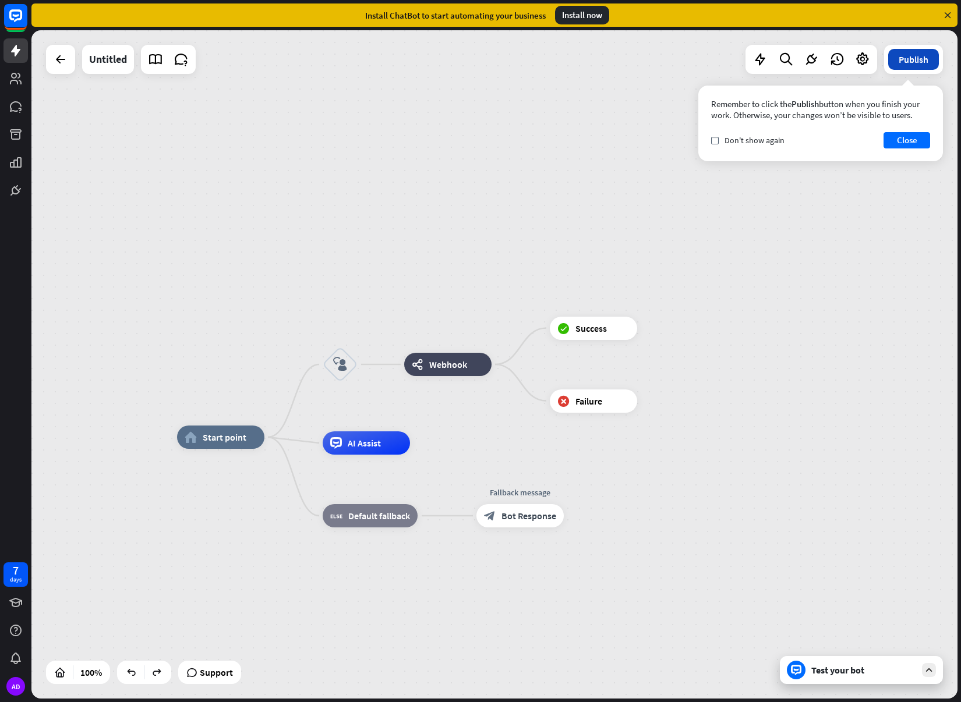
click at [914, 61] on button "Publish" at bounding box center [913, 59] width 51 height 21
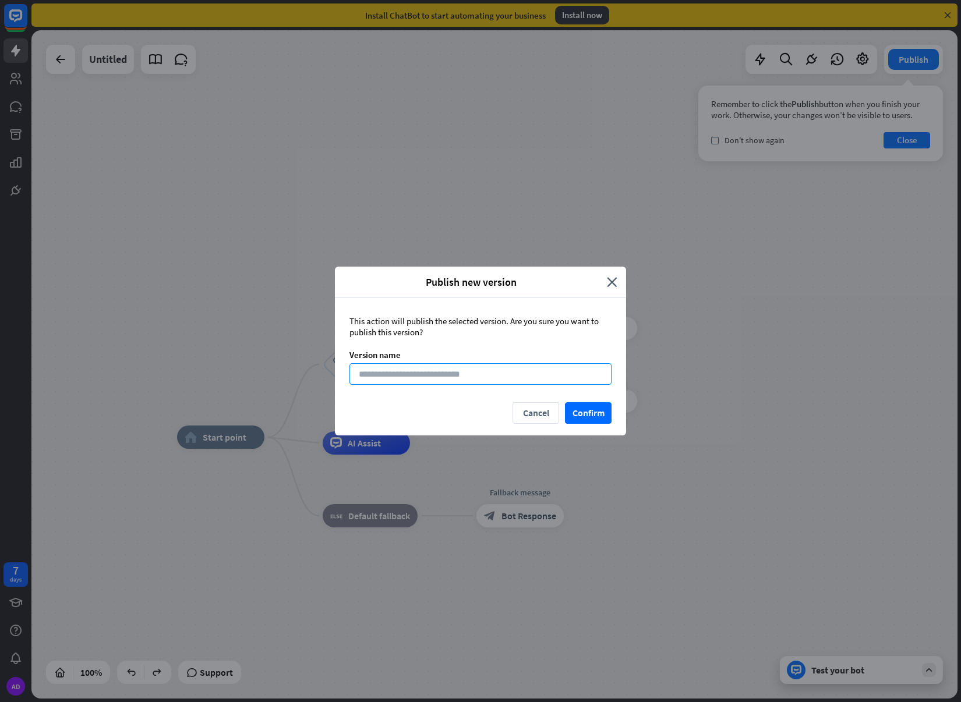
click at [496, 371] on input at bounding box center [480, 374] width 262 height 22
type input "*******"
click at [602, 408] on button "Confirm" at bounding box center [588, 413] width 47 height 22
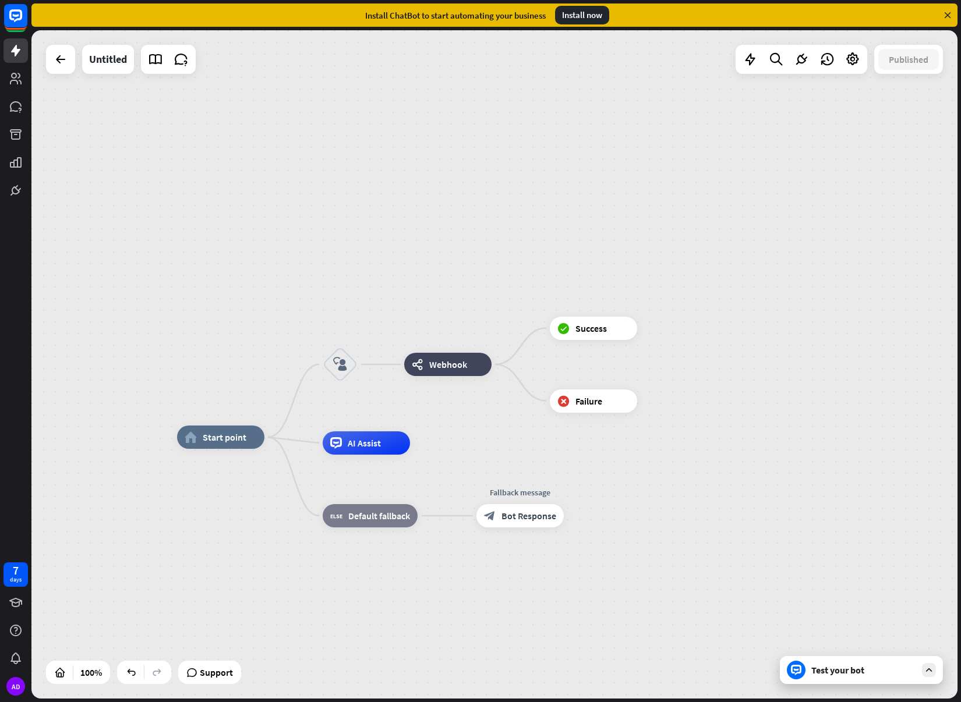
click at [844, 667] on div "Test your bot" at bounding box center [863, 671] width 105 height 12
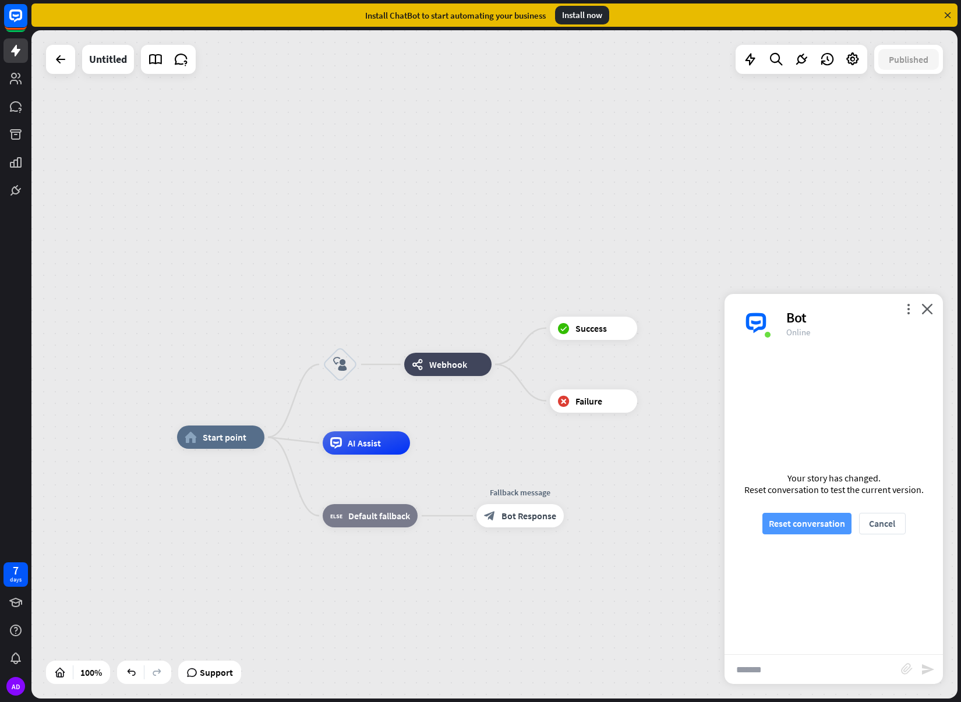
click at [817, 528] on button "Reset conversation" at bounding box center [806, 524] width 89 height 22
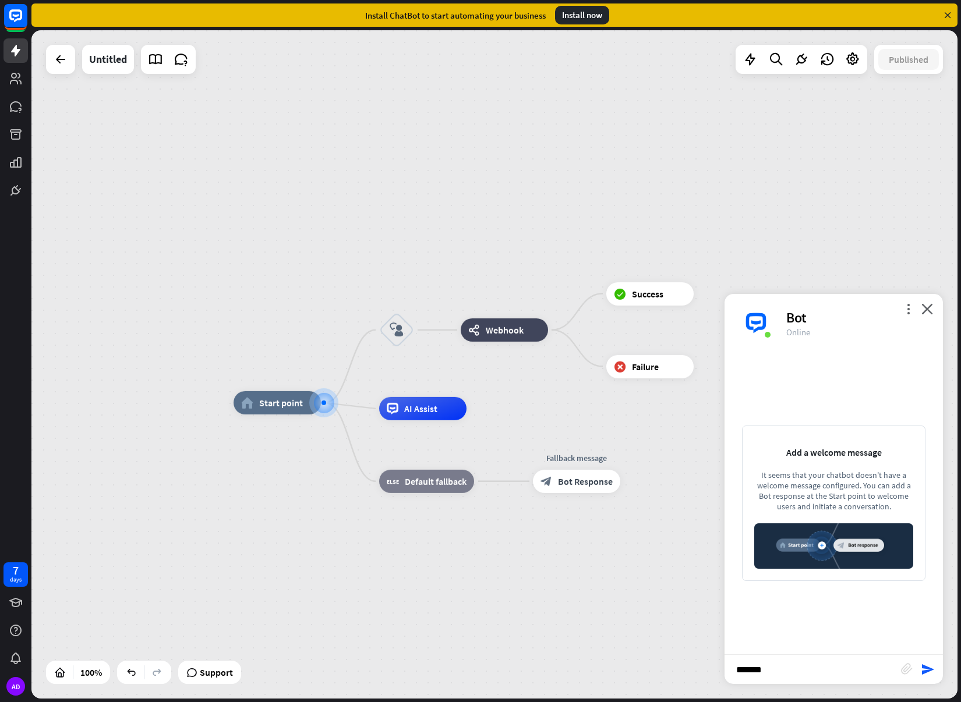
click at [812, 672] on input "*******" at bounding box center [813, 669] width 176 height 29
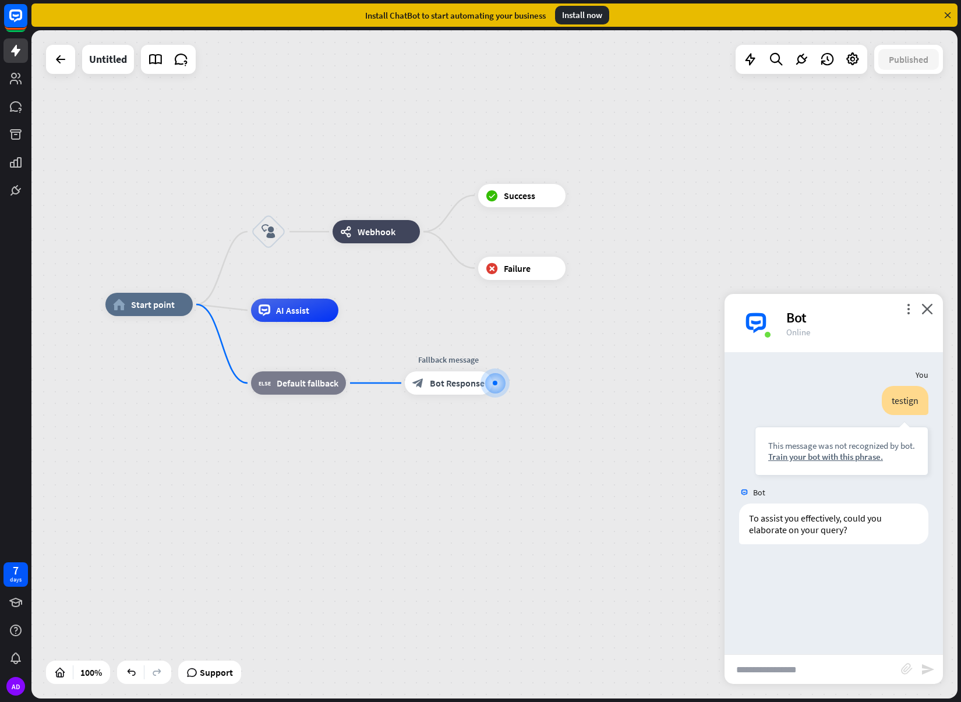
drag, startPoint x: 447, startPoint y: 362, endPoint x: 575, endPoint y: 394, distance: 132.2
click at [563, 390] on div "home_2 Start point block_user_input webhooks Webhook block_success Success bloc…" at bounding box center [568, 639] width 926 height 669
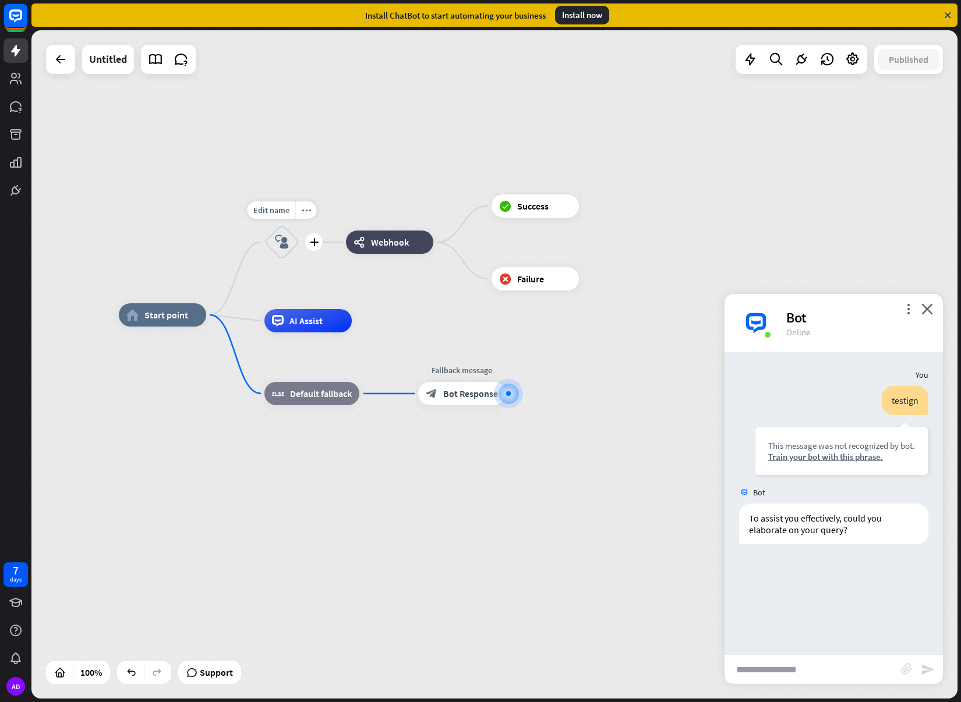
click at [278, 245] on icon "block_user_input" at bounding box center [282, 242] width 14 height 14
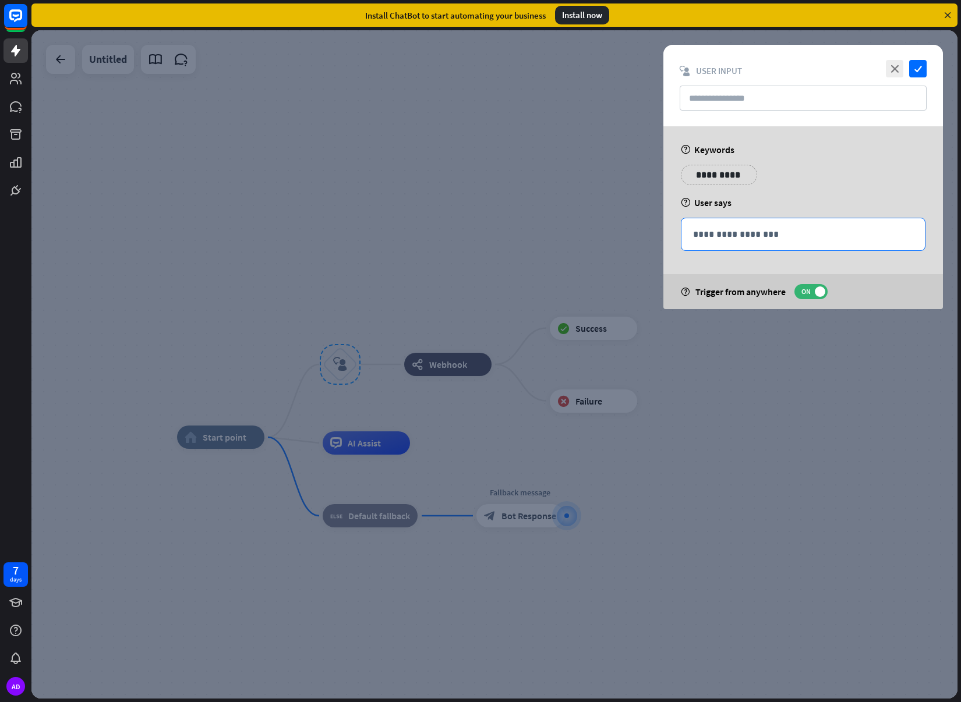
click at [748, 231] on p "**********" at bounding box center [803, 234] width 220 height 15
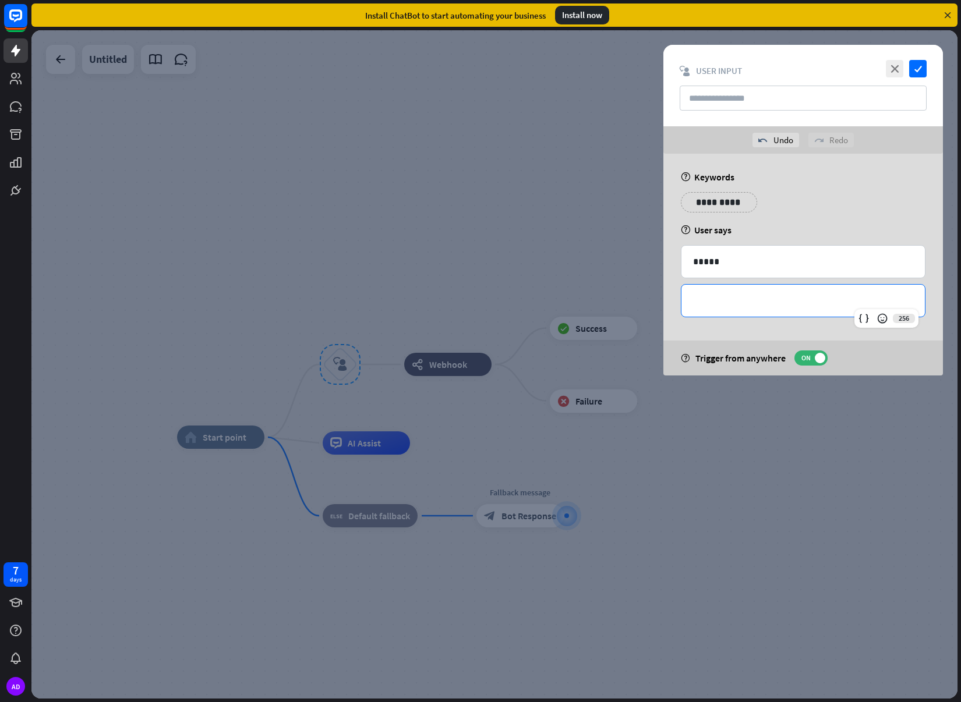
drag, startPoint x: 766, startPoint y: 291, endPoint x: 772, endPoint y: 301, distance: 11.2
click at [766, 293] on div "**********" at bounding box center [802, 301] width 243 height 32
click at [734, 107] on input "text" at bounding box center [803, 98] width 247 height 25
click at [780, 286] on div "**********" at bounding box center [802, 301] width 243 height 32
click at [904, 358] on div "help Trigger from anywhere ON" at bounding box center [803, 358] width 280 height 35
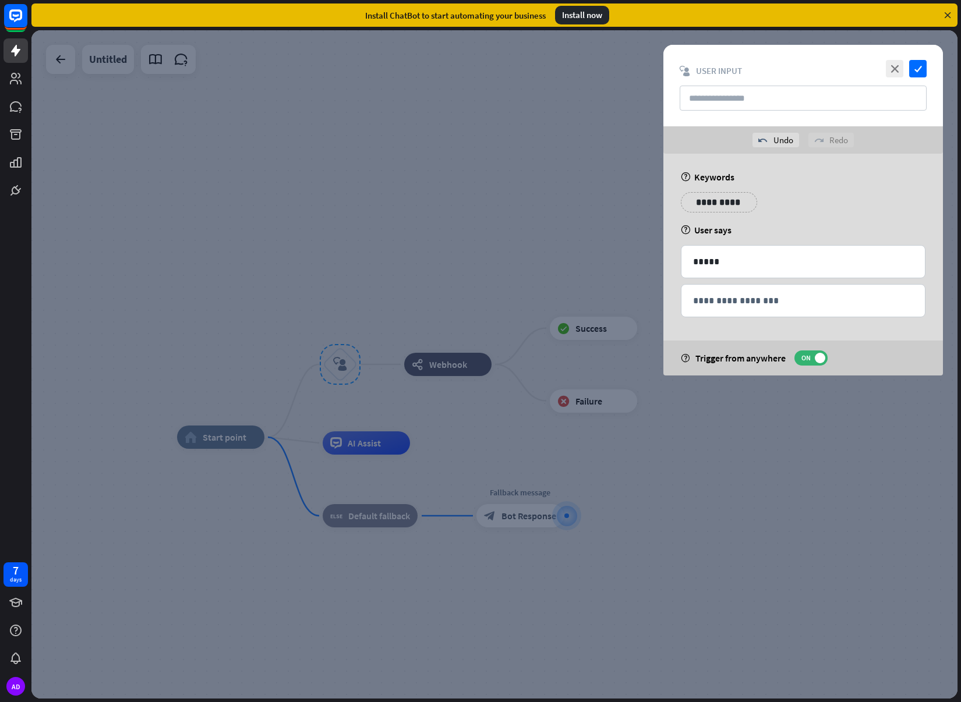
click at [834, 516] on div at bounding box center [494, 364] width 926 height 669
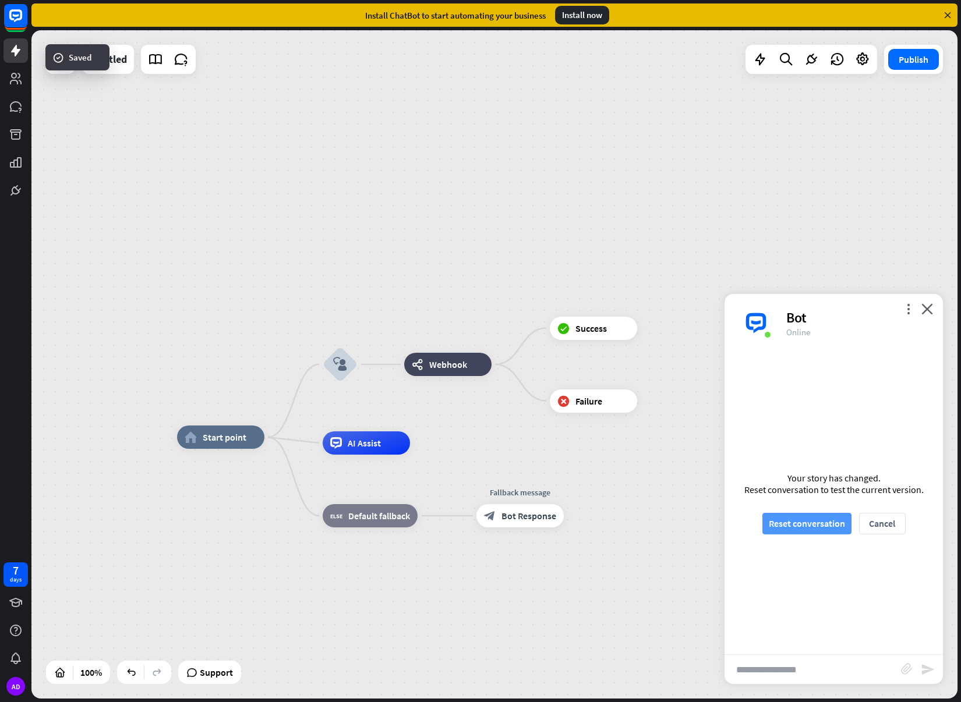
click at [807, 517] on button "Reset conversation" at bounding box center [806, 524] width 89 height 22
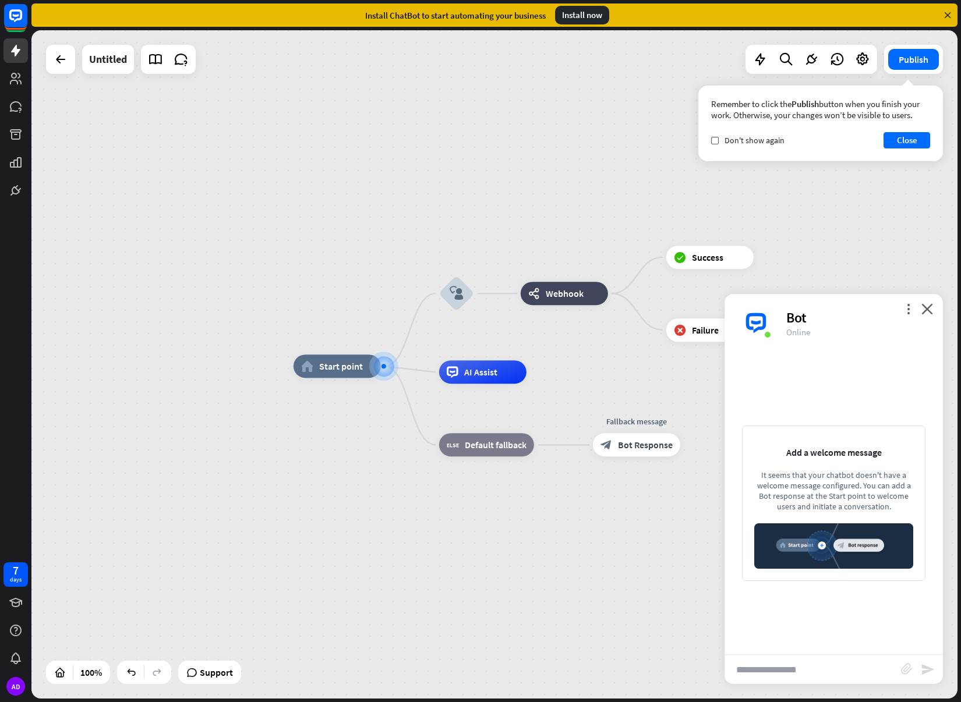
click at [782, 674] on input "text" at bounding box center [813, 669] width 176 height 29
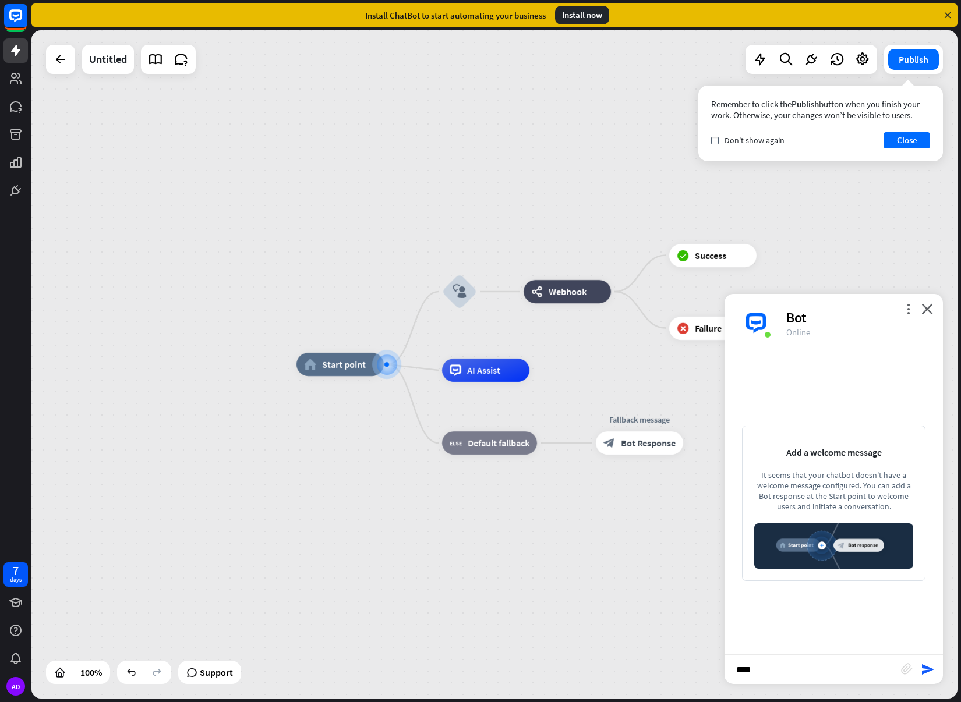
type input "*****"
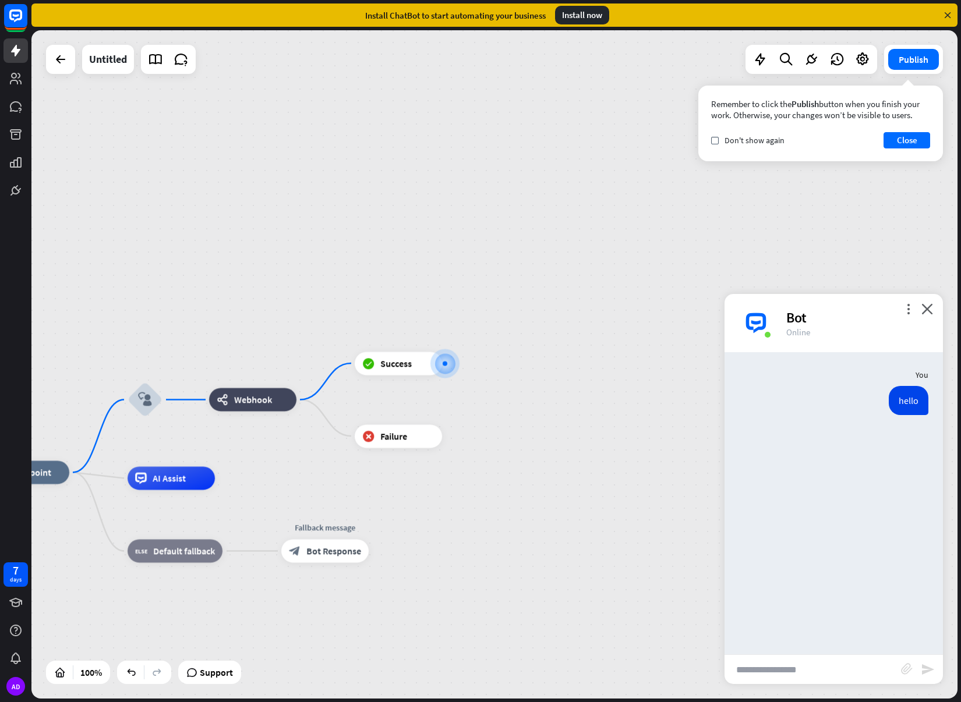
drag, startPoint x: 606, startPoint y: 404, endPoint x: 685, endPoint y: 404, distance: 79.8
click at [685, 404] on div "home_2 Start point block_user_input webhooks Webhook block_success Success bloc…" at bounding box center [494, 364] width 926 height 669
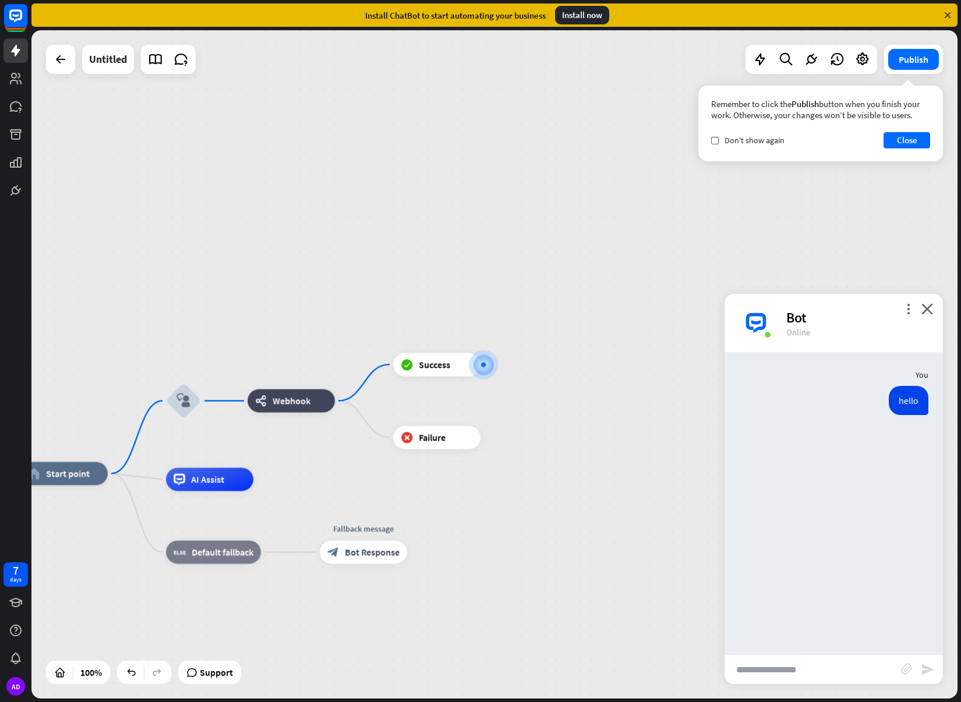
drag, startPoint x: 601, startPoint y: 405, endPoint x: 697, endPoint y: 392, distance: 96.4
click at [697, 393] on div "home_2 Start point block_user_input webhooks Webhook block_success Success bloc…" at bounding box center [494, 364] width 926 height 669
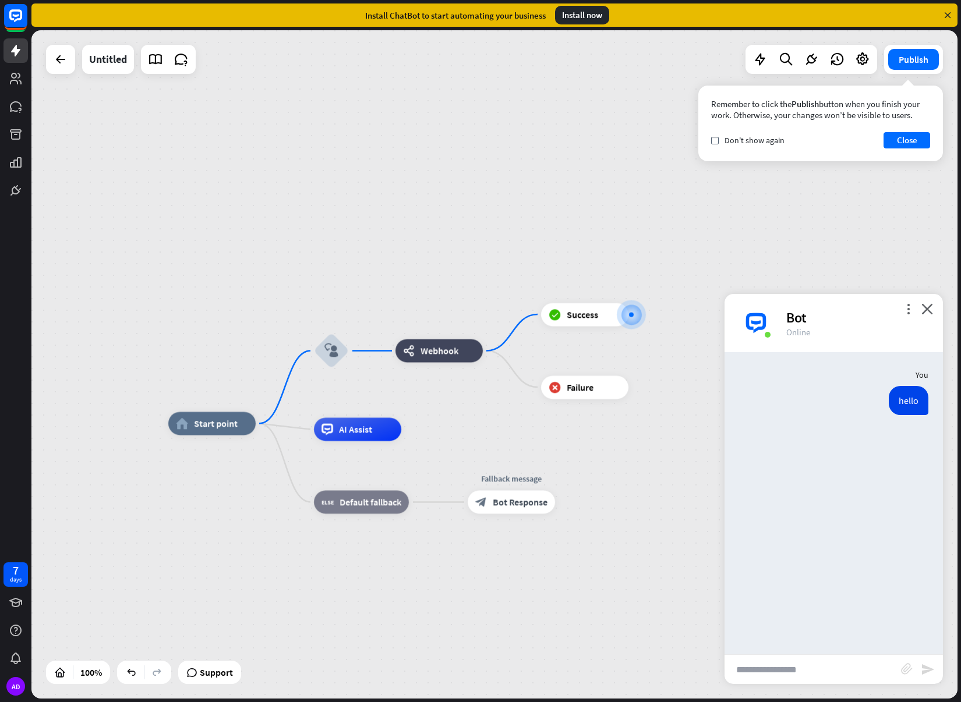
drag, startPoint x: 483, startPoint y: 231, endPoint x: 536, endPoint y: 193, distance: 65.1
click at [536, 193] on div "home_2 Start point block_user_input webhooks Webhook block_success Success bloc…" at bounding box center [494, 364] width 926 height 669
click at [757, 63] on icon at bounding box center [759, 59] width 15 height 15
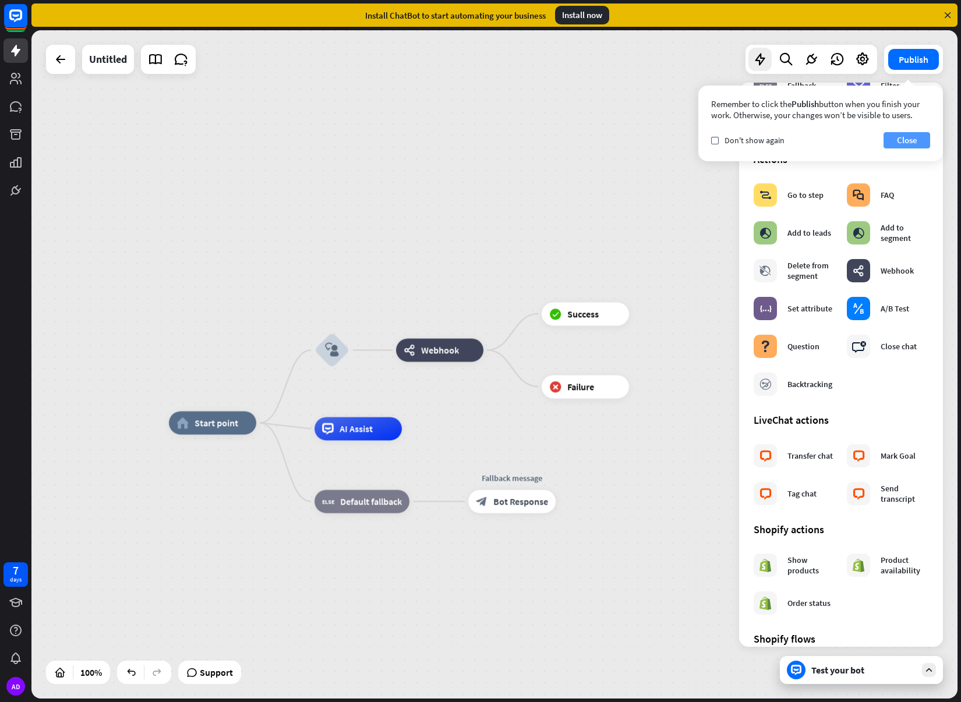
click at [909, 138] on button "Close" at bounding box center [907, 140] width 47 height 16
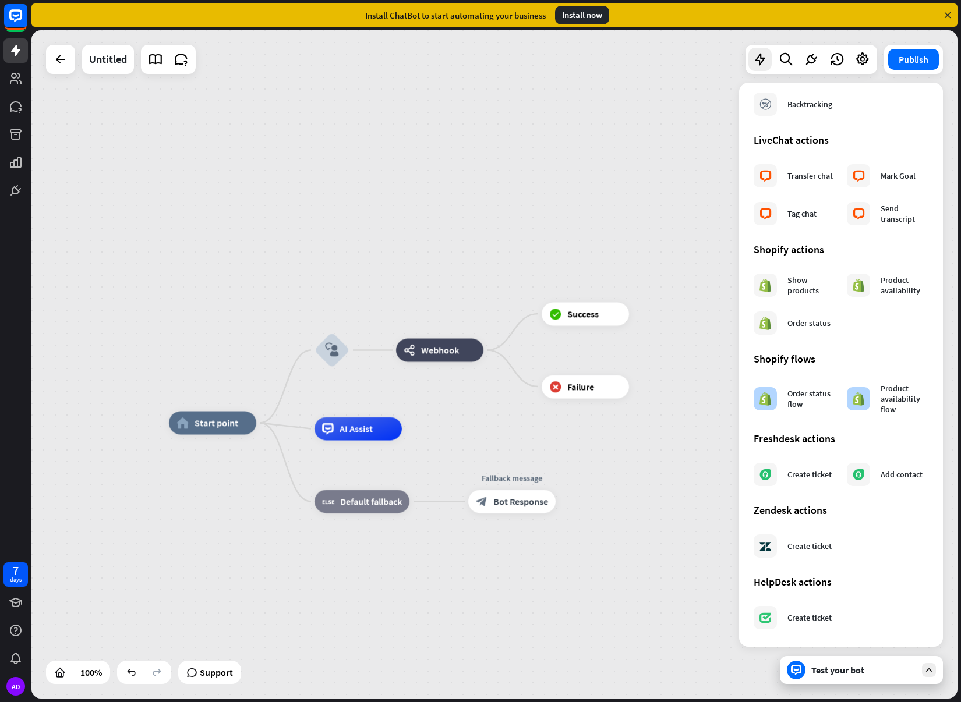
scroll to position [375, 0]
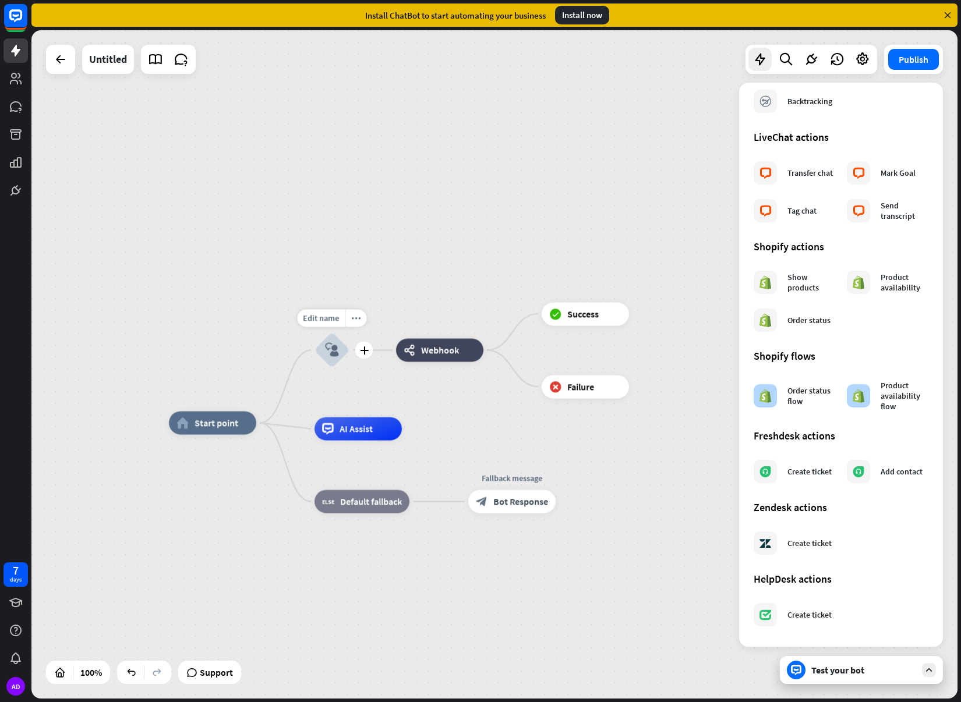
click at [328, 352] on icon "block_user_input" at bounding box center [332, 351] width 14 height 14
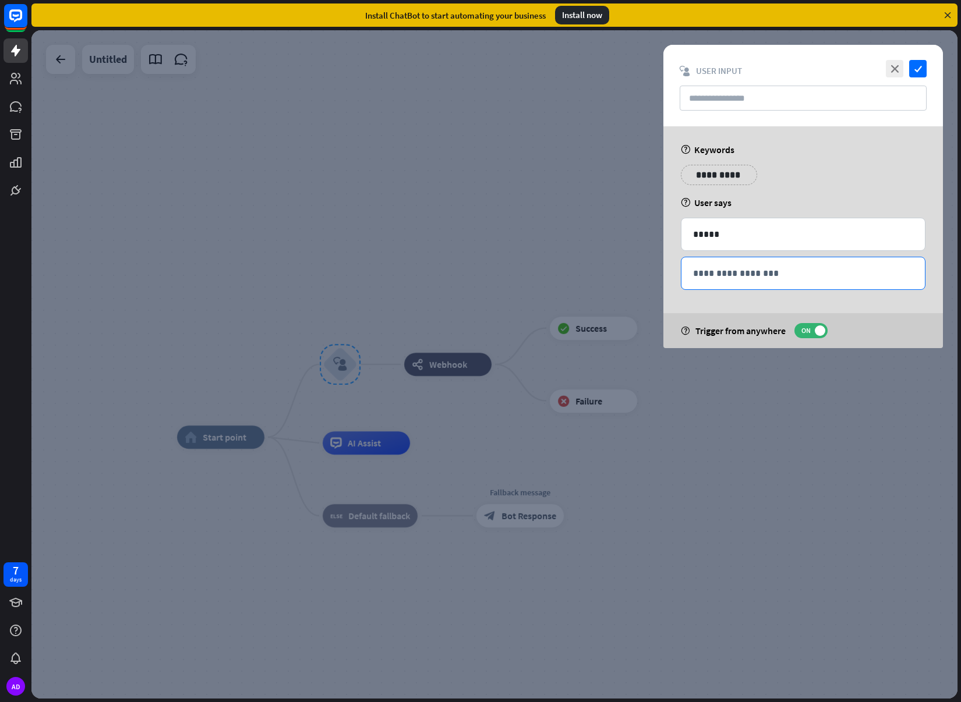
click at [735, 271] on p "**********" at bounding box center [803, 273] width 220 height 15
click at [716, 236] on p "*****" at bounding box center [803, 234] width 220 height 15
drag, startPoint x: 737, startPoint y: 234, endPoint x: 658, endPoint y: 233, distance: 79.8
click at [681, 233] on div "251 *****" at bounding box center [803, 234] width 245 height 33
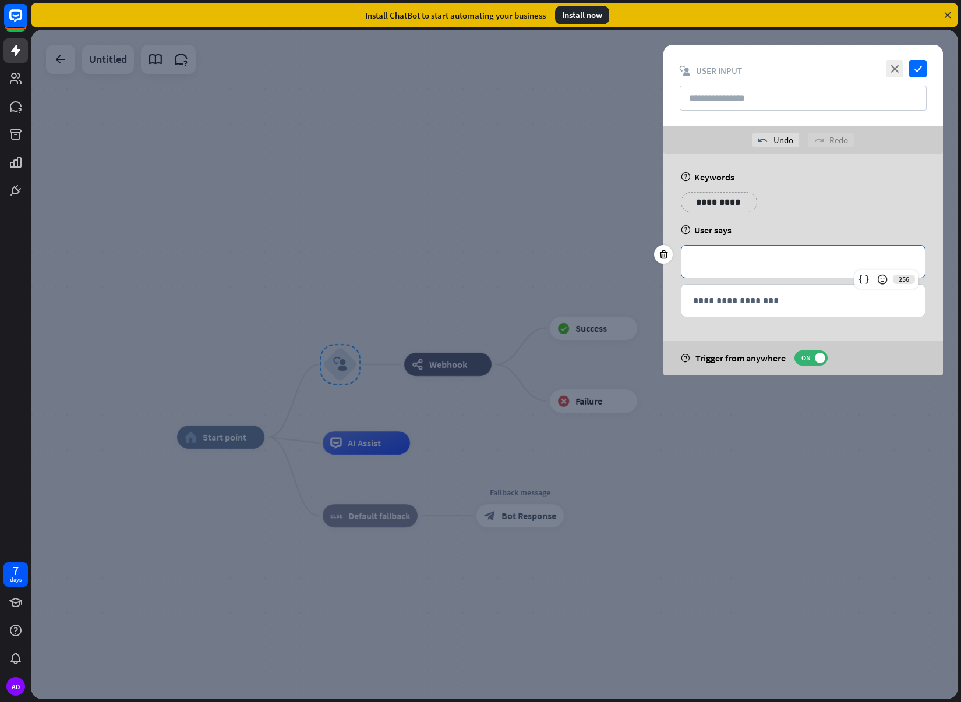
click at [819, 221] on div "**********" at bounding box center [803, 265] width 280 height 222
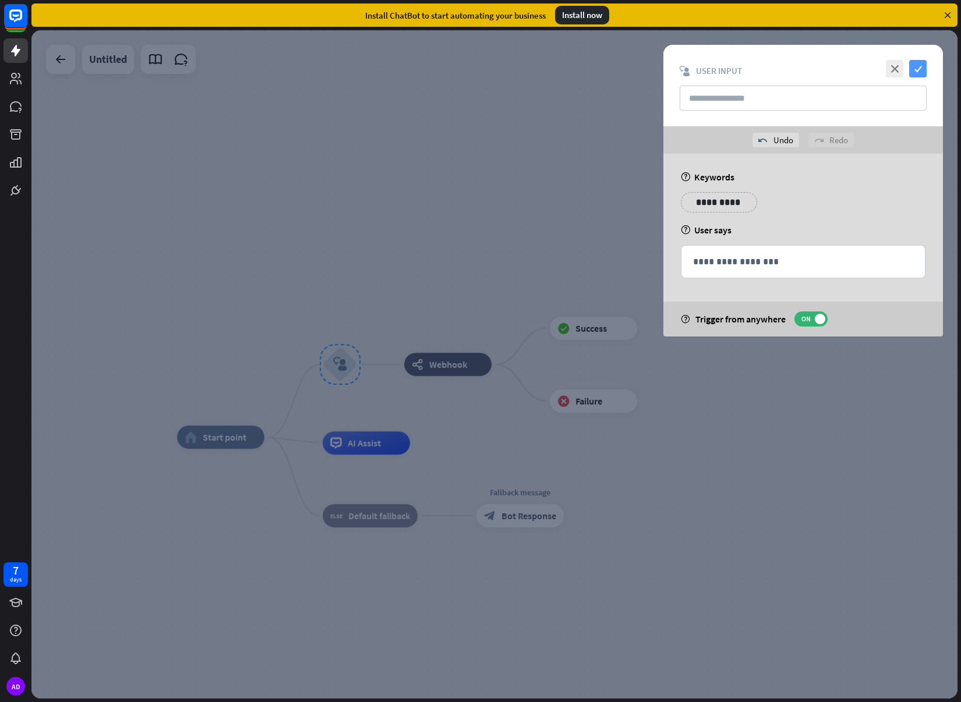
click at [917, 72] on icon "check" at bounding box center [917, 68] width 17 height 17
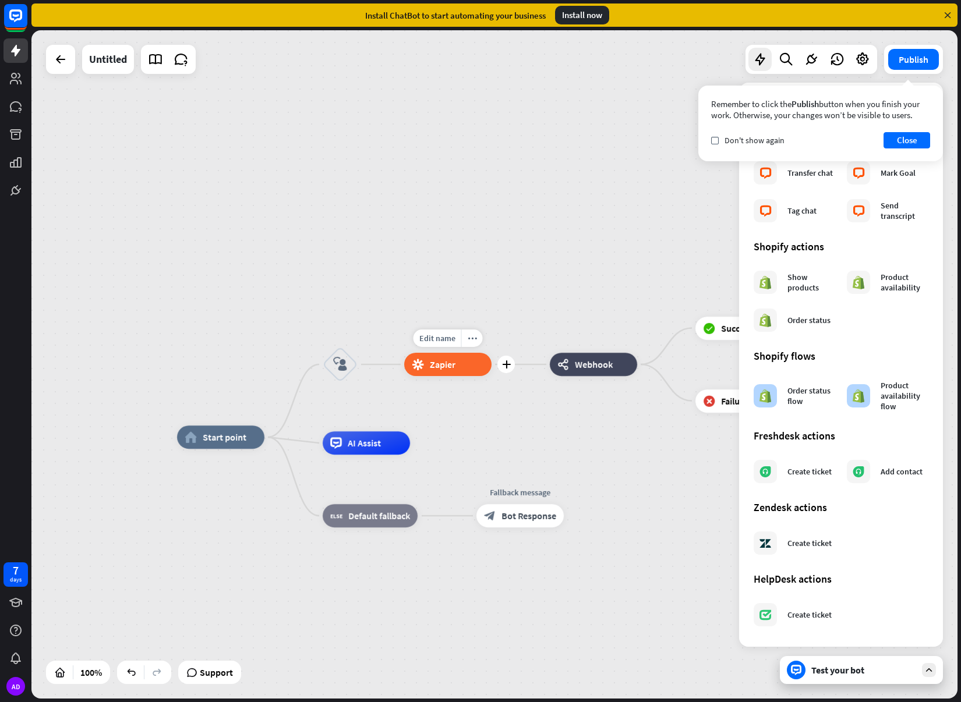
click at [456, 369] on div "block_zapier Zapier" at bounding box center [447, 364] width 87 height 23
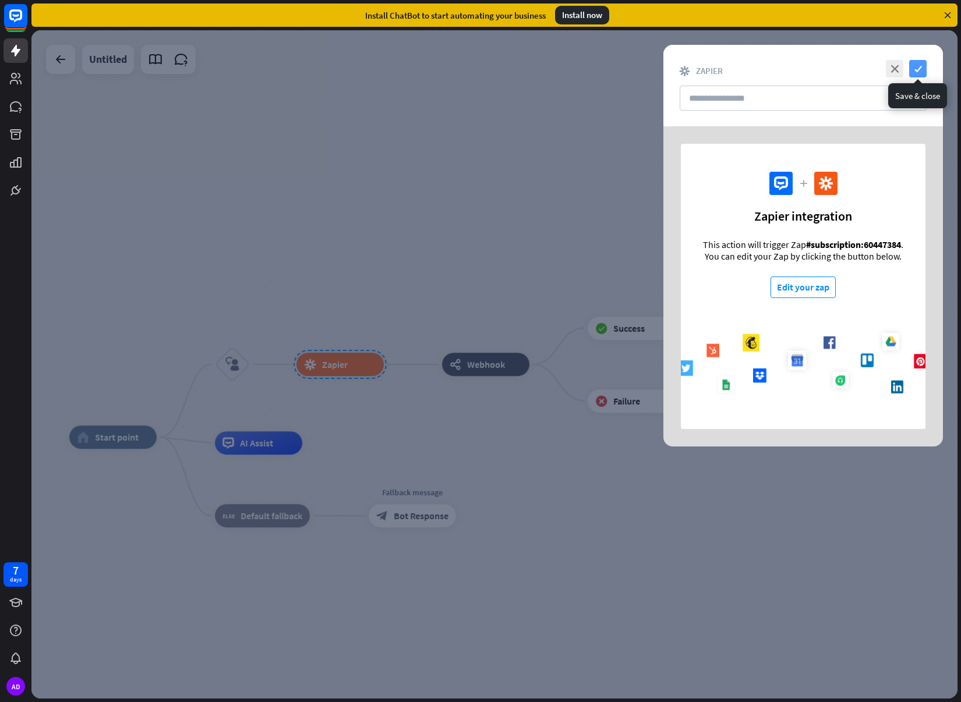
click at [914, 68] on icon "check" at bounding box center [917, 68] width 17 height 17
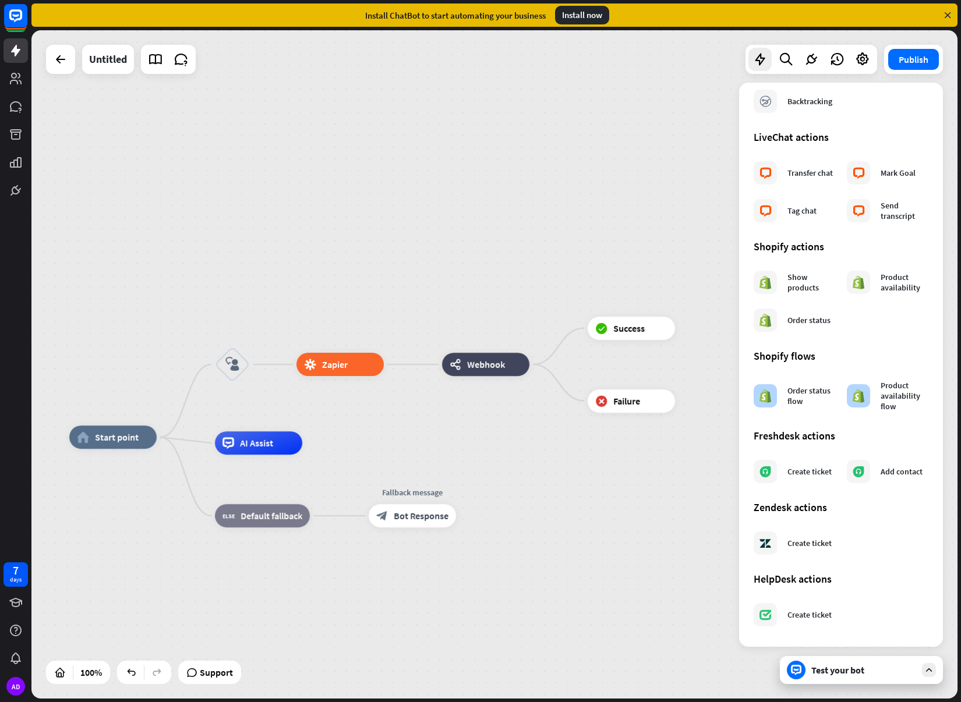
click at [610, 252] on div "home_2 Start point block_user_input block_zapier Zapier webhooks Webhook block_…" at bounding box center [494, 364] width 926 height 669
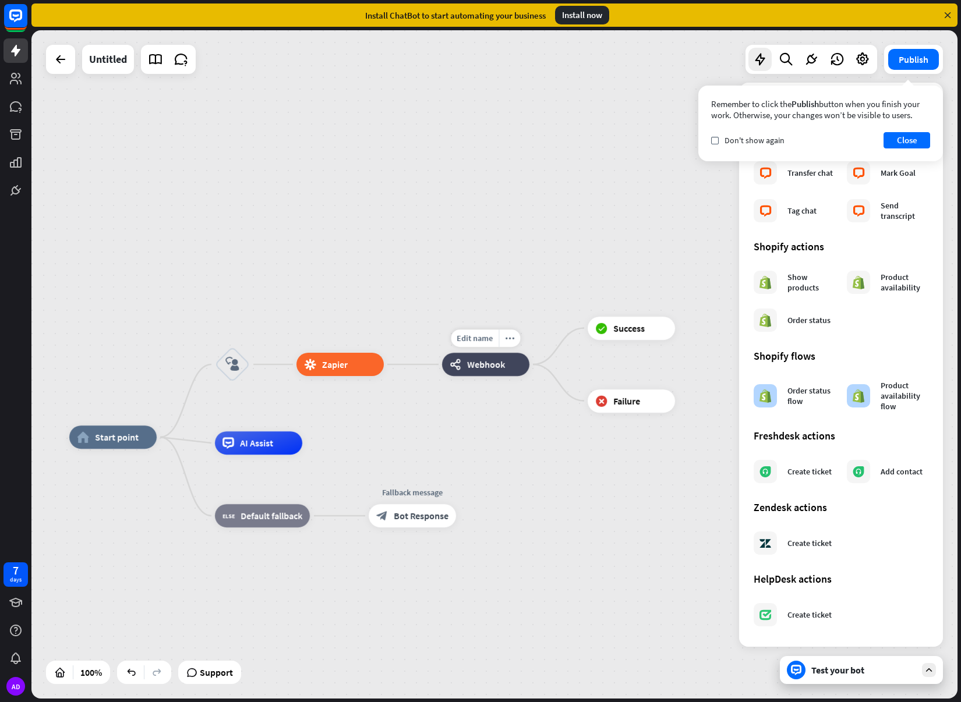
click at [463, 374] on div "webhooks Webhook" at bounding box center [485, 364] width 87 height 23
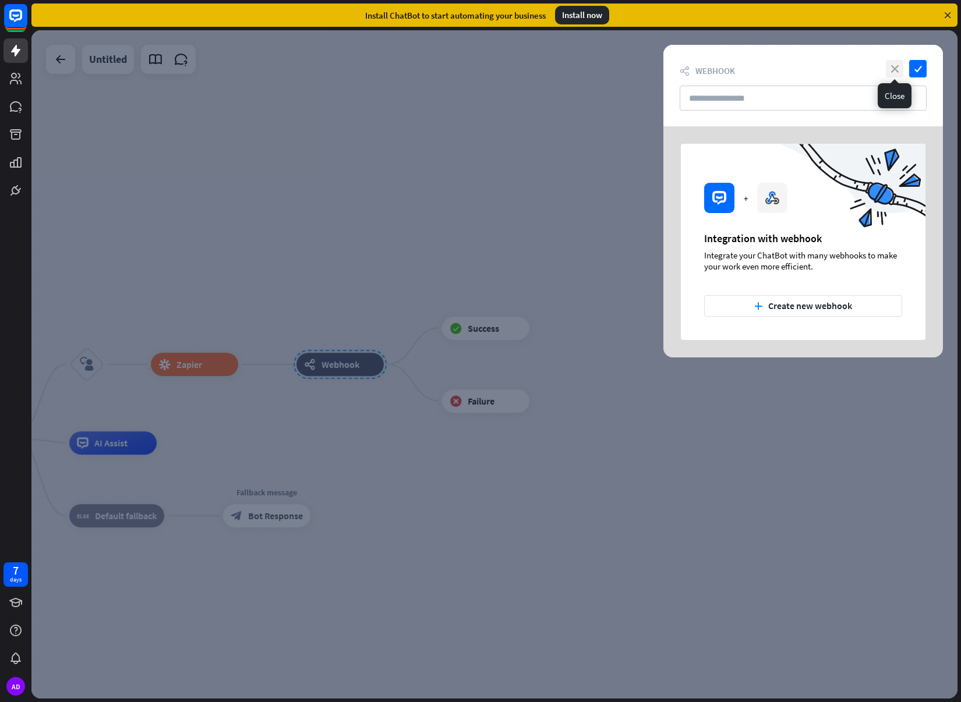
click at [895, 71] on icon "close" at bounding box center [894, 68] width 17 height 17
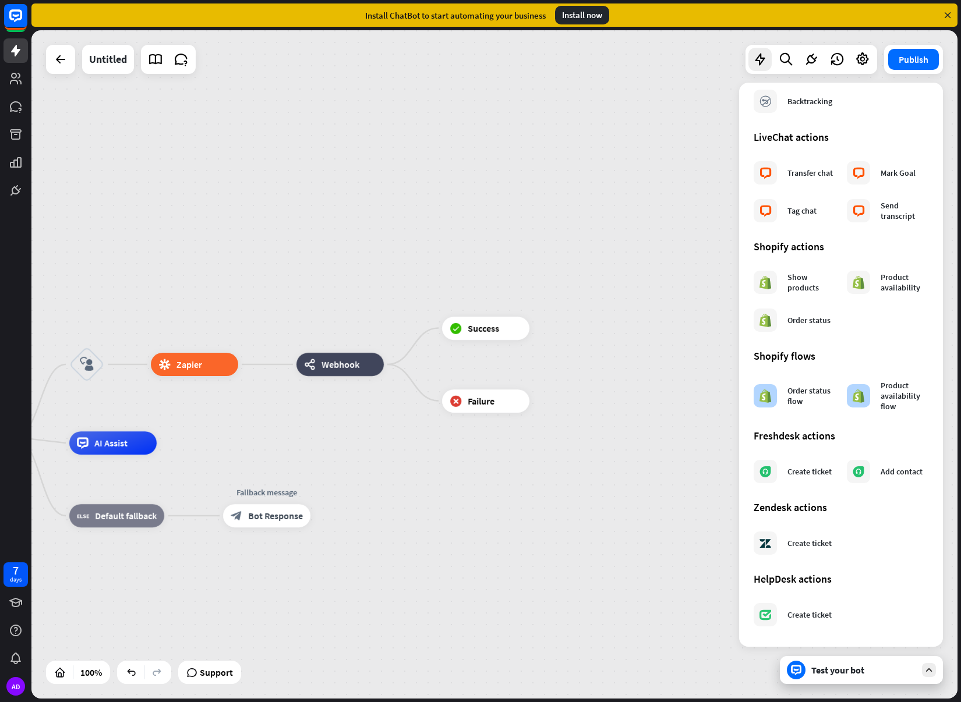
drag, startPoint x: 488, startPoint y: 161, endPoint x: 515, endPoint y: 161, distance: 26.8
click at [492, 161] on div "home_2 Start point block_user_input block_zapier Zapier webhooks Webhook block_…" at bounding box center [494, 364] width 926 height 669
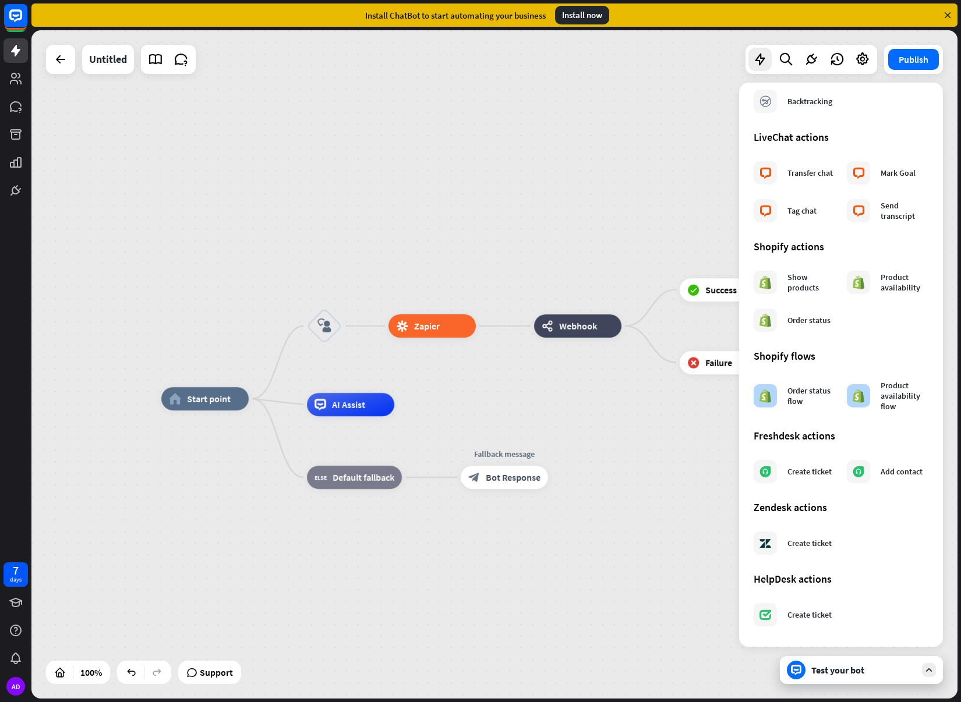
drag, startPoint x: 493, startPoint y: 168, endPoint x: 705, endPoint y: 135, distance: 213.9
click at [727, 128] on div "home_2 Start point block_user_input block_zapier Zapier webhooks Webhook block_…" at bounding box center [494, 364] width 926 height 669
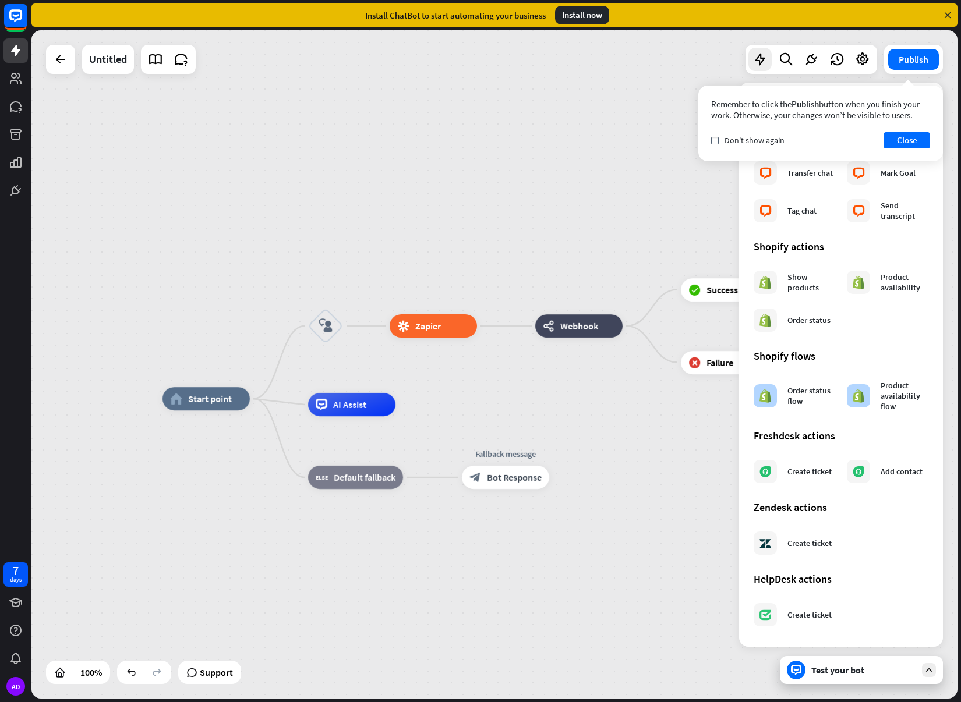
click at [844, 669] on div "Test your bot" at bounding box center [863, 671] width 105 height 12
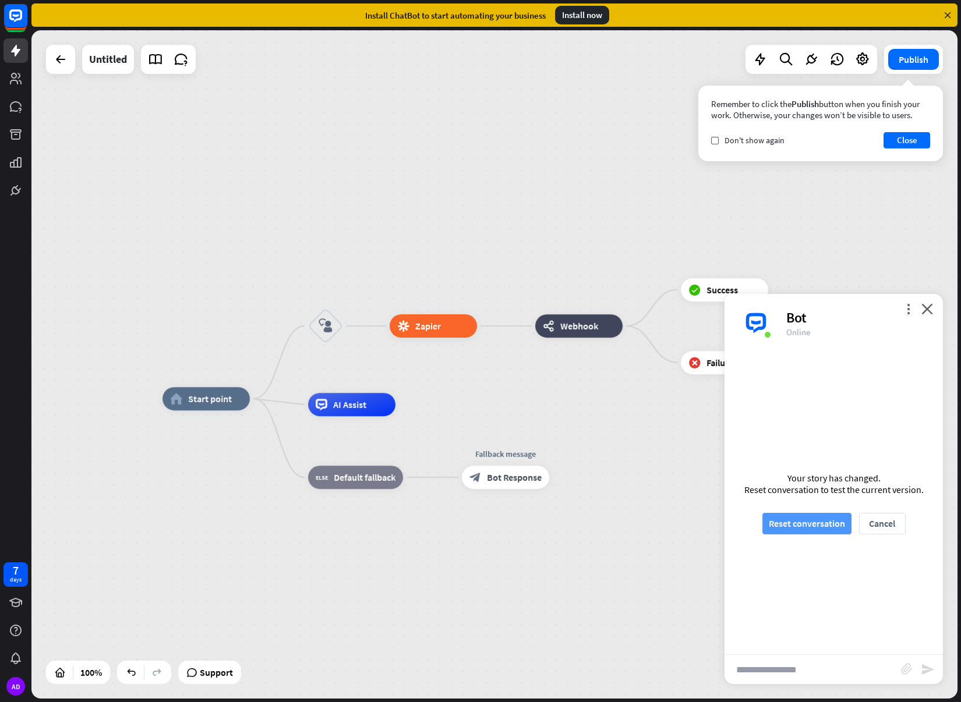
click at [815, 521] on button "Reset conversation" at bounding box center [806, 524] width 89 height 22
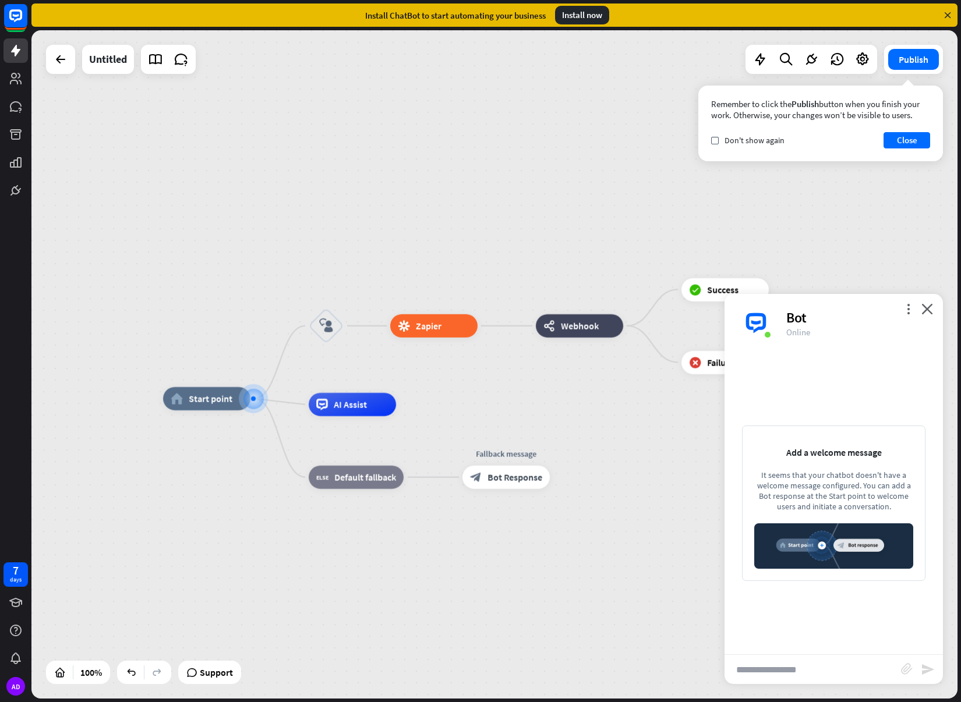
click at [815, 673] on input "text" at bounding box center [813, 669] width 176 height 29
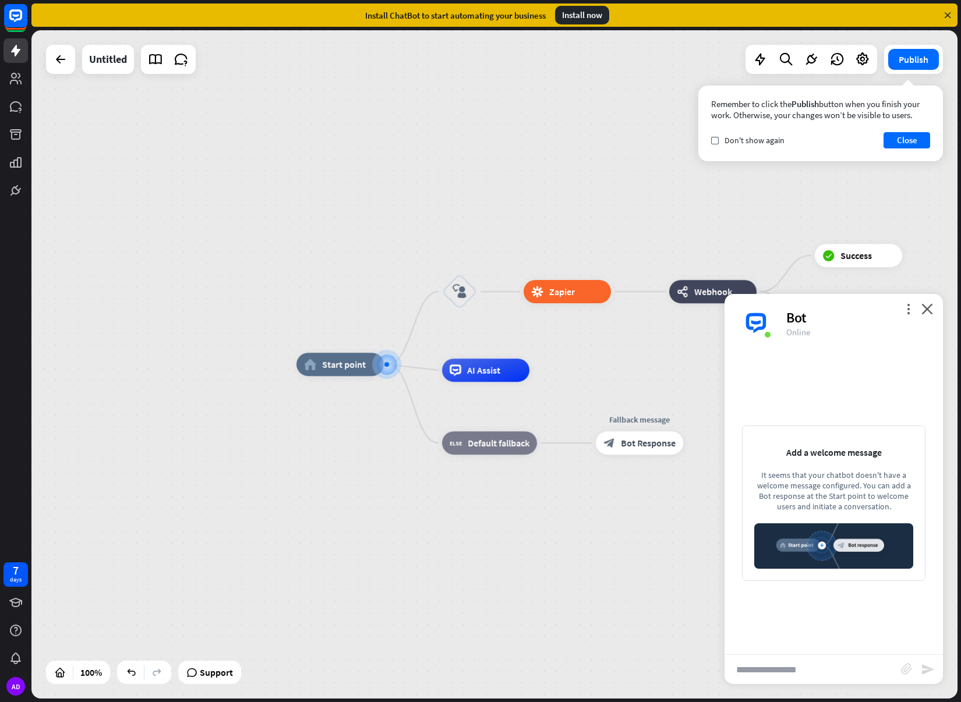
type input "*"
type input "*******"
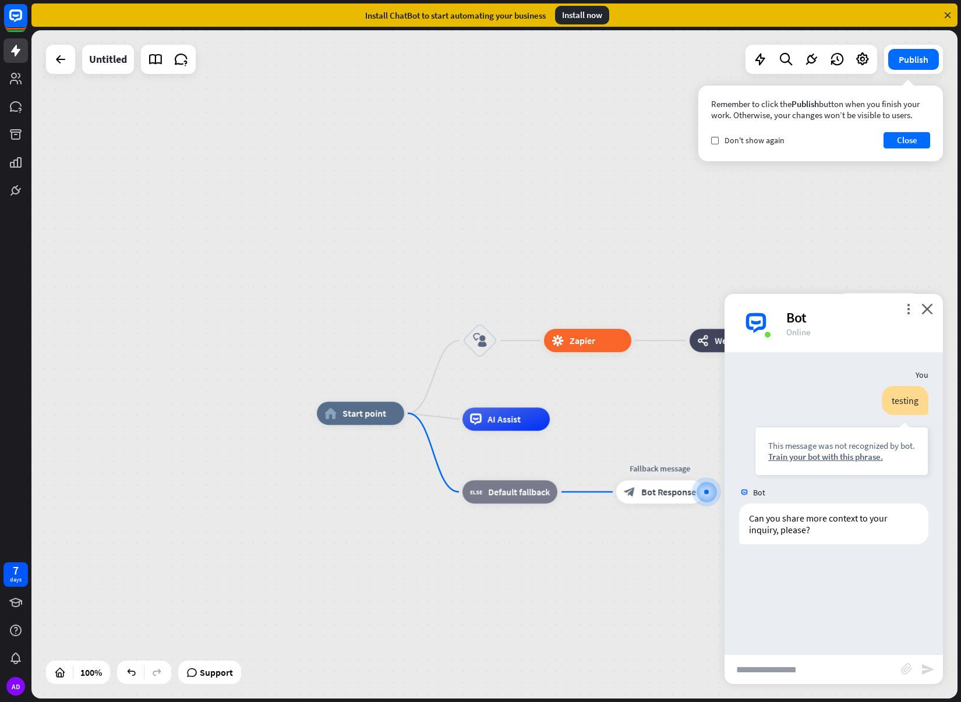
drag, startPoint x: 417, startPoint y: 441, endPoint x: 737, endPoint y: 568, distance: 344.2
click at [737, 568] on div "home_2 Start point block_user_input block_zapier Zapier webhooks Webhook block_…" at bounding box center [494, 364] width 926 height 669
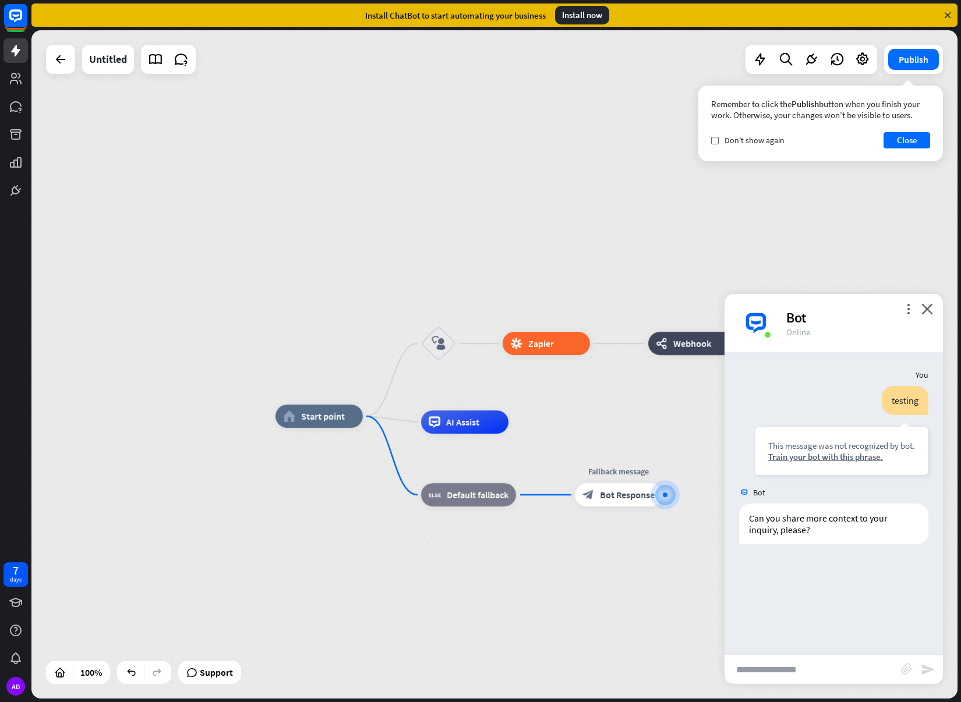
drag, startPoint x: 643, startPoint y: 405, endPoint x: 544, endPoint y: 408, distance: 99.1
click at [544, 408] on div "home_2 Start point block_user_input block_zapier Zapier webhooks Webhook block_…" at bounding box center [494, 364] width 926 height 669
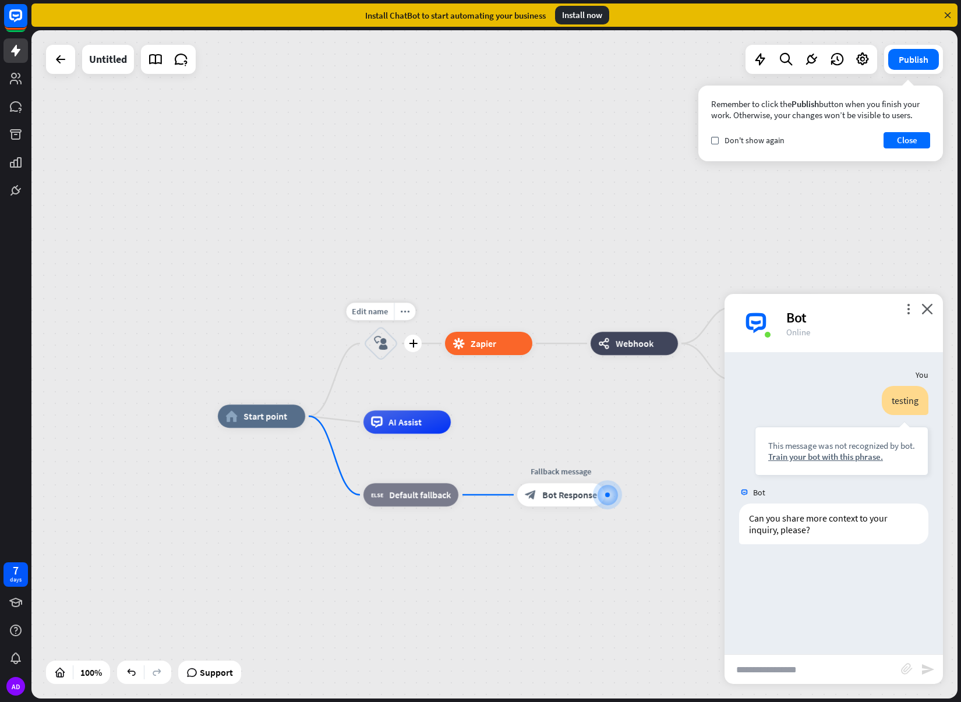
click at [384, 353] on div "block_user_input" at bounding box center [380, 343] width 35 height 35
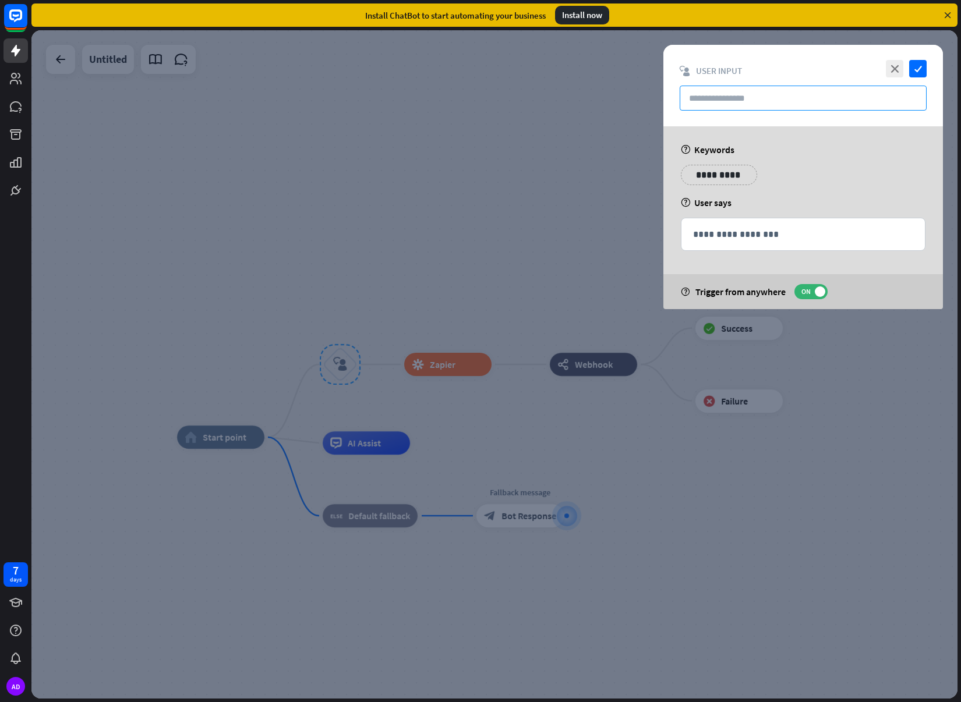
click at [709, 100] on input "text" at bounding box center [803, 98] width 247 height 25
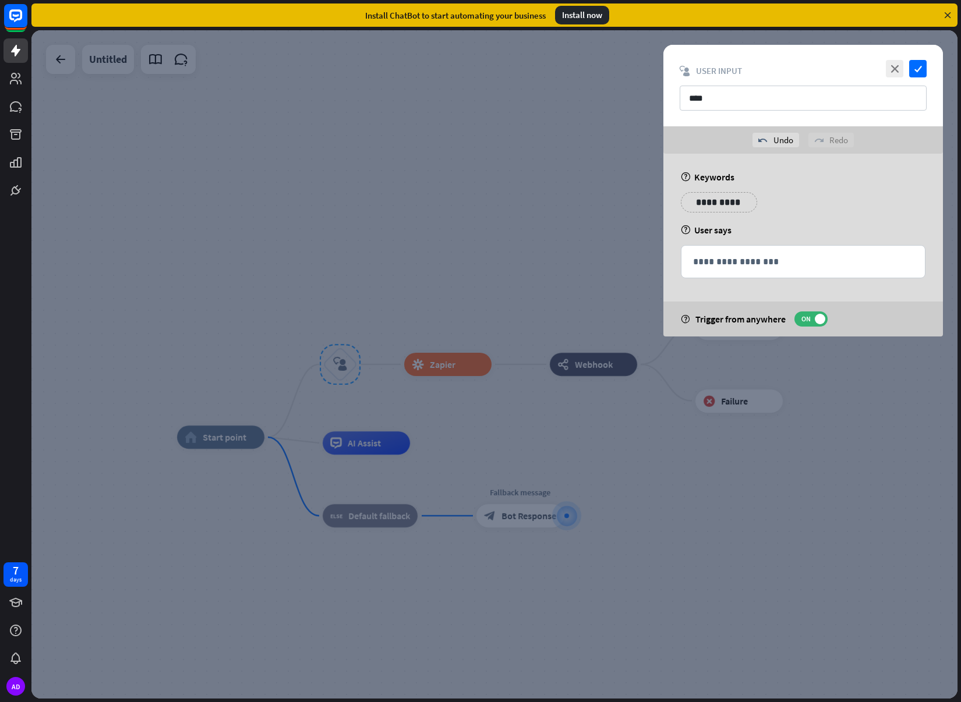
click at [889, 147] on div "undo Undo redo Redo" at bounding box center [803, 139] width 280 height 27
click at [736, 89] on input "****" at bounding box center [803, 98] width 247 height 25
type input "****"
click at [893, 365] on div at bounding box center [494, 364] width 926 height 669
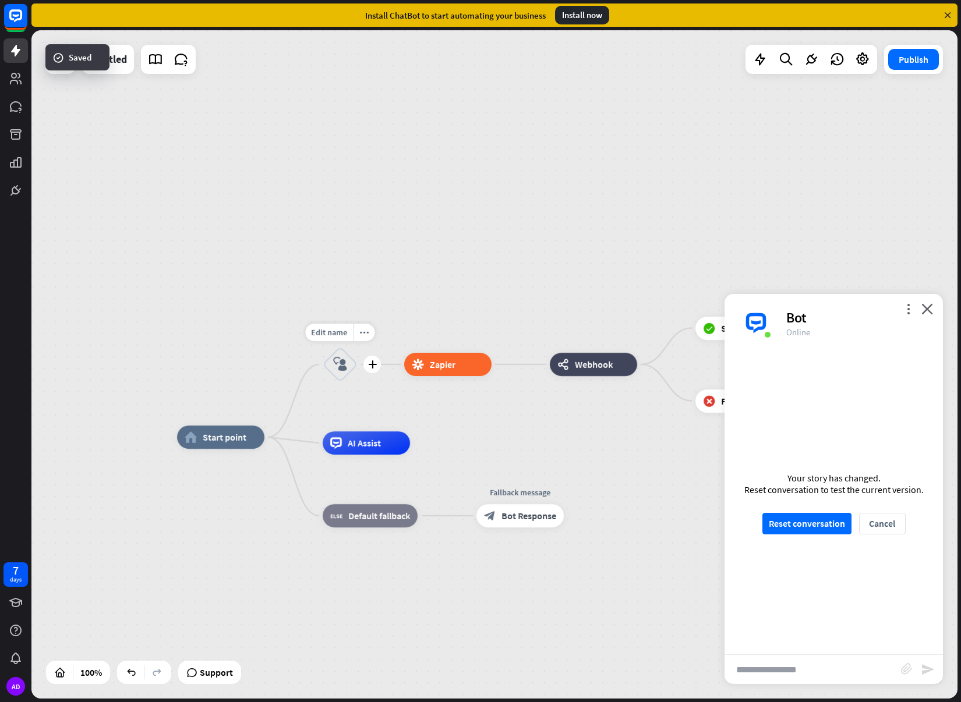
click at [344, 371] on icon "block_user_input" at bounding box center [340, 365] width 14 height 14
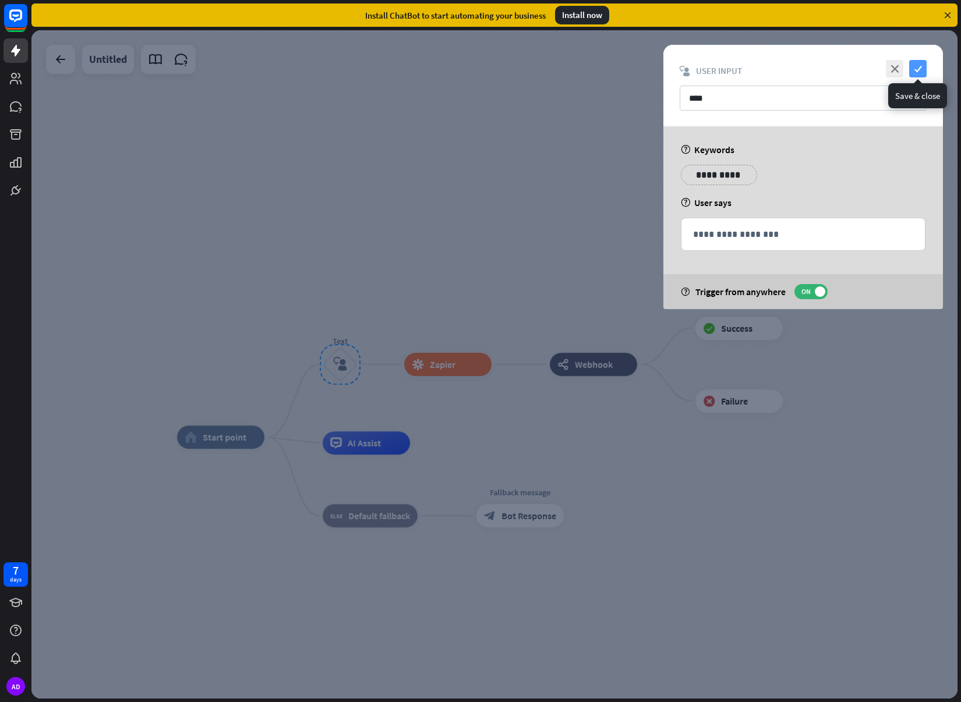
click at [914, 69] on icon "check" at bounding box center [917, 68] width 17 height 17
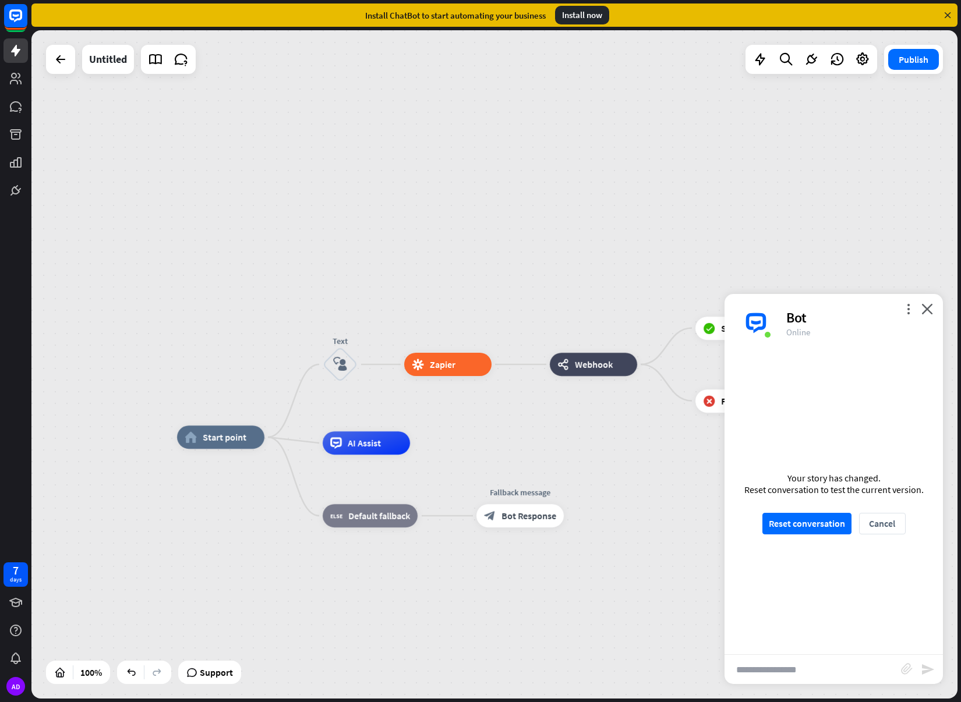
click at [925, 298] on div "more_vert close Bot Online" at bounding box center [834, 323] width 218 height 58
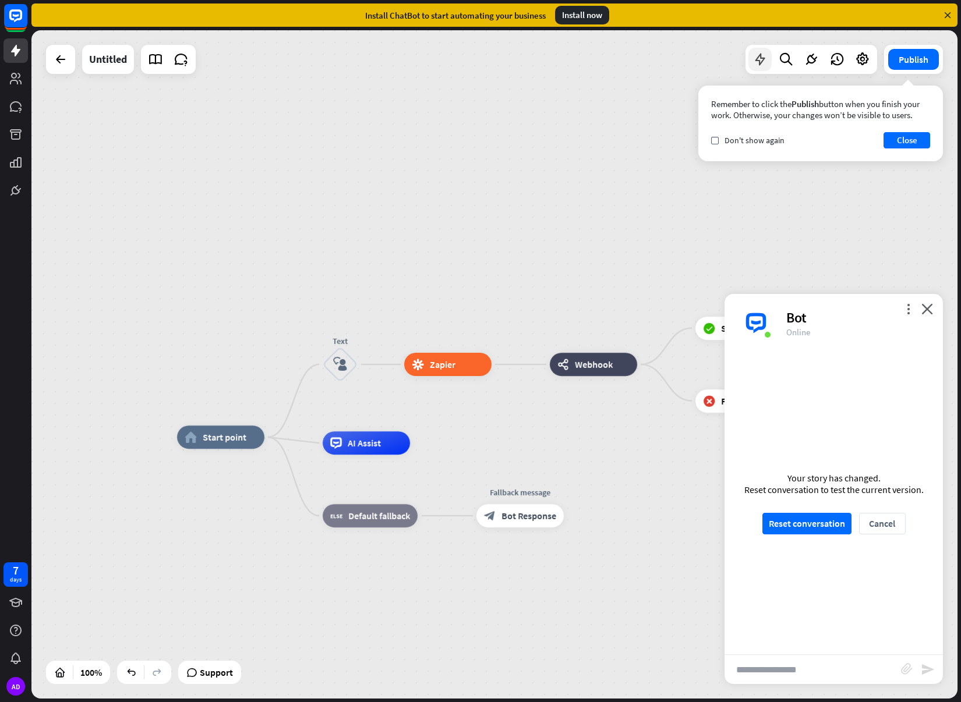
click at [762, 68] on div at bounding box center [759, 59] width 23 height 23
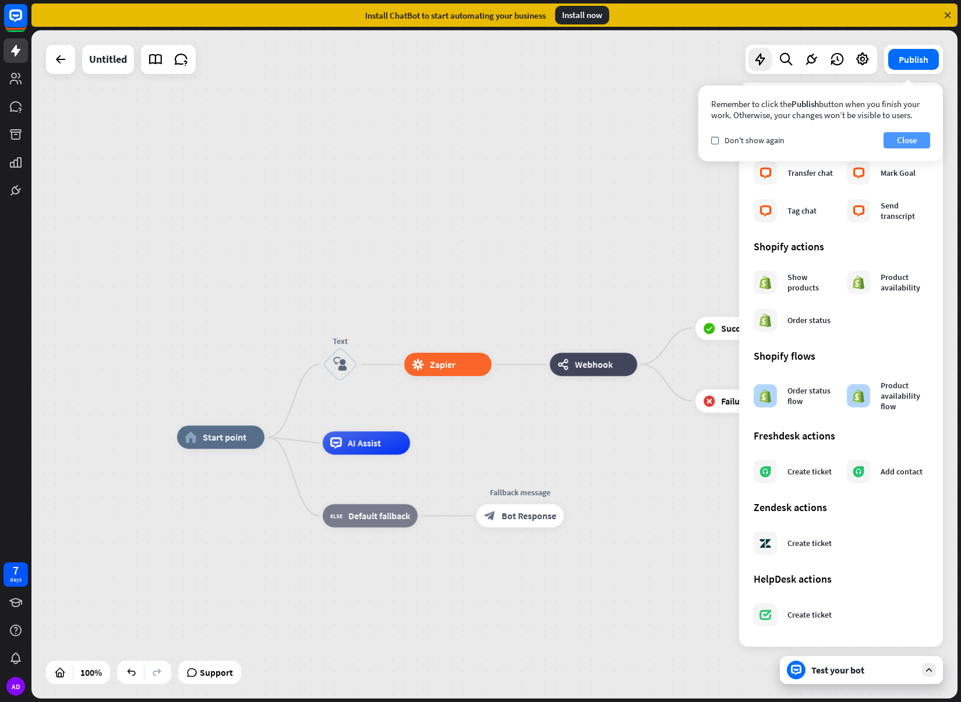
click at [897, 144] on button "Close" at bounding box center [907, 140] width 47 height 16
click at [687, 144] on div "home_2 Start point Text block_user_input block_zapier Zapier webhooks Webhook b…" at bounding box center [494, 364] width 926 height 669
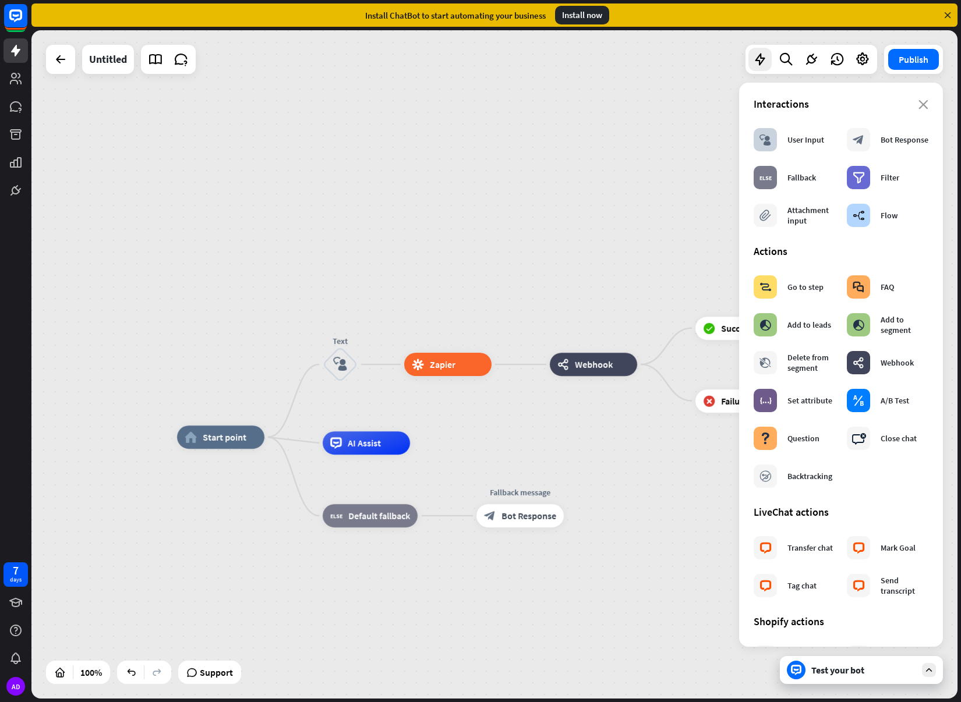
click at [295, 410] on div "home_2 Start point Text block_user_input block_zapier Zapier webhooks Webhook b…" at bounding box center [494, 364] width 926 height 669
click at [370, 366] on icon "plus" at bounding box center [372, 365] width 9 height 8
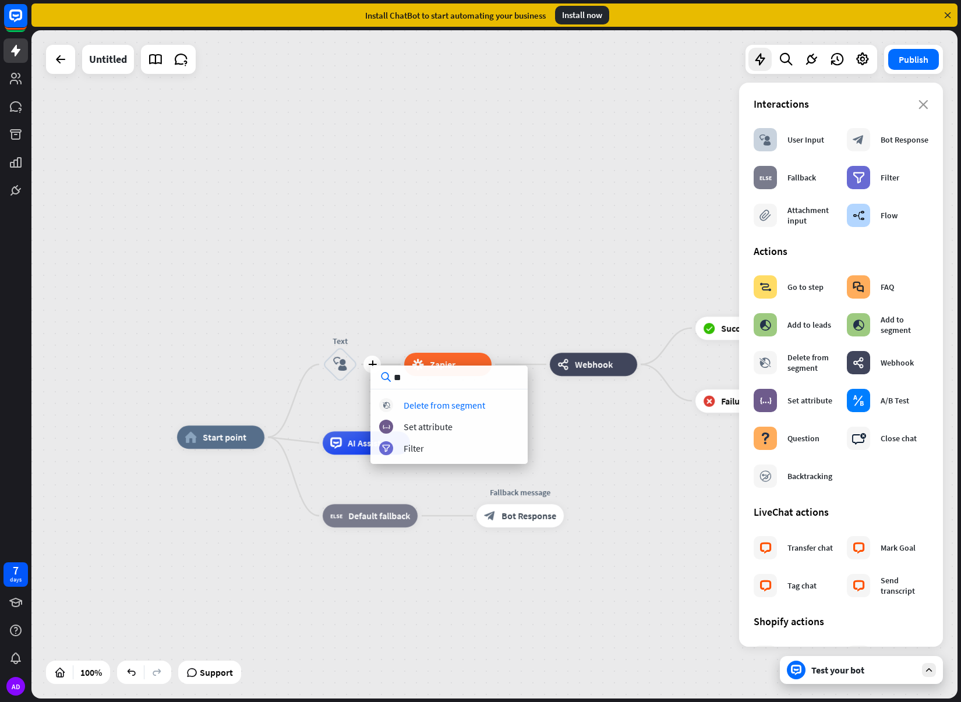
type input "***"
drag, startPoint x: 421, startPoint y: 385, endPoint x: 348, endPoint y: 384, distance: 72.8
click at [353, 385] on div "home_2 Start point plus Text block_user_input block_zapier Zapier webhooks Webh…" at bounding box center [494, 364] width 926 height 669
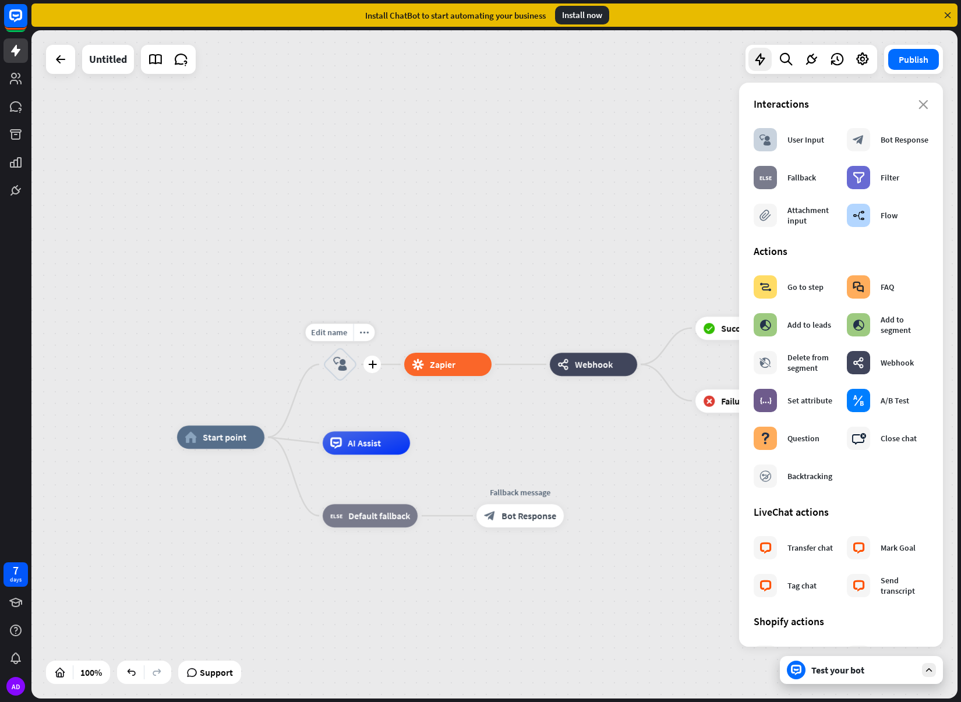
click at [341, 377] on div "block_user_input" at bounding box center [340, 364] width 35 height 35
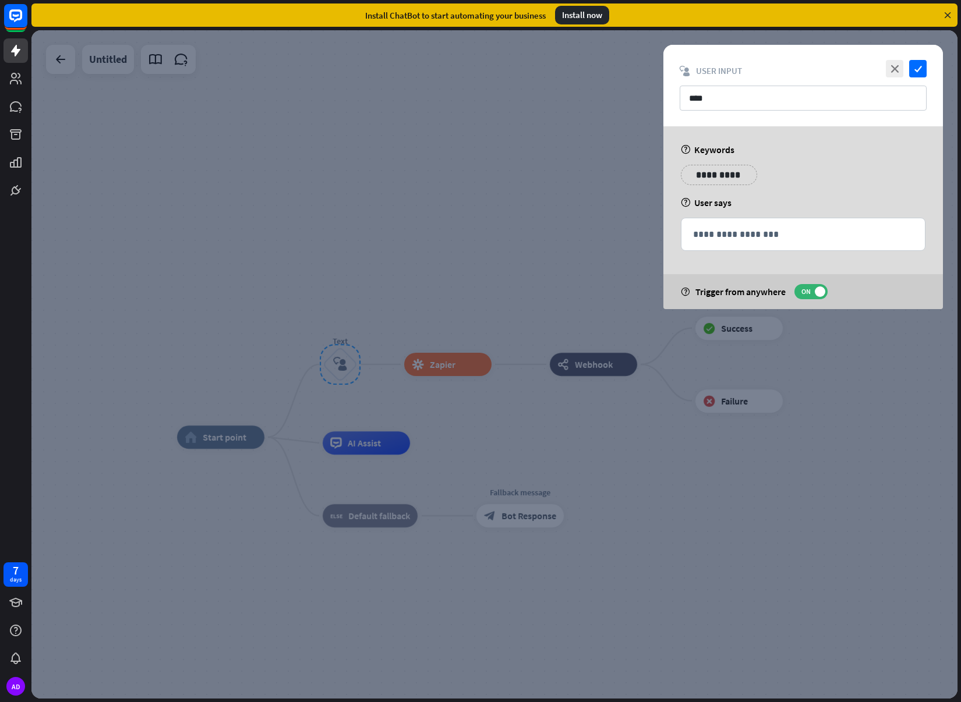
click at [730, 73] on span "User Input" at bounding box center [719, 70] width 46 height 11
click at [909, 100] on input "****" at bounding box center [803, 98] width 247 height 25
click at [919, 69] on icon "check" at bounding box center [917, 68] width 17 height 17
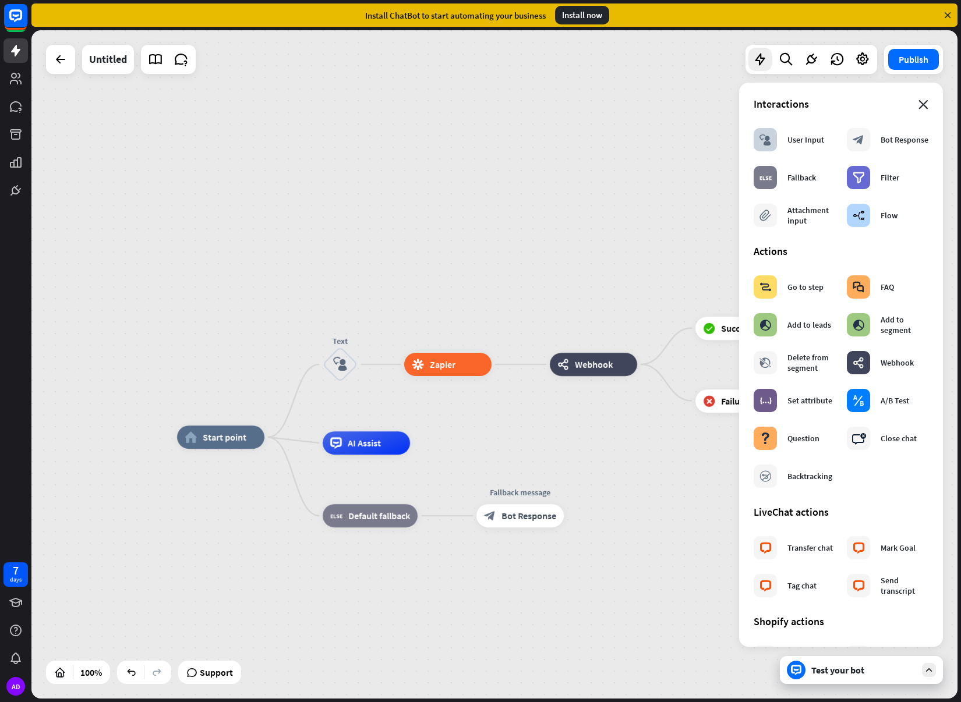
click at [917, 106] on div "Untitled Publish 100% Support Test your bot close Interactions block_user_input…" at bounding box center [494, 364] width 926 height 669
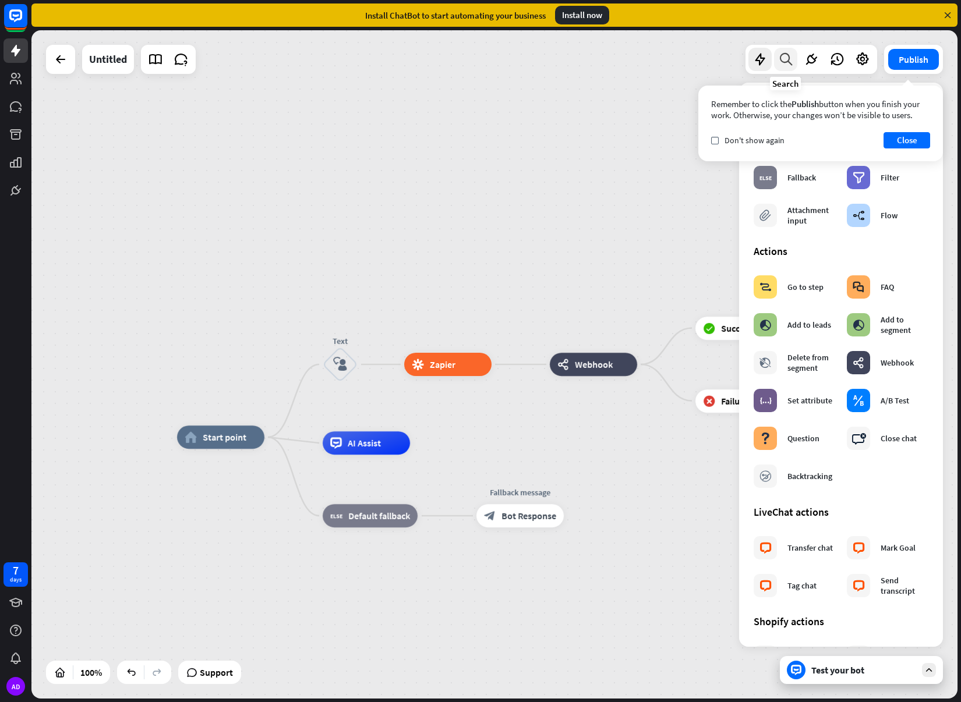
click at [786, 62] on icon at bounding box center [786, 59] width 16 height 15
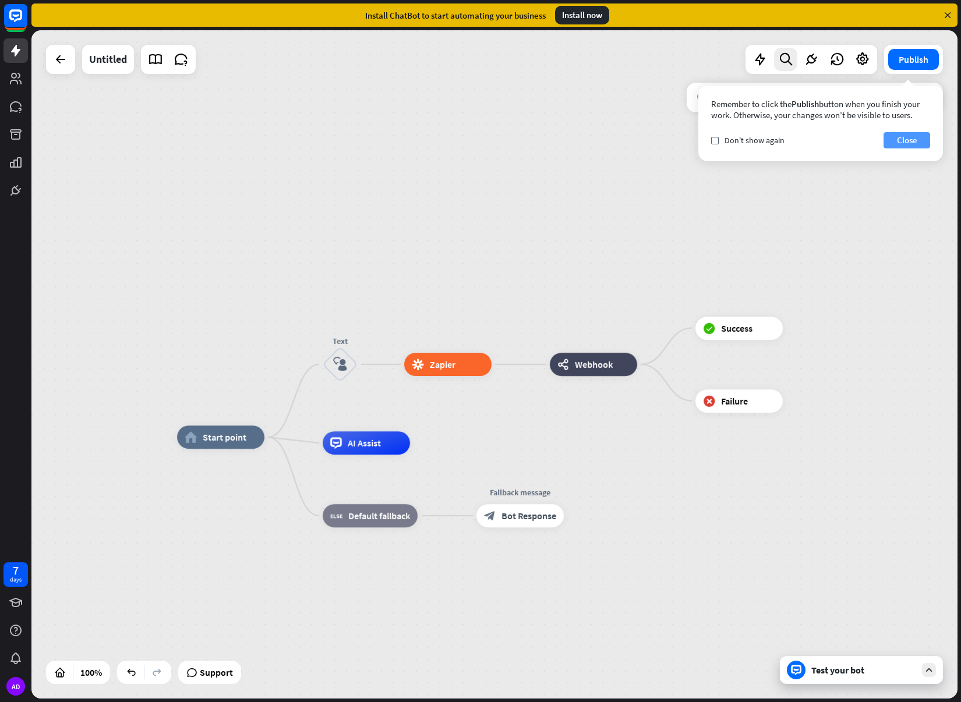
click at [914, 146] on button "Close" at bounding box center [907, 140] width 47 height 16
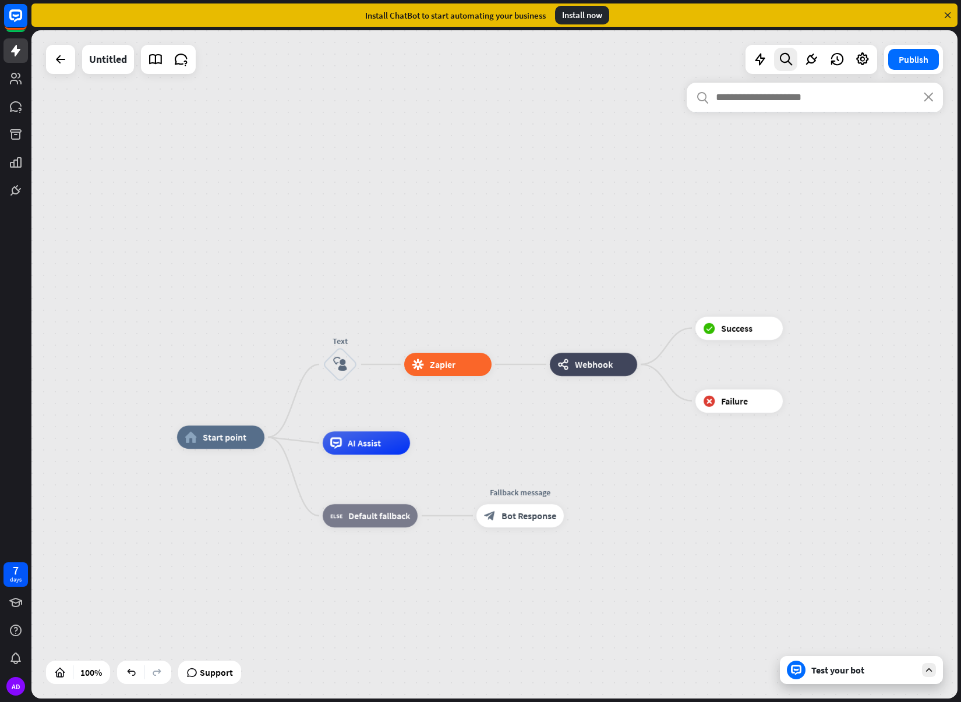
click at [754, 103] on input "text" at bounding box center [815, 97] width 256 height 29
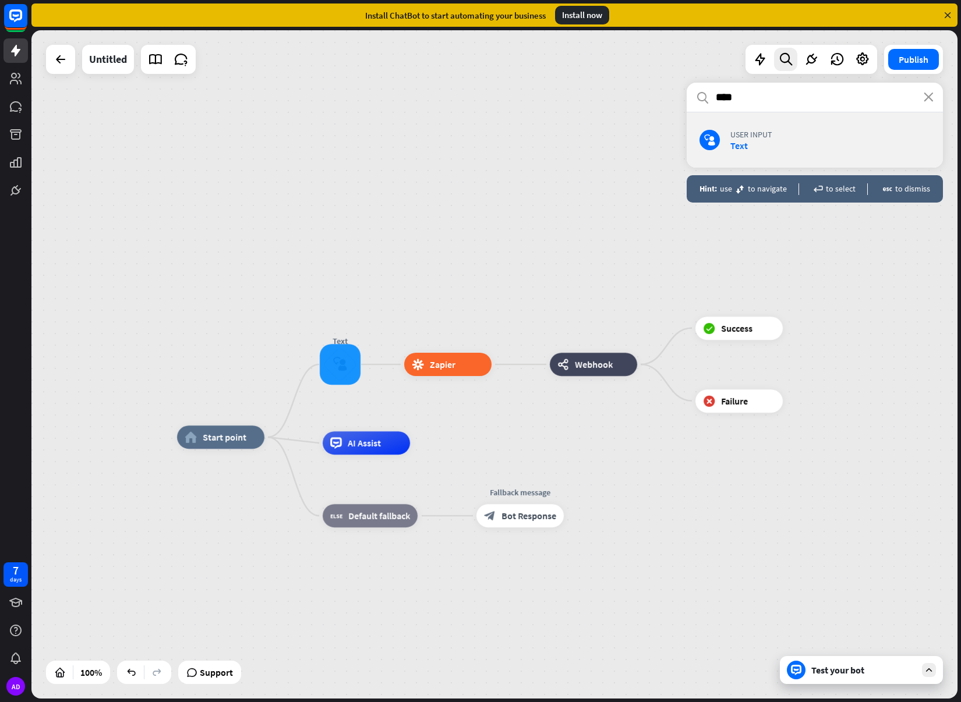
type input "****"
click at [618, 162] on div "home_2 Start point Text block_user_input block_zapier Zapier webhooks Webhook b…" at bounding box center [494, 364] width 926 height 669
click at [933, 103] on div "search close ****" at bounding box center [815, 98] width 256 height 30
click at [927, 98] on icon "close" at bounding box center [929, 97] width 10 height 9
